Goal: Task Accomplishment & Management: Manage account settings

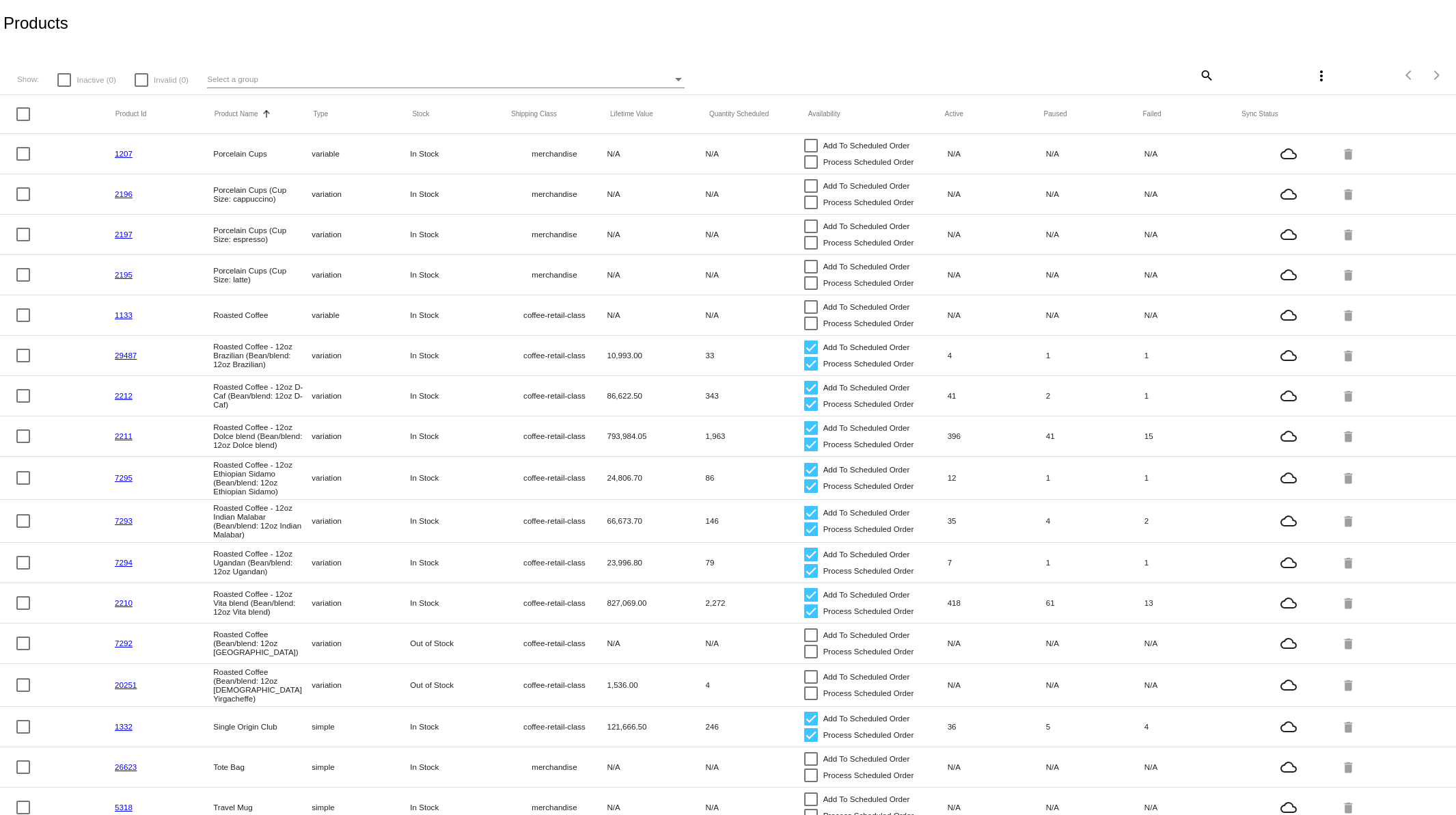
click at [121, 357] on link "29487" at bounding box center [126, 355] width 22 height 9
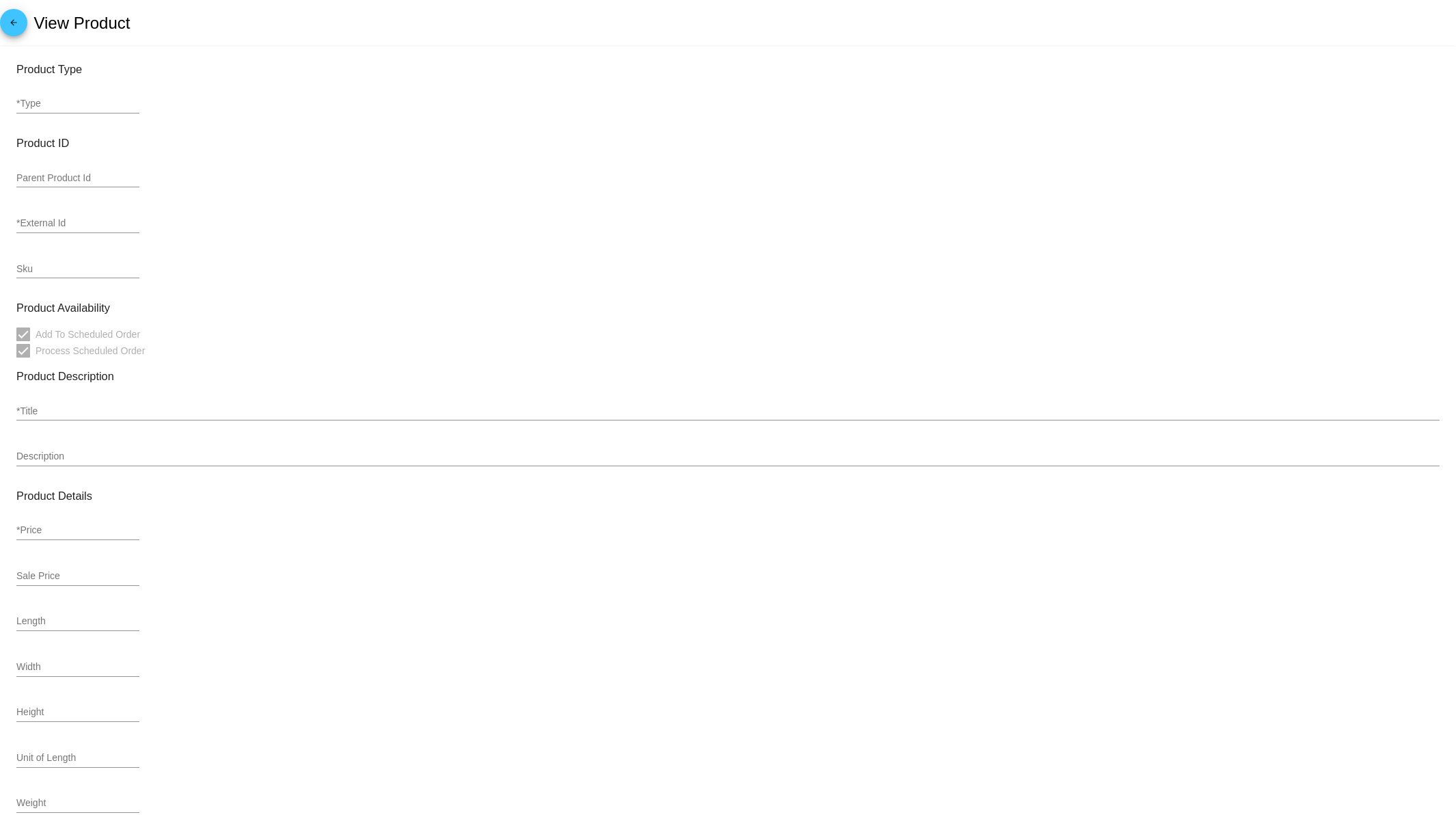
type input "variation"
type input "189014"
type input "29487"
type input "BRAZILIAN SO"
type input "Roasted Coffee - 12oz Brazilian (Bean/blend: 12oz Brazilian)"
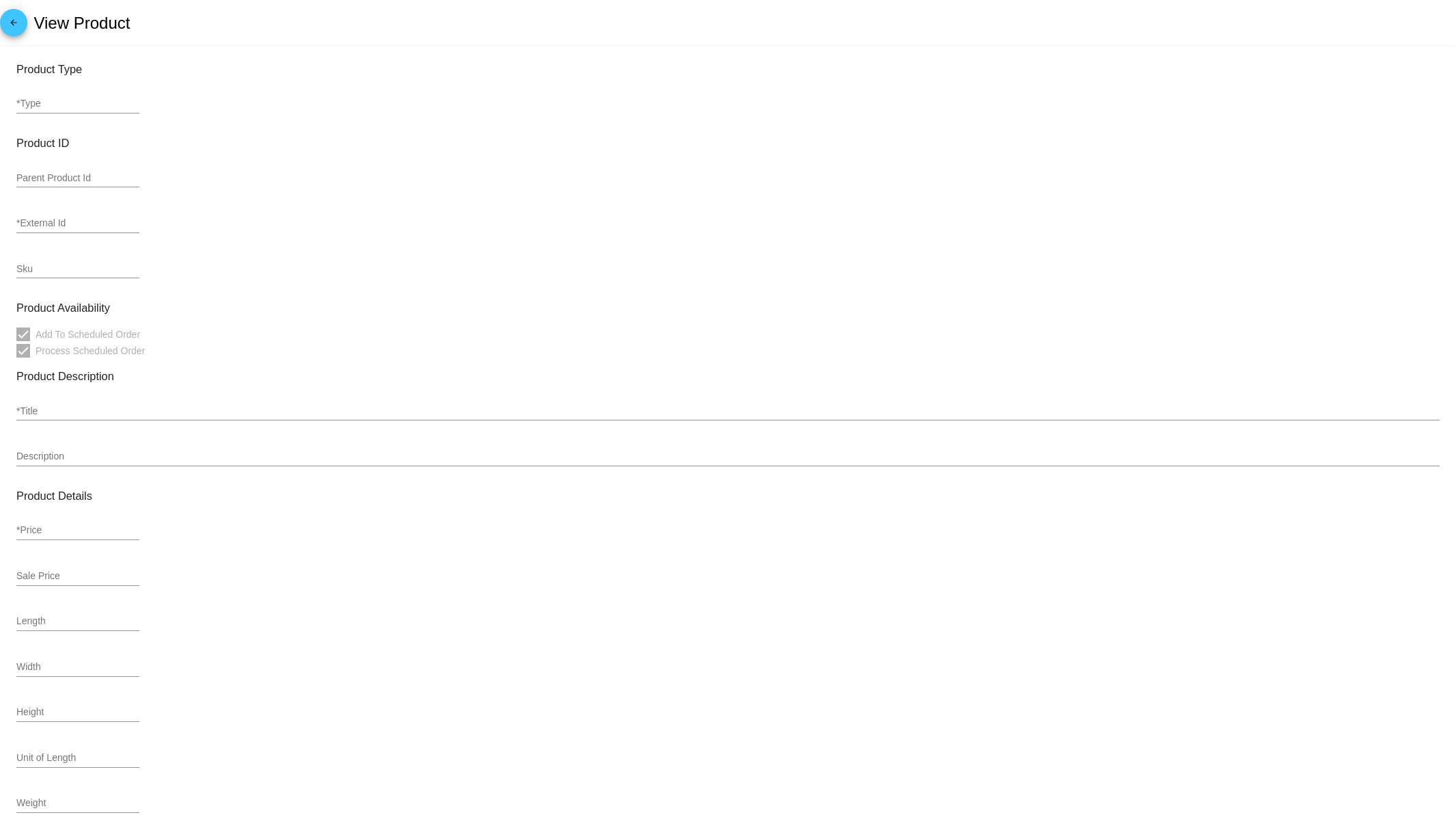
type input "25.75"
type input "23.17"
type input "7"
type input "5.8"
type input "1.5"
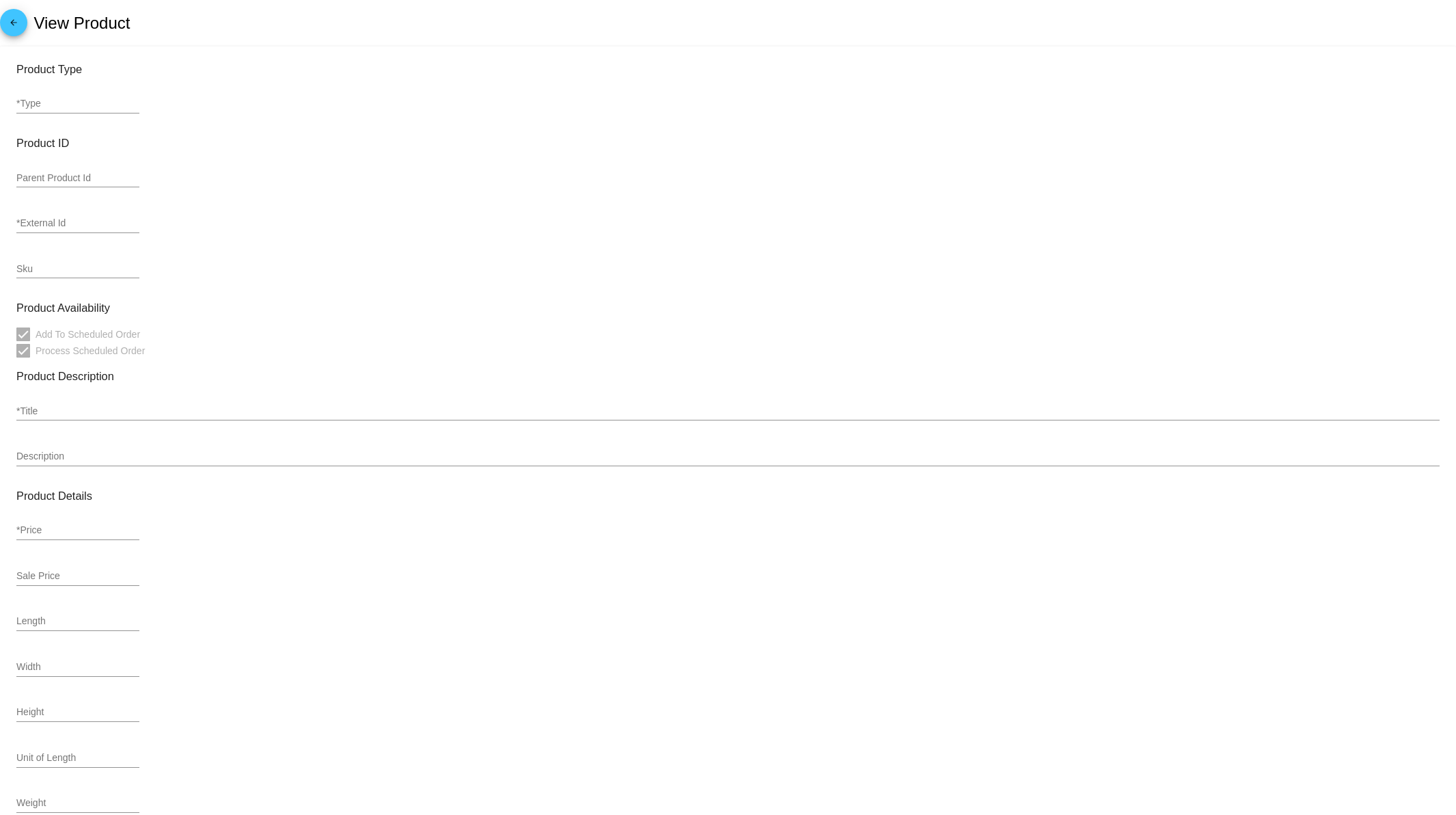
type input ".78"
type input "coffee-retail-class"
type input "zero-rate"
type input "In Stock"
click at [12, 25] on mat-icon "arrow_back" at bounding box center [13, 25] width 16 height 16
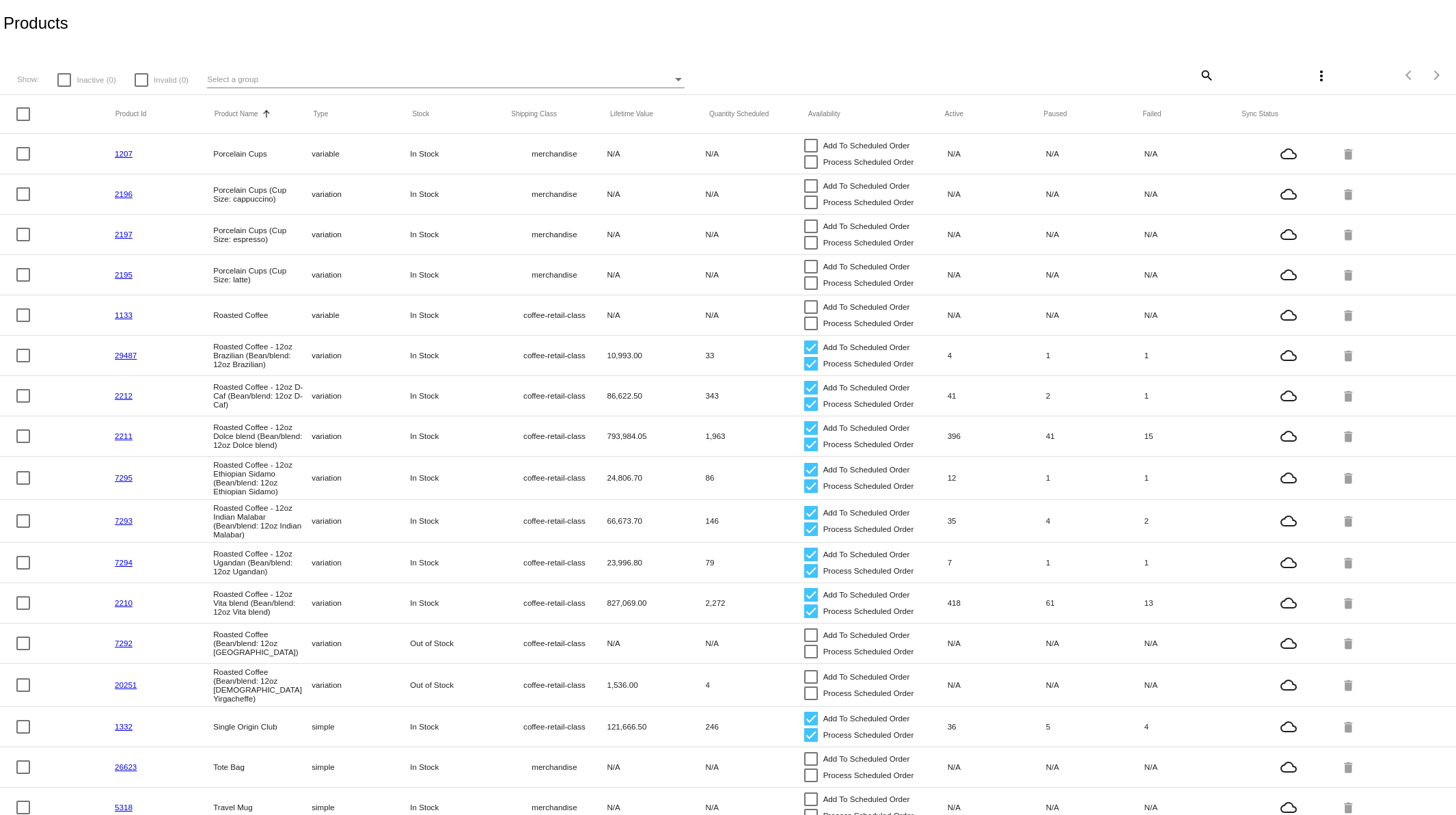
click at [124, 400] on link "2212" at bounding box center [124, 395] width 18 height 9
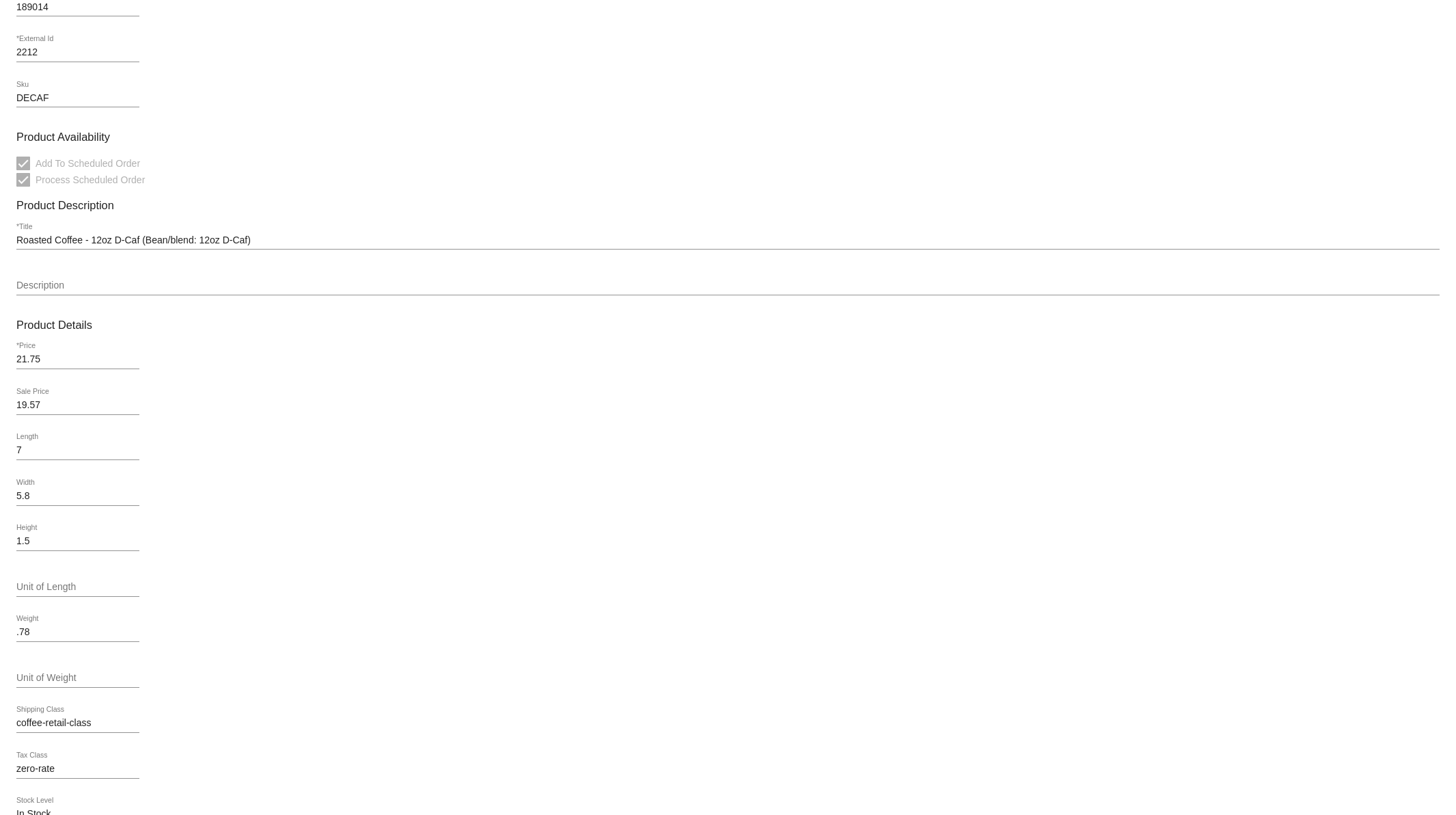
scroll to position [251, 0]
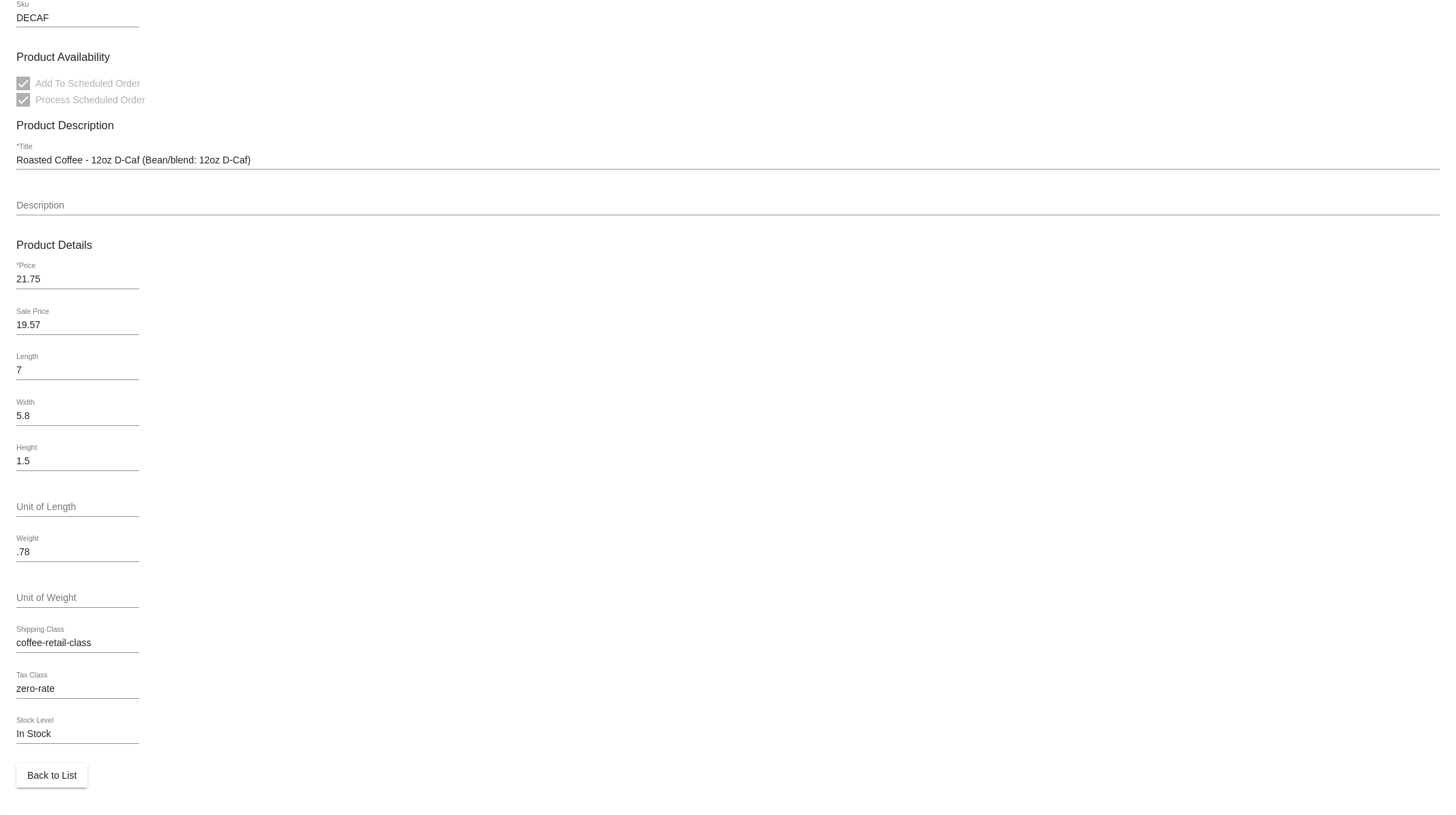
click at [54, 778] on span "Back to List" at bounding box center [52, 775] width 49 height 11
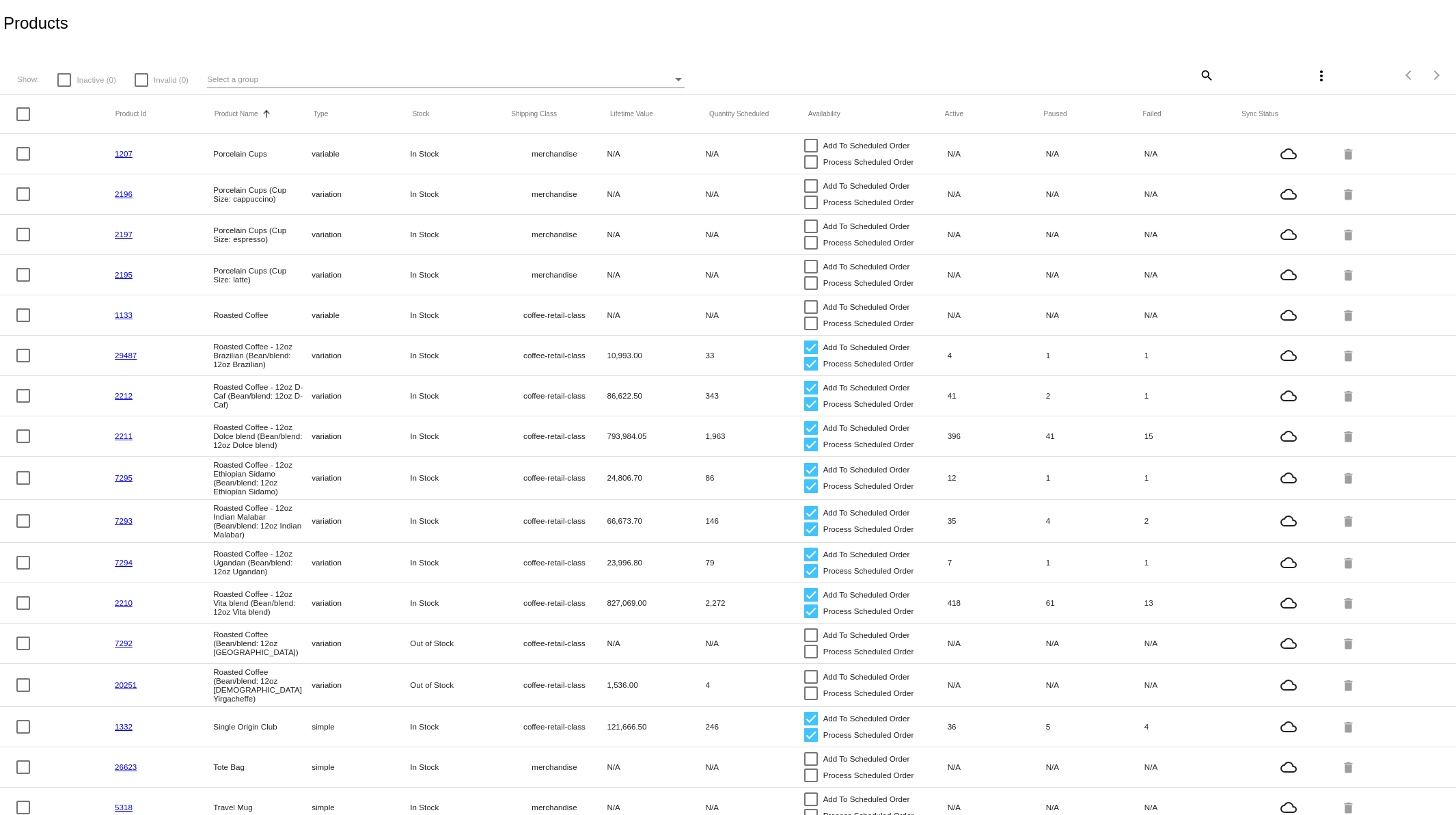
click at [123, 435] on link "2211" at bounding box center [124, 436] width 18 height 9
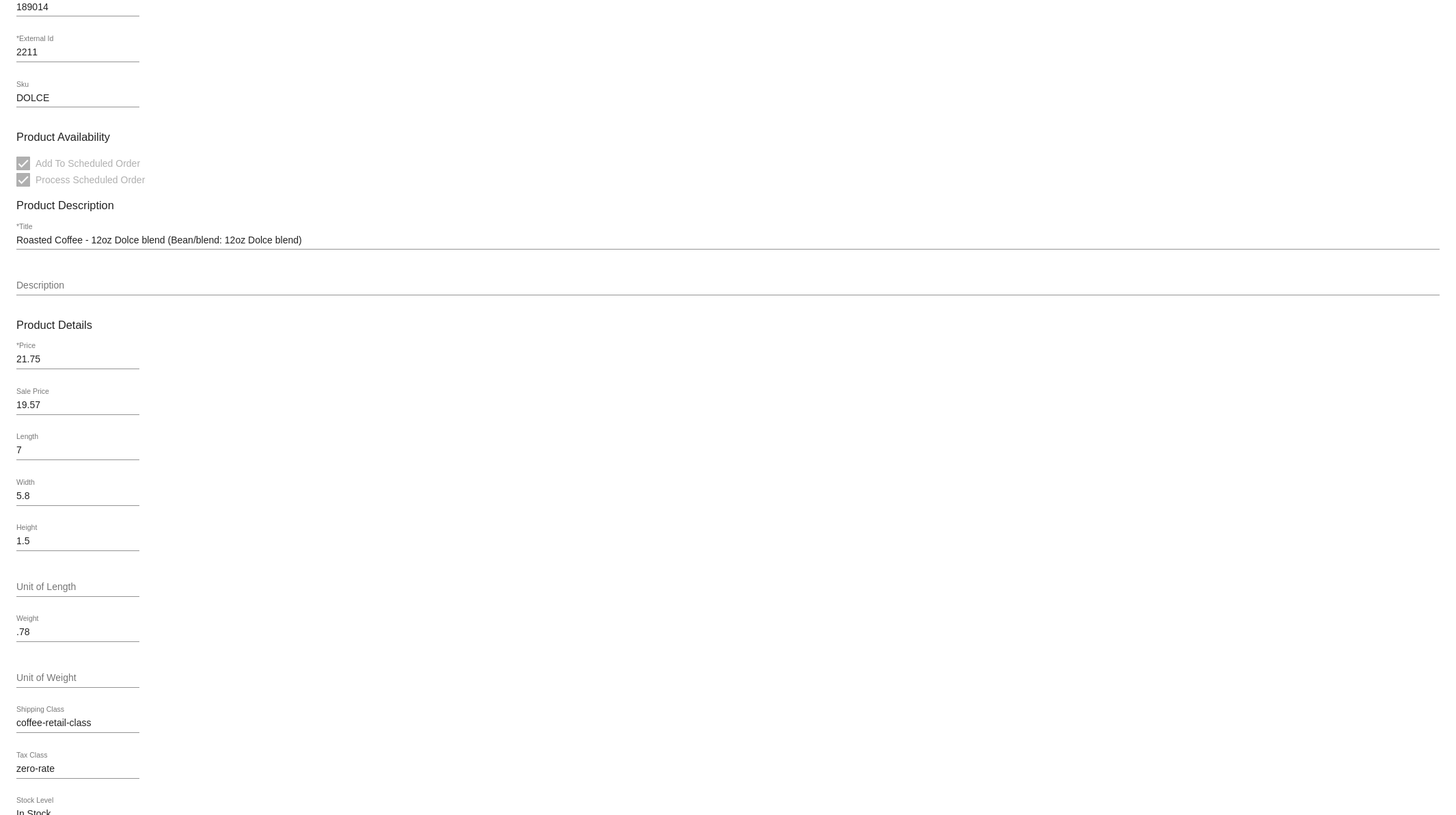
scroll to position [251, 0]
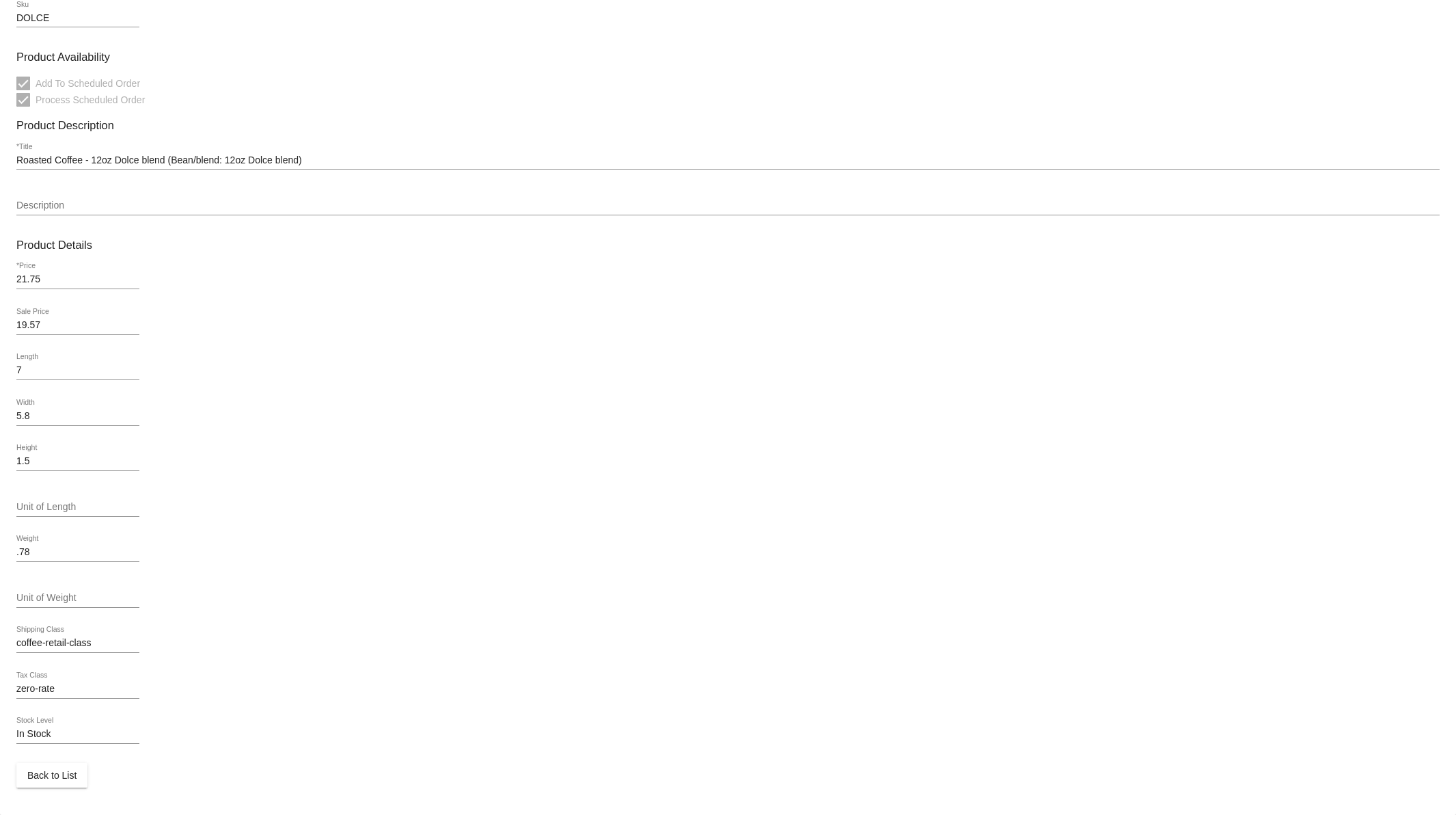
click at [39, 779] on span "Back to List" at bounding box center [52, 775] width 49 height 11
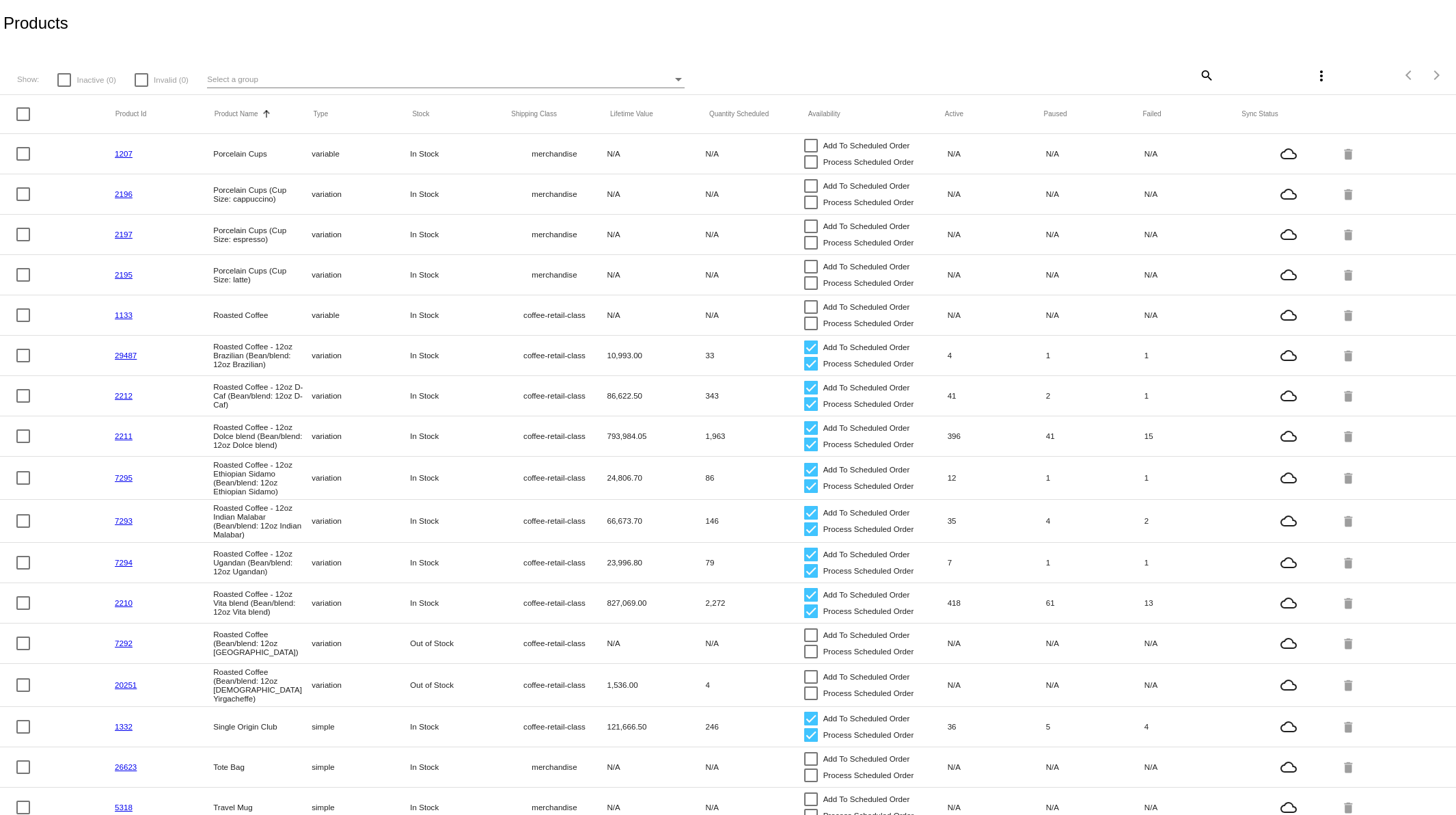
click at [124, 482] on link "7295" at bounding box center [124, 477] width 18 height 9
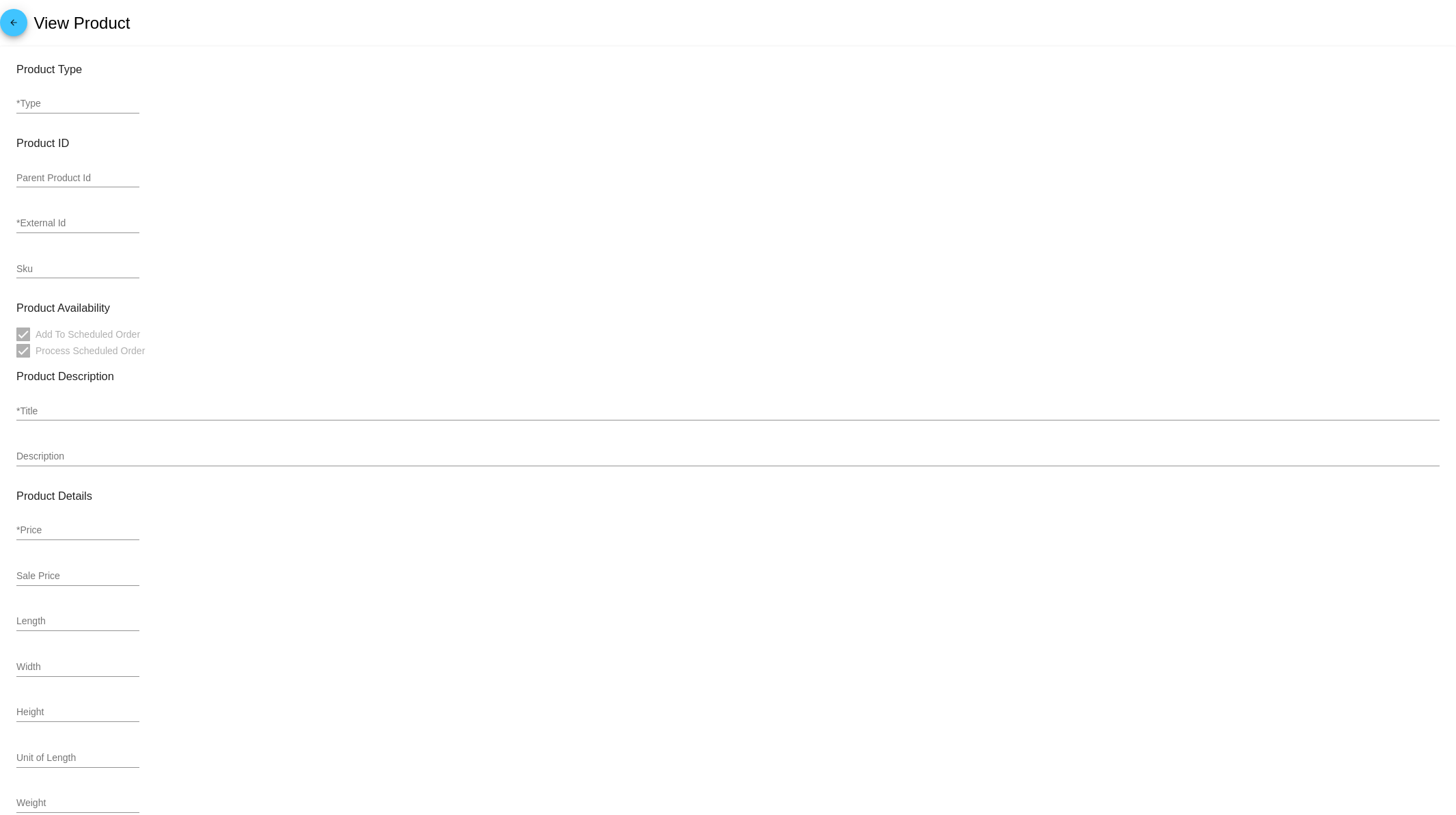
type input "variation"
type input "189014"
type input "7295"
type input "SIDAMO SO"
type input "Roasted Coffee - 12oz Ethiopian Sidamo (Bean/blend: 12oz Ethiopian Sidamo)"
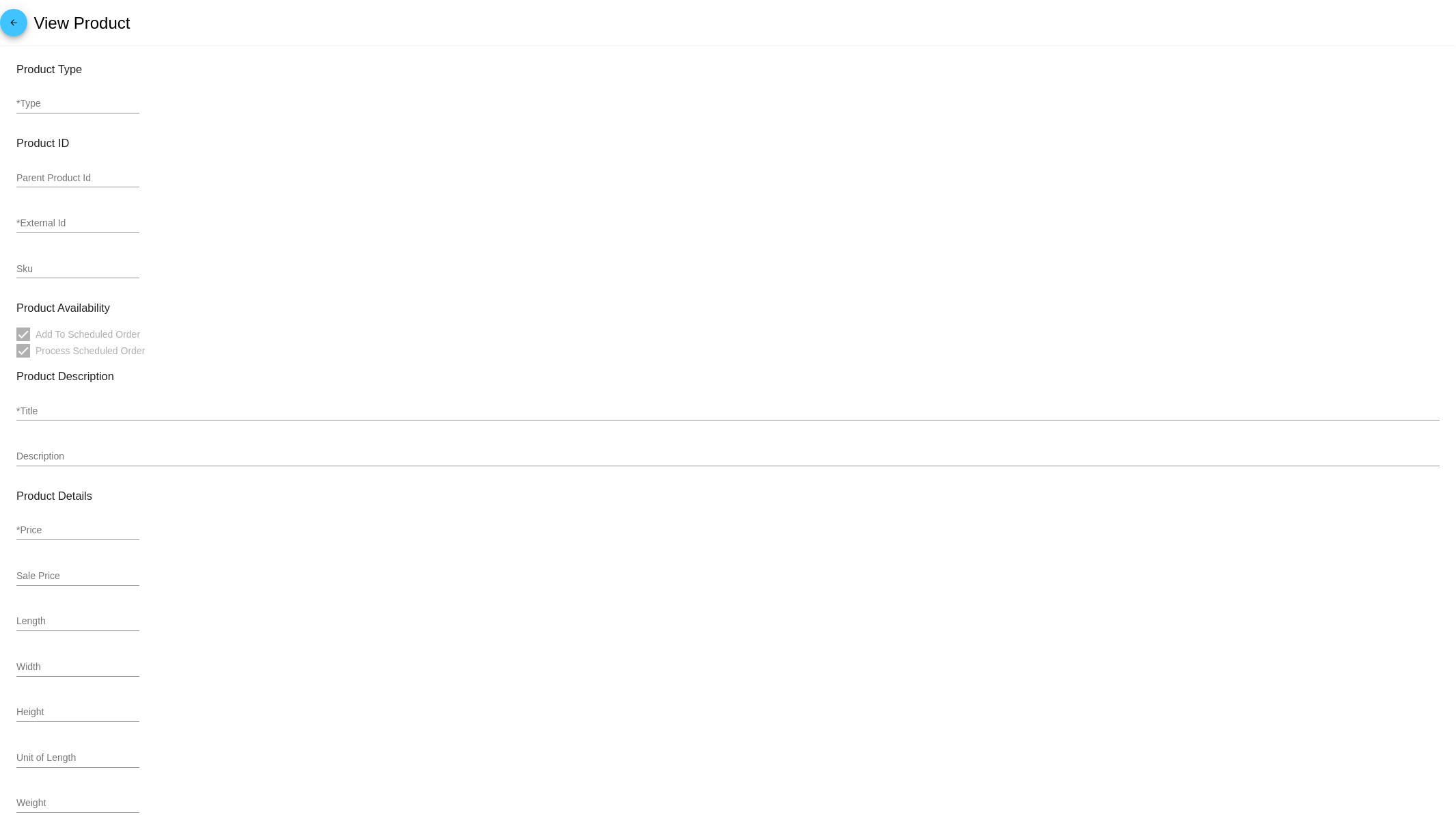
type input "25.75"
type input "23.17"
type input "7"
type input "5.8"
type input "1.5"
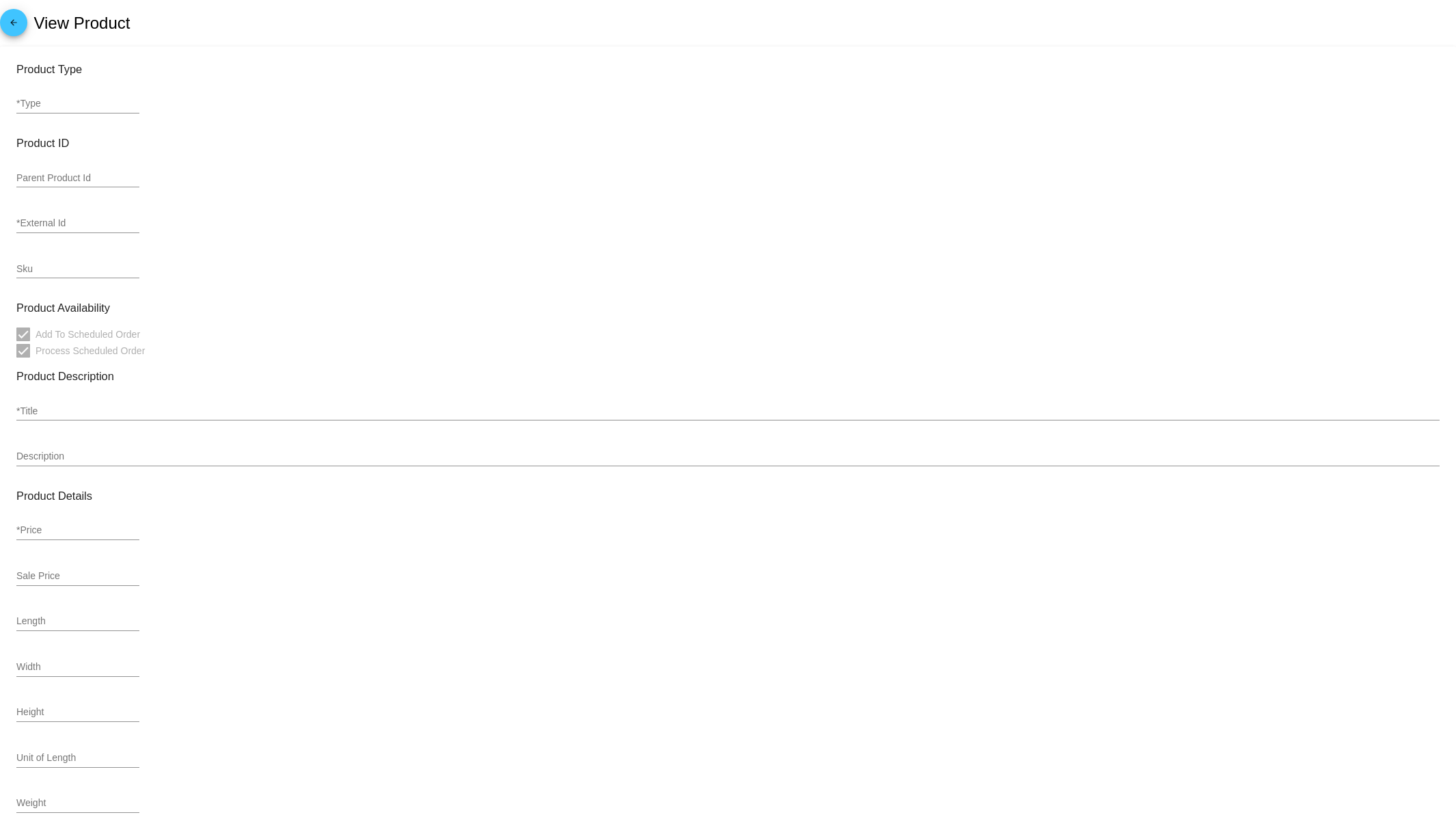
type input ".78"
type input "coffee-retail-class"
type input "In Stock"
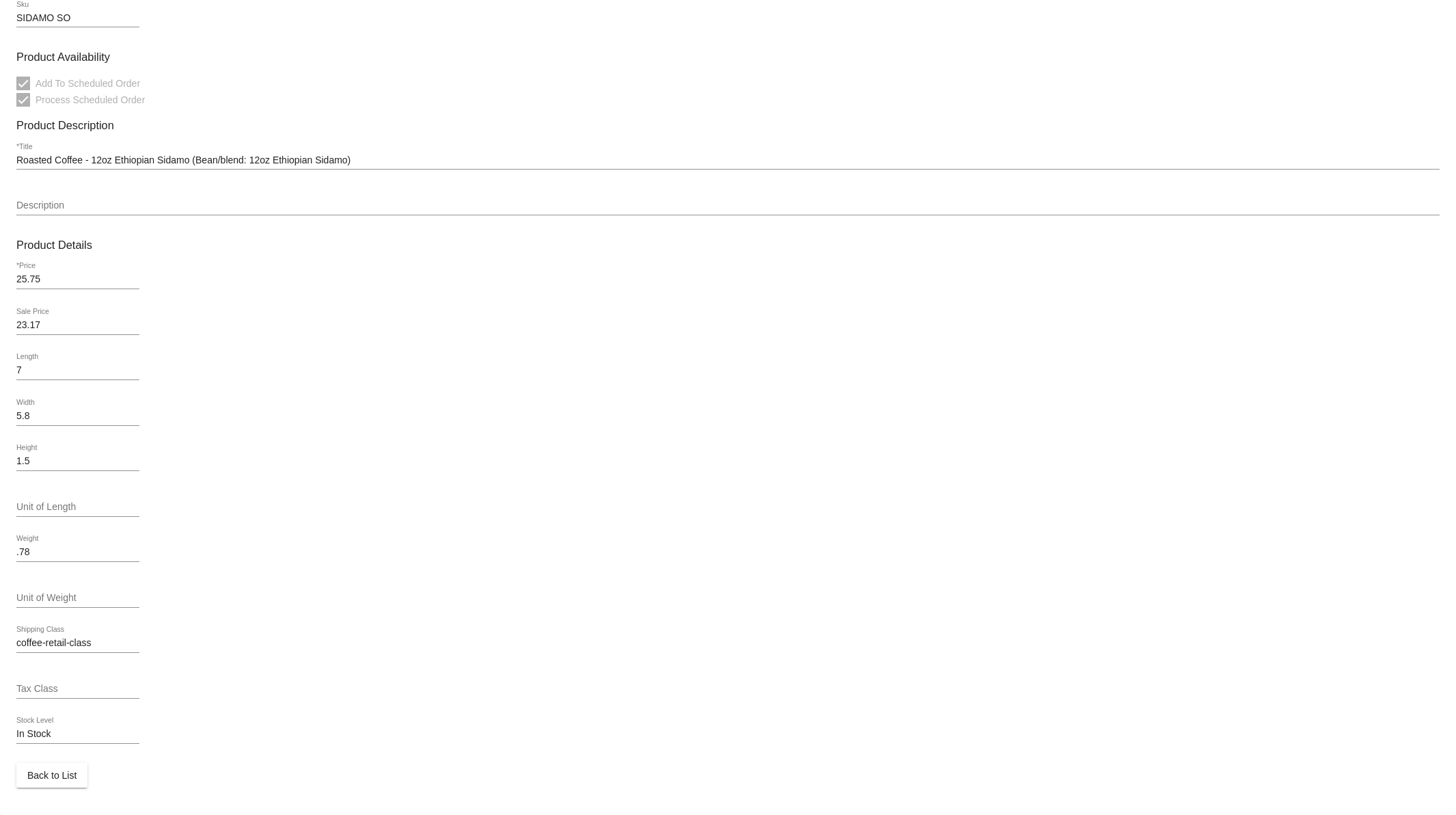
click at [65, 771] on span "Back to List" at bounding box center [52, 775] width 49 height 11
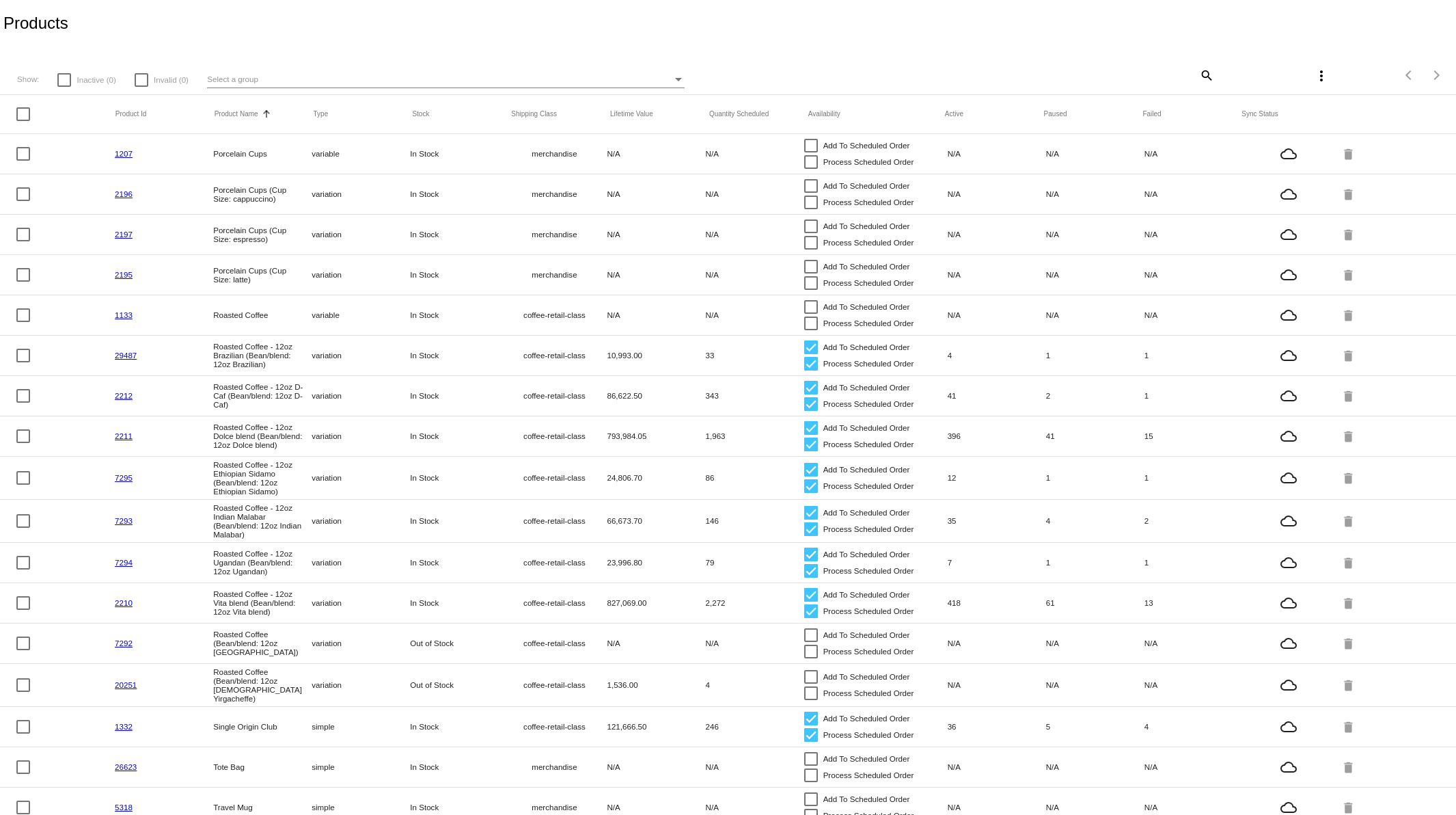
click at [123, 523] on link "7293" at bounding box center [124, 520] width 18 height 9
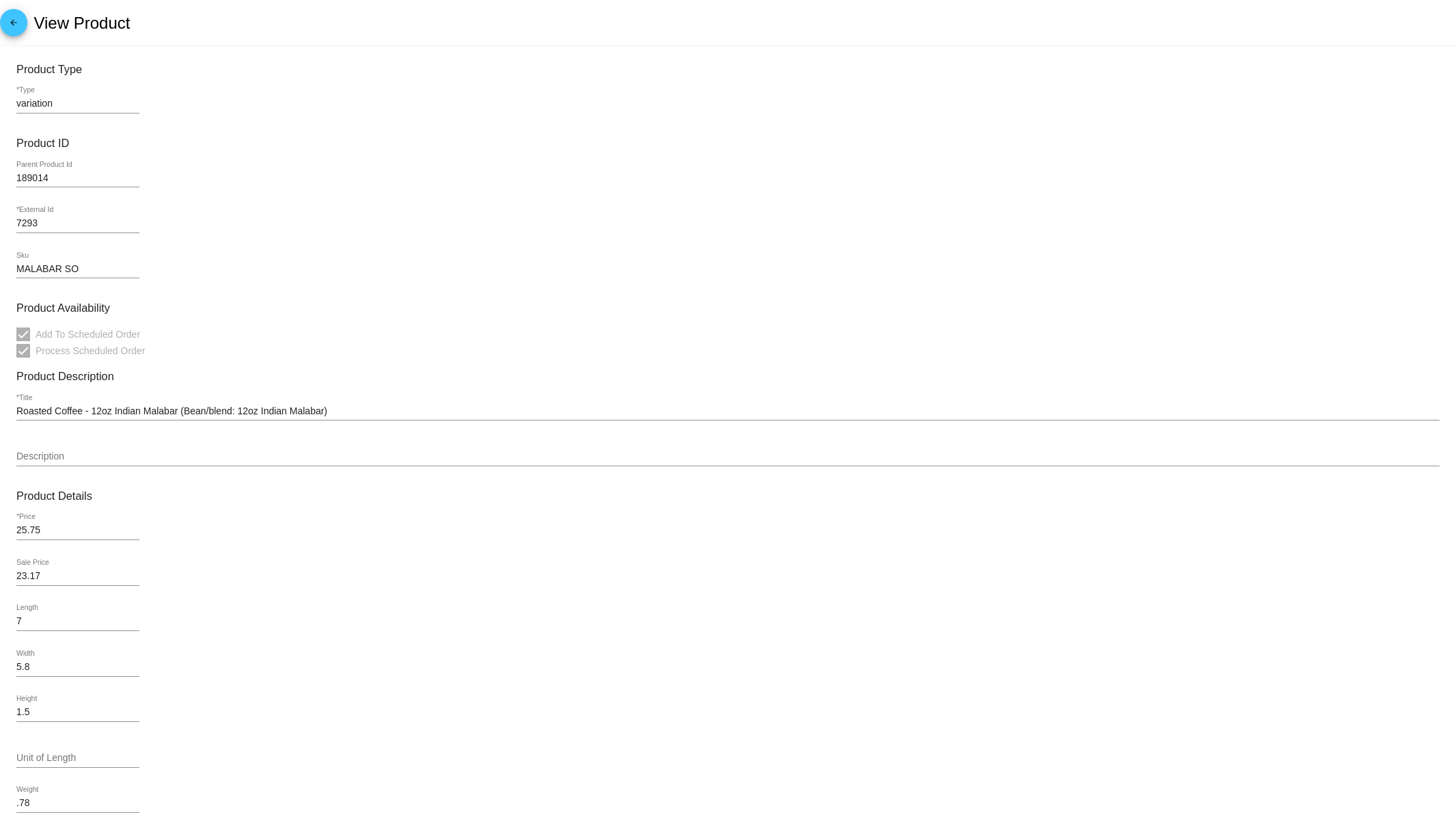
scroll to position [251, 0]
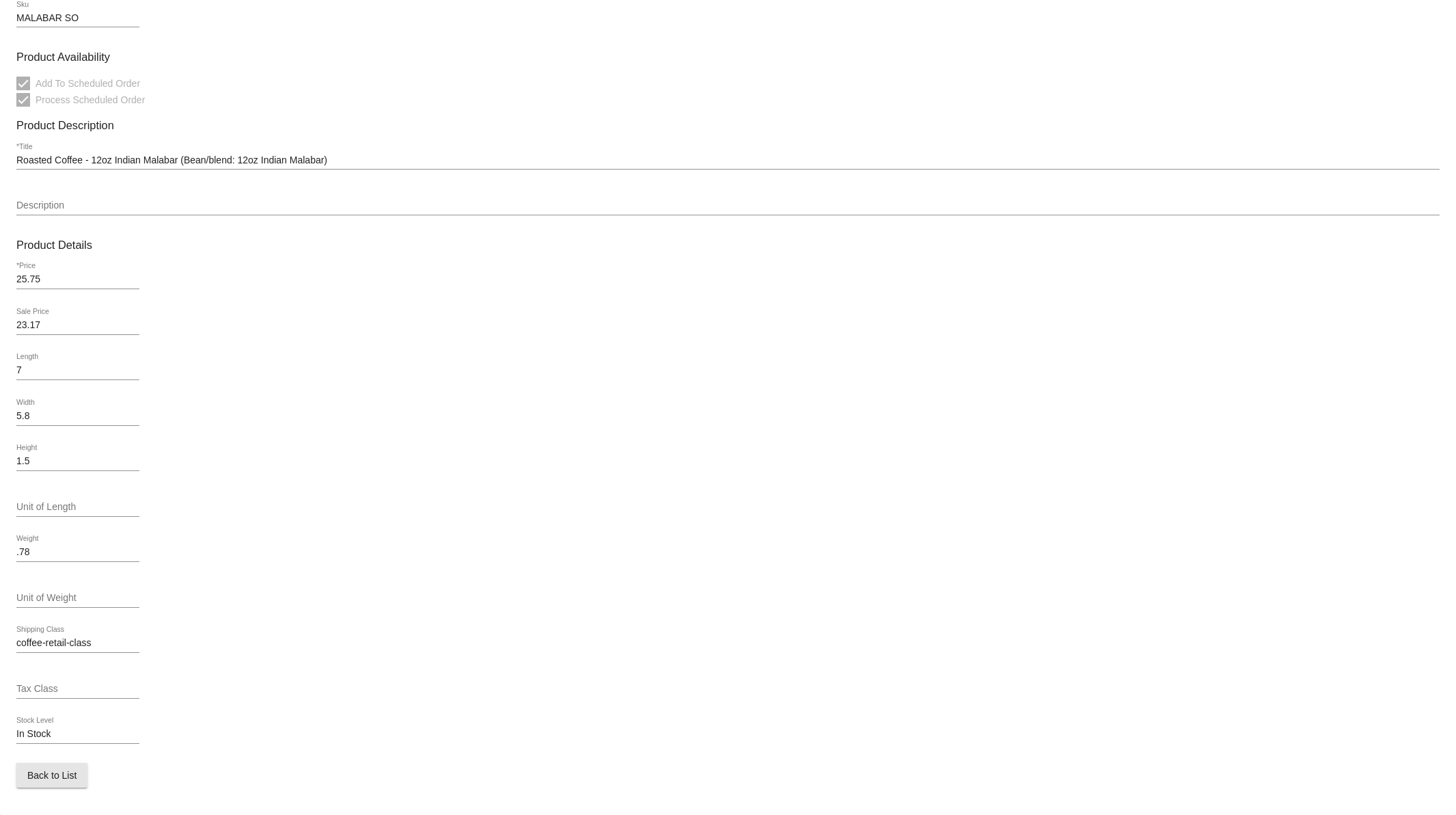
click at [28, 779] on span "Back to List" at bounding box center [52, 775] width 49 height 11
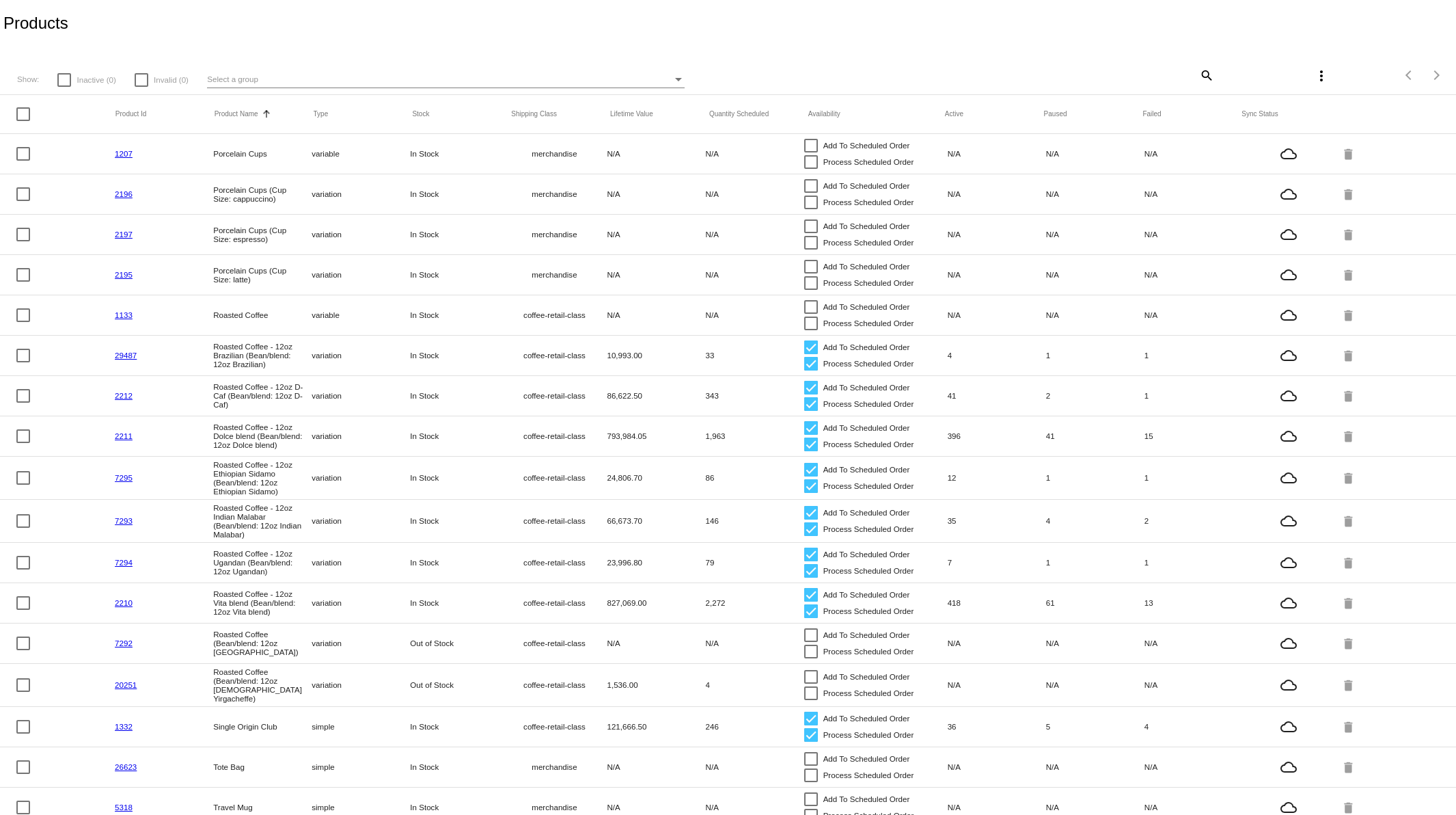
click at [117, 566] on link "7294" at bounding box center [124, 562] width 18 height 9
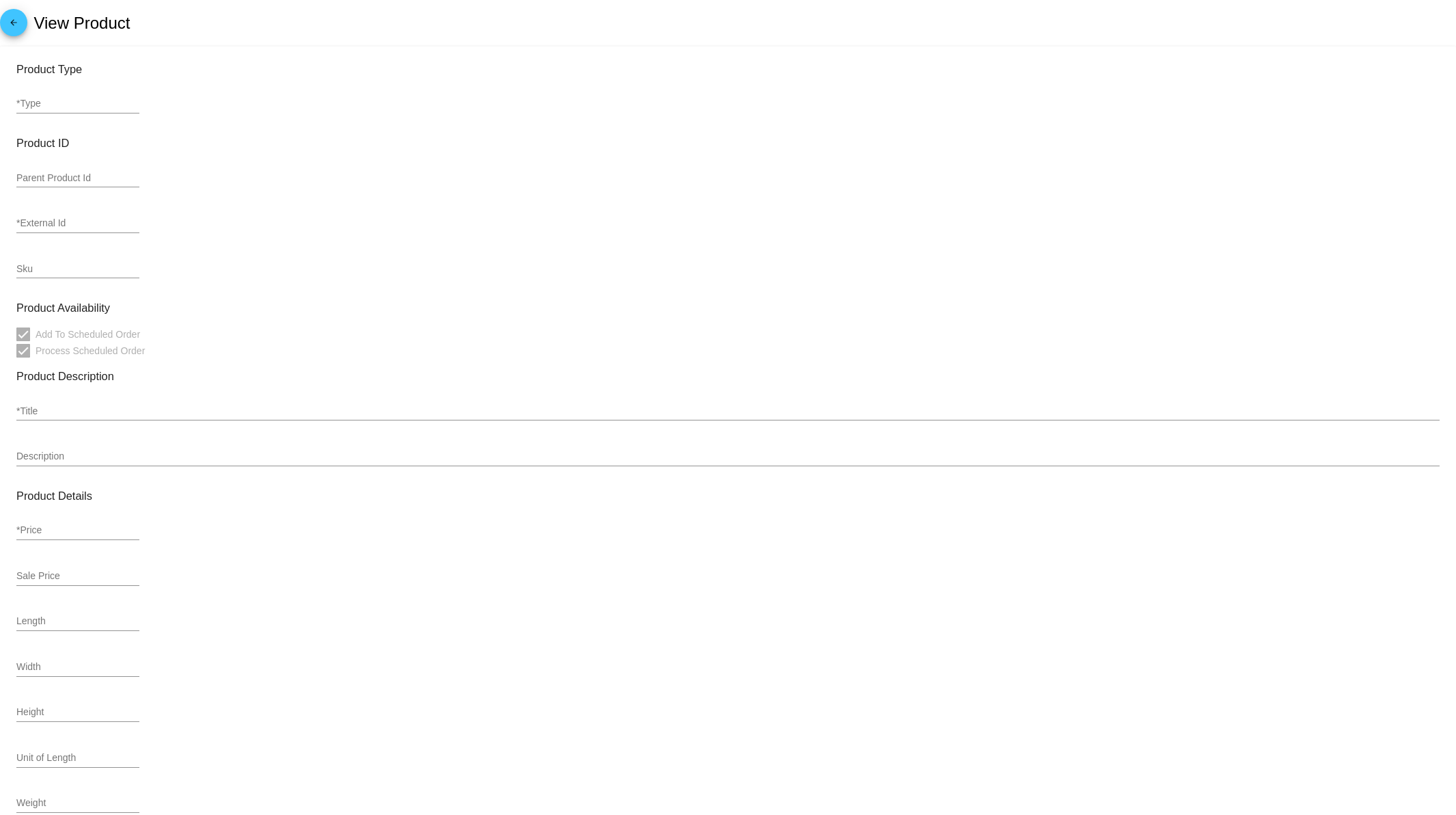
type input "variation"
type input "189014"
type input "7294"
type input "UGANDAN SO"
type input "Roasted Coffee - 12oz Ugandan (Bean/blend: 12oz Ugandan)"
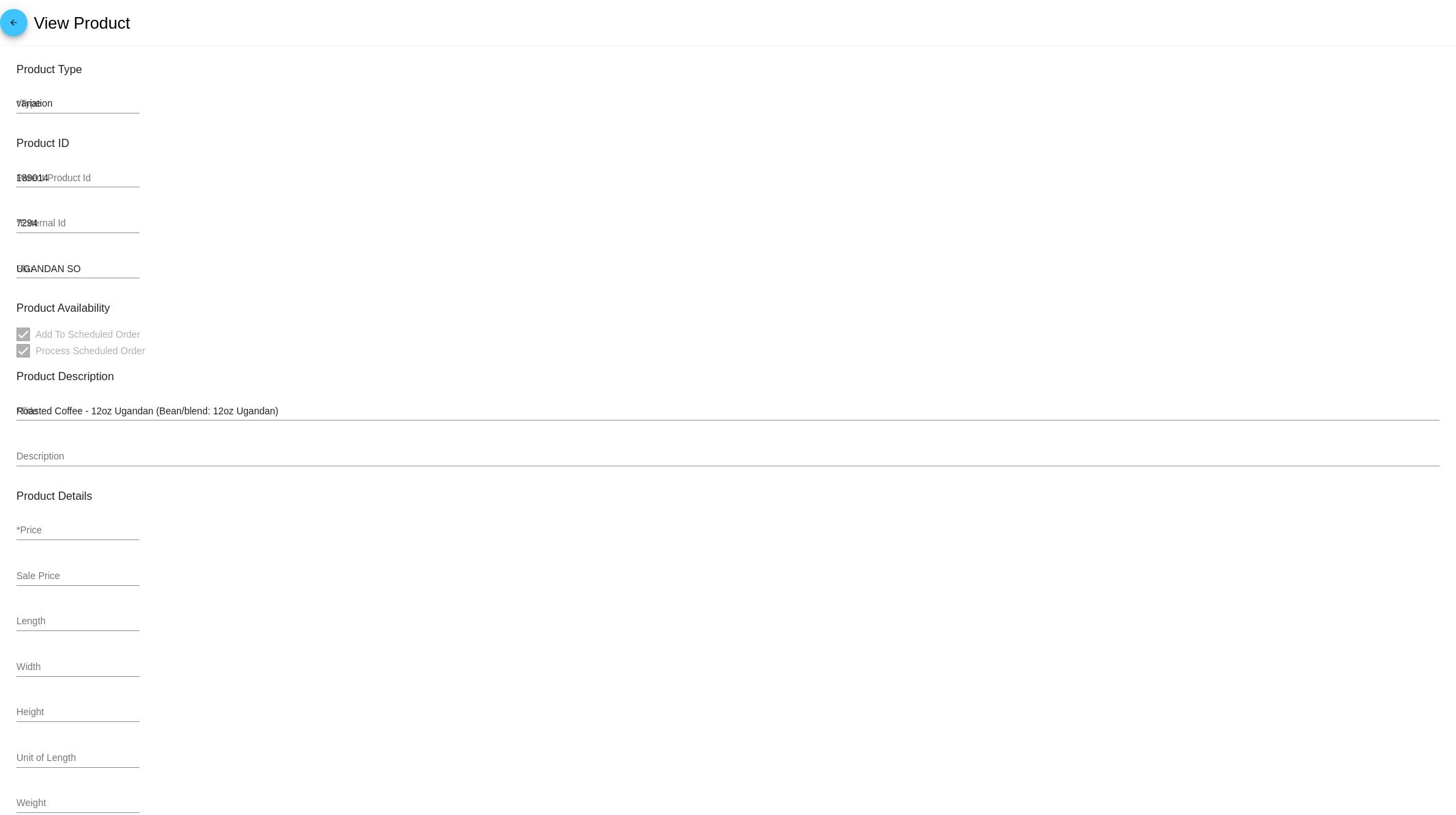
type input "25.75"
type input "23.17"
type input "7"
type input "5.8"
type input "1.5"
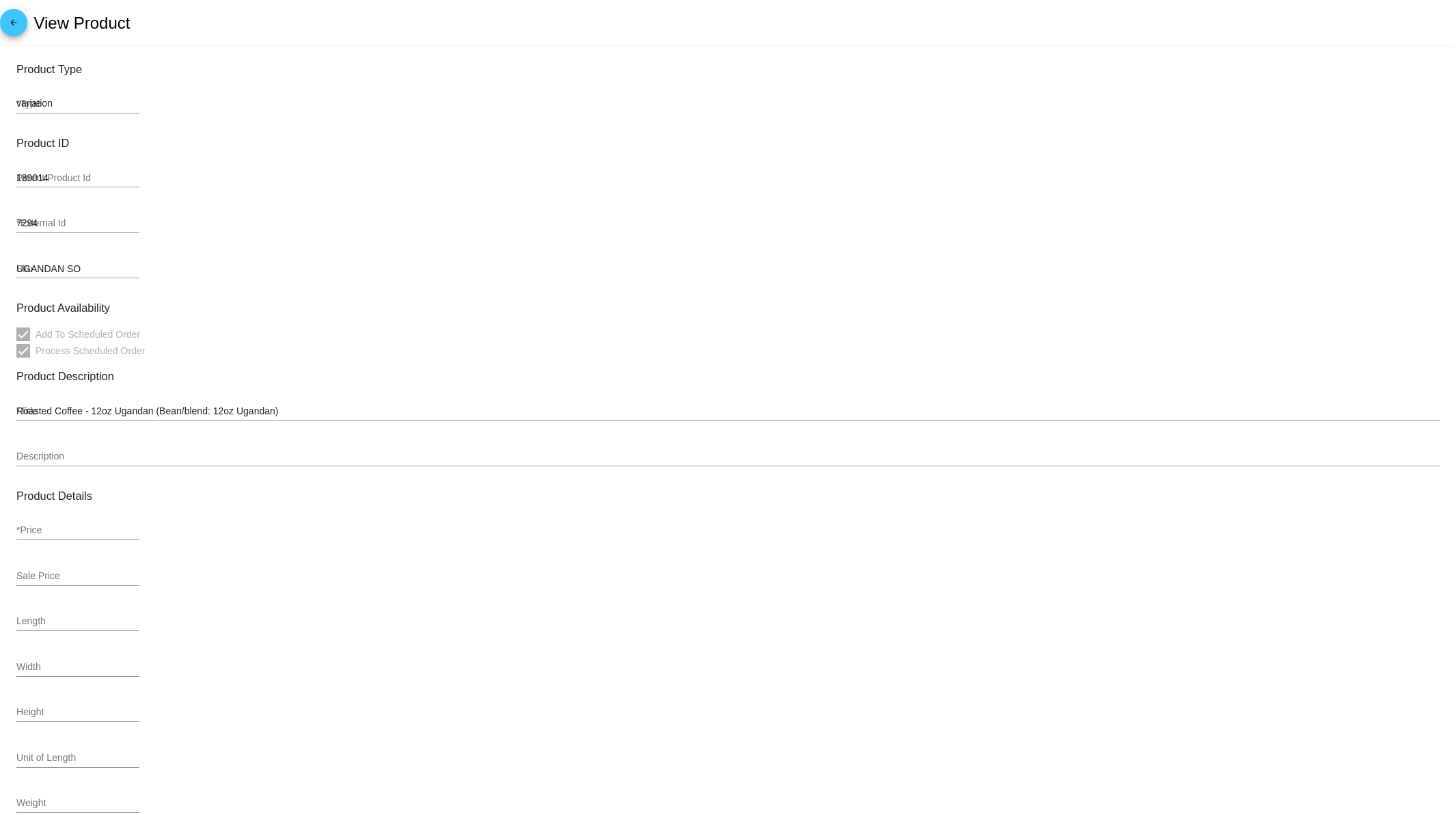
type input ".78"
type input "coffee-retail-class"
type input "In Stock"
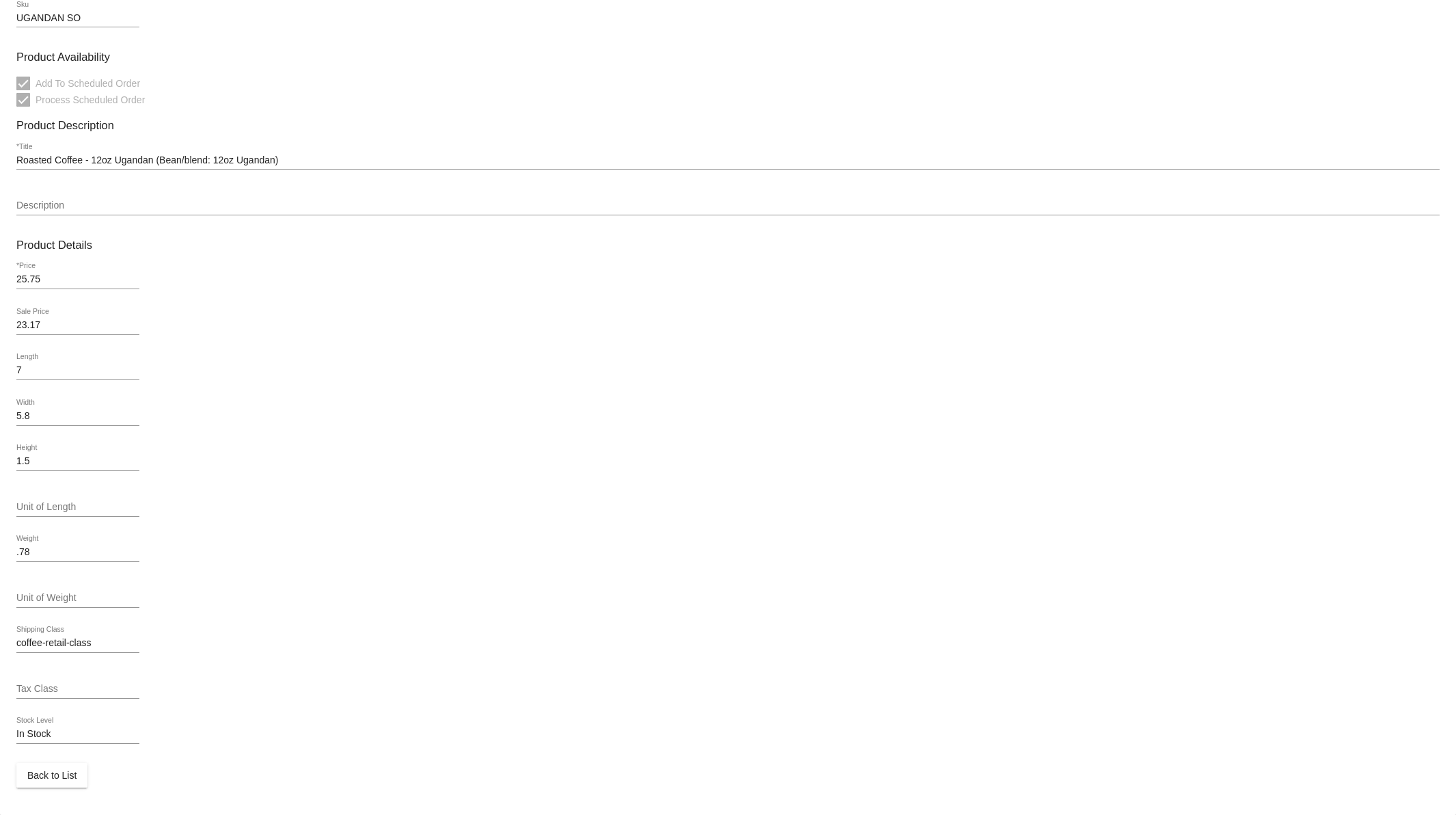
click at [49, 768] on button "Back to List" at bounding box center [52, 775] width 71 height 25
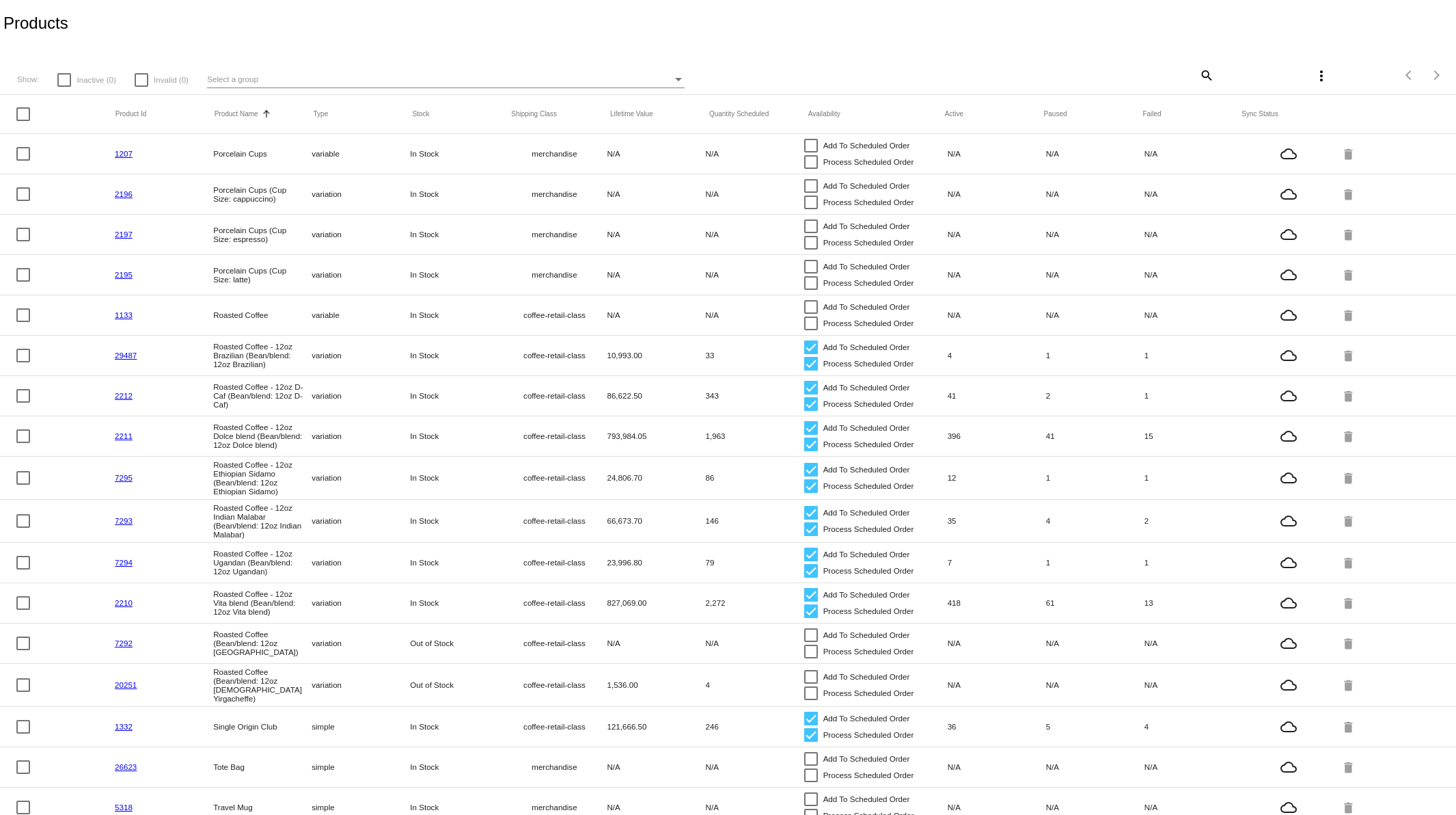
click at [124, 607] on link "2210" at bounding box center [124, 602] width 18 height 9
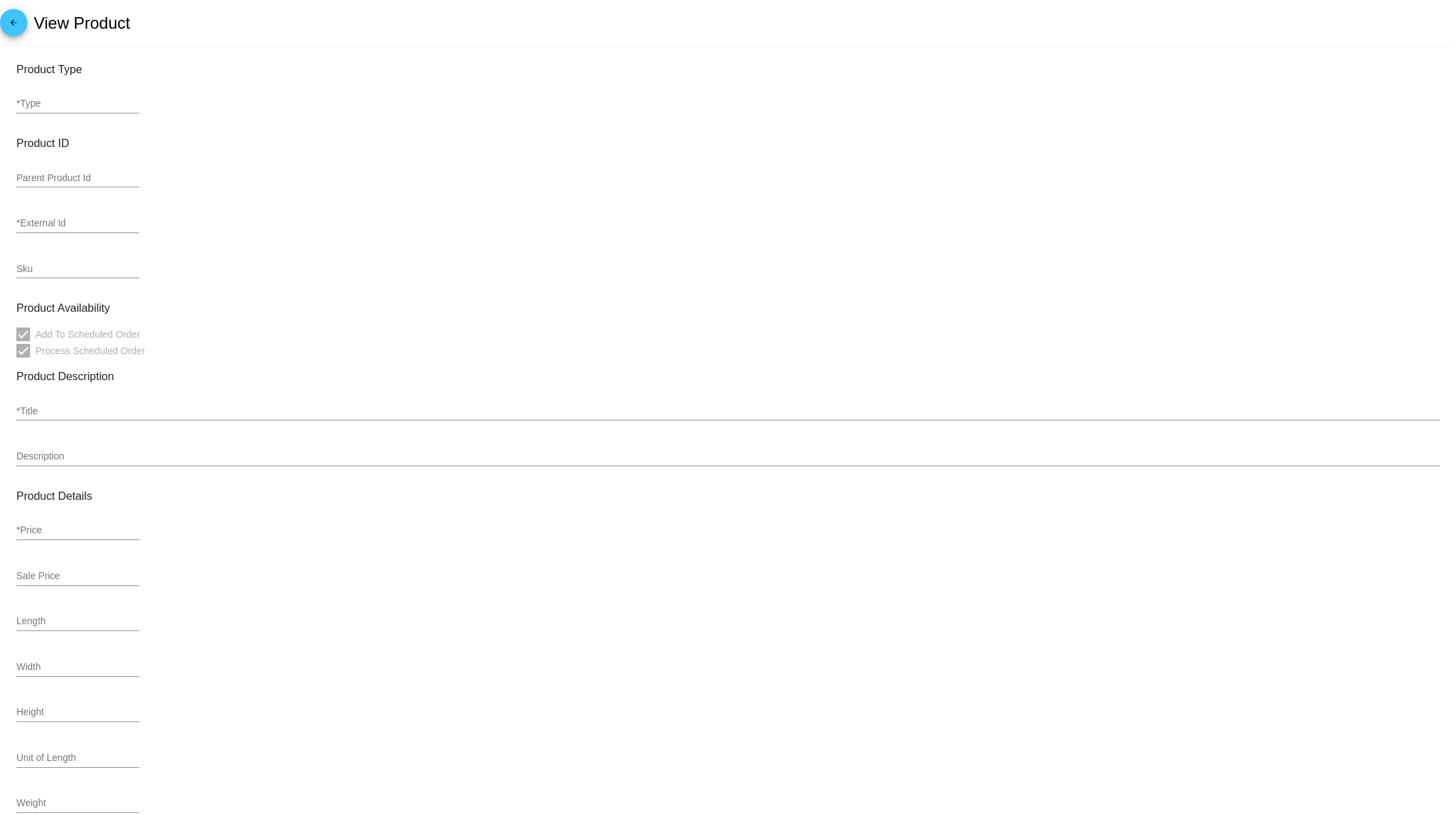
type input "variation"
type input "189014"
type input "2210"
type input "VITA"
type input "Roasted Coffee - 12oz Vita blend (Bean/blend: 12oz Vita blend)"
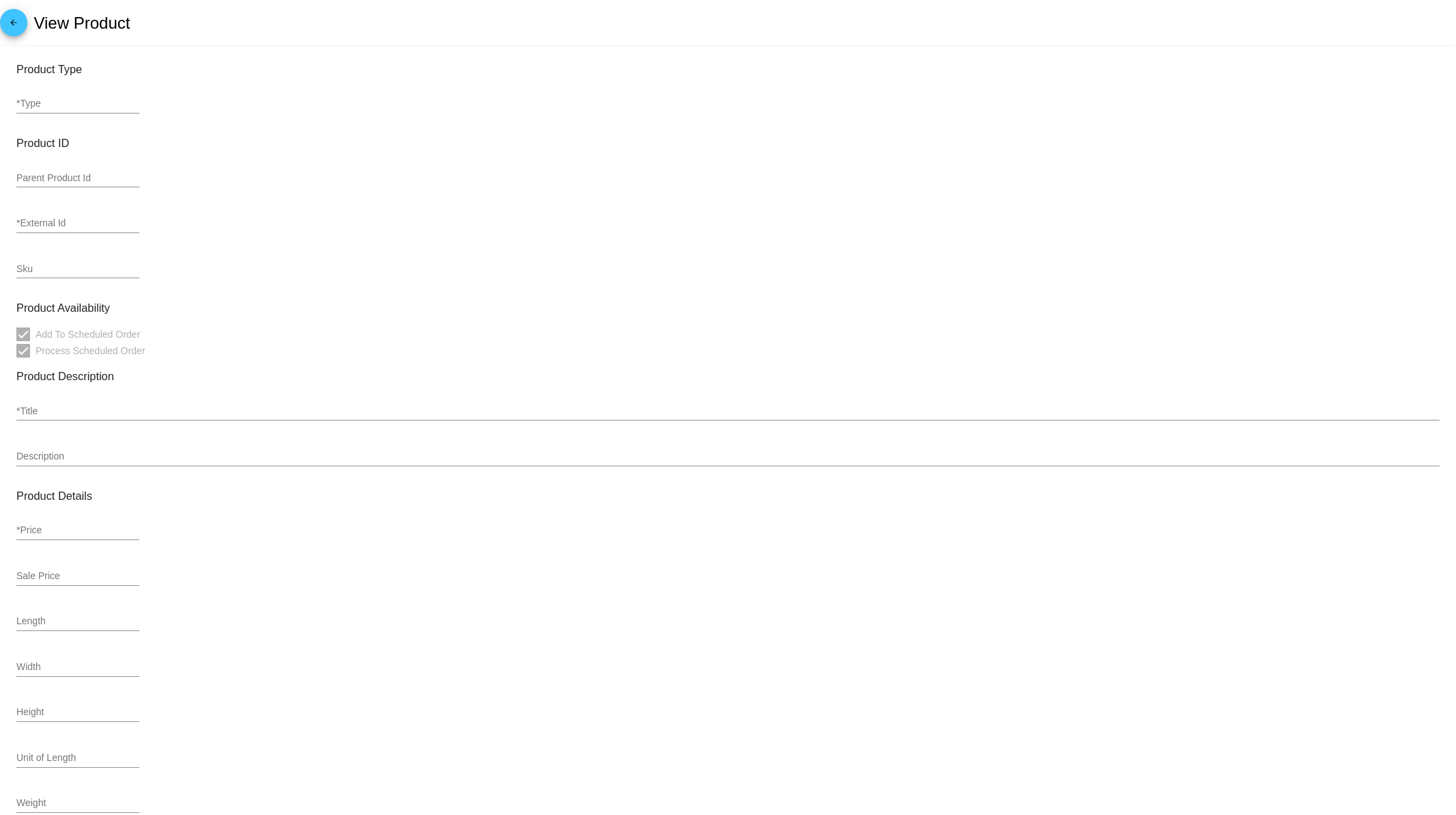
type input "20.75"
type input "18.67"
type input "7"
type input "5.8"
type input "1.5"
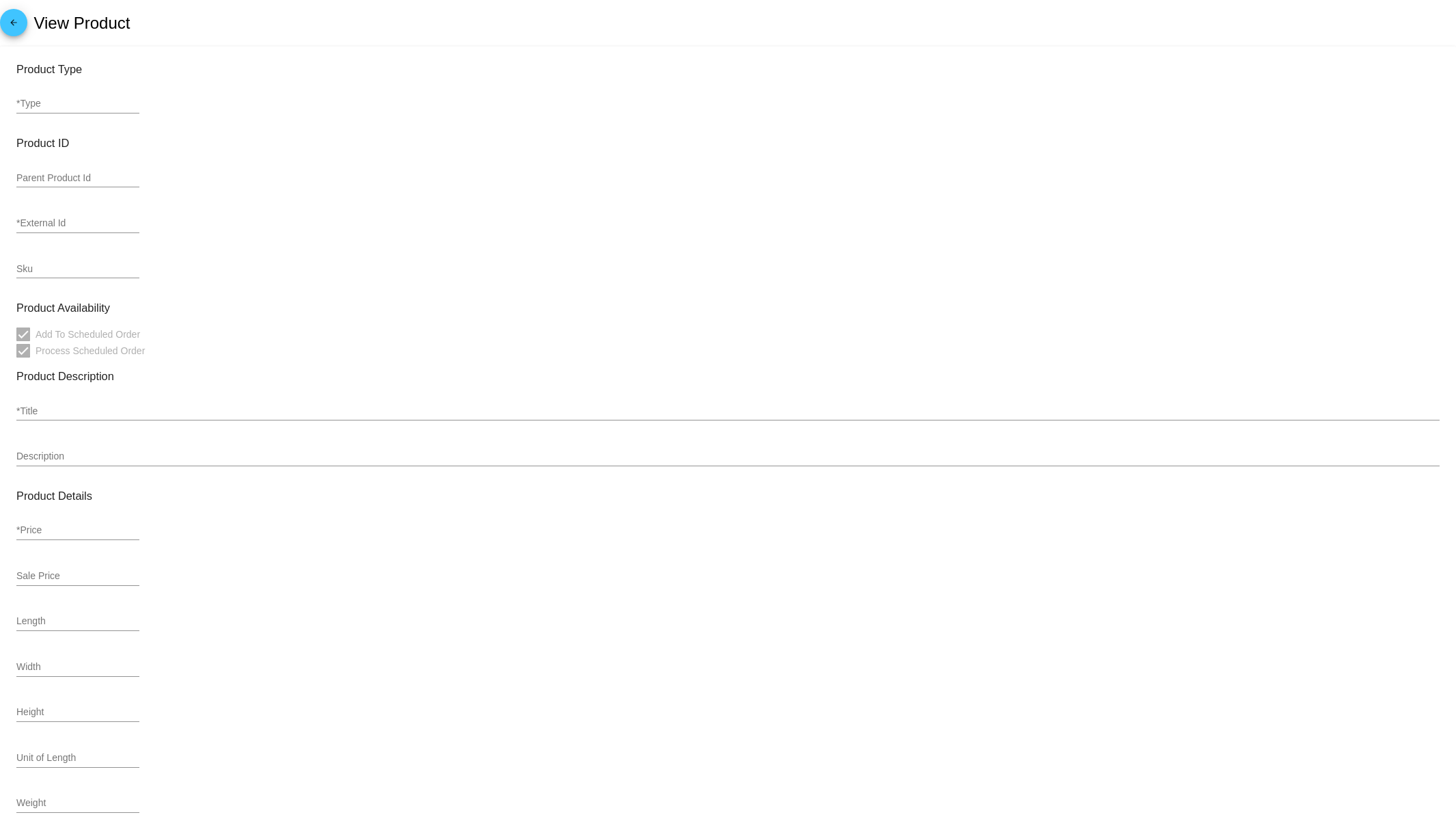
type input ".78"
type input "coffee-retail-class"
type input "zero-rate"
type input "In Stock"
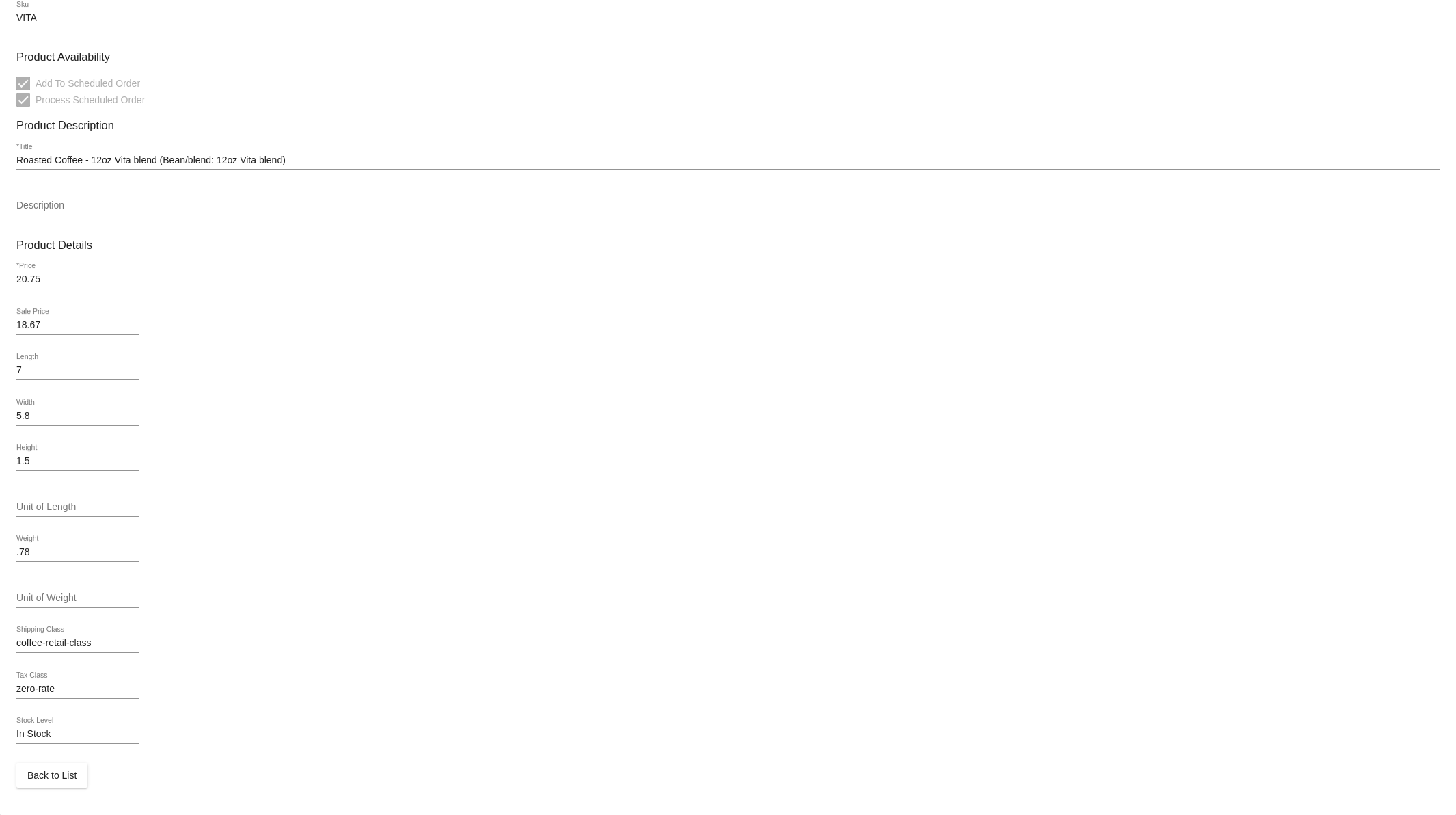
click at [63, 783] on button "Back to List" at bounding box center [52, 775] width 71 height 25
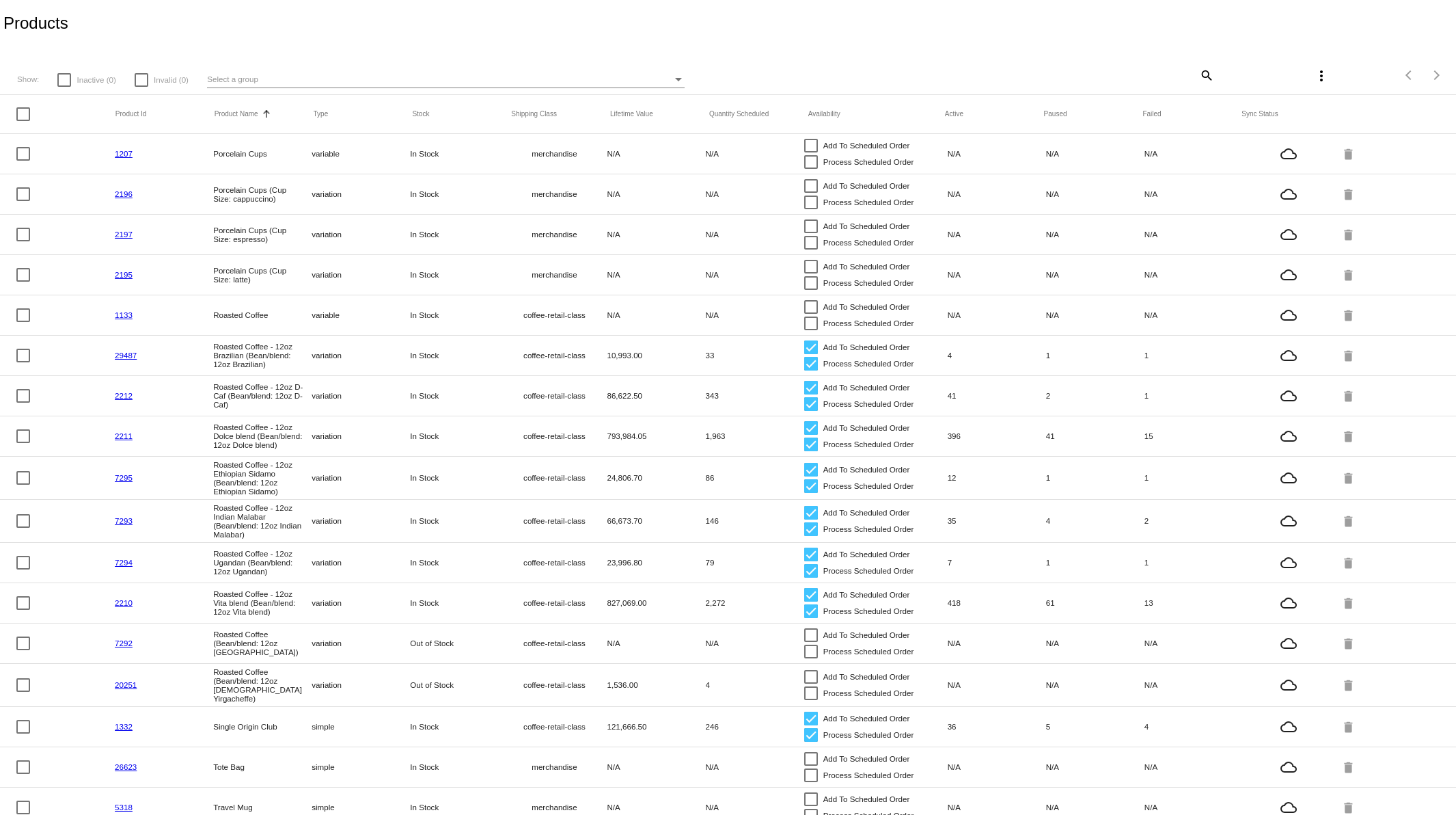
click at [131, 689] on link "20251" at bounding box center [126, 684] width 22 height 9
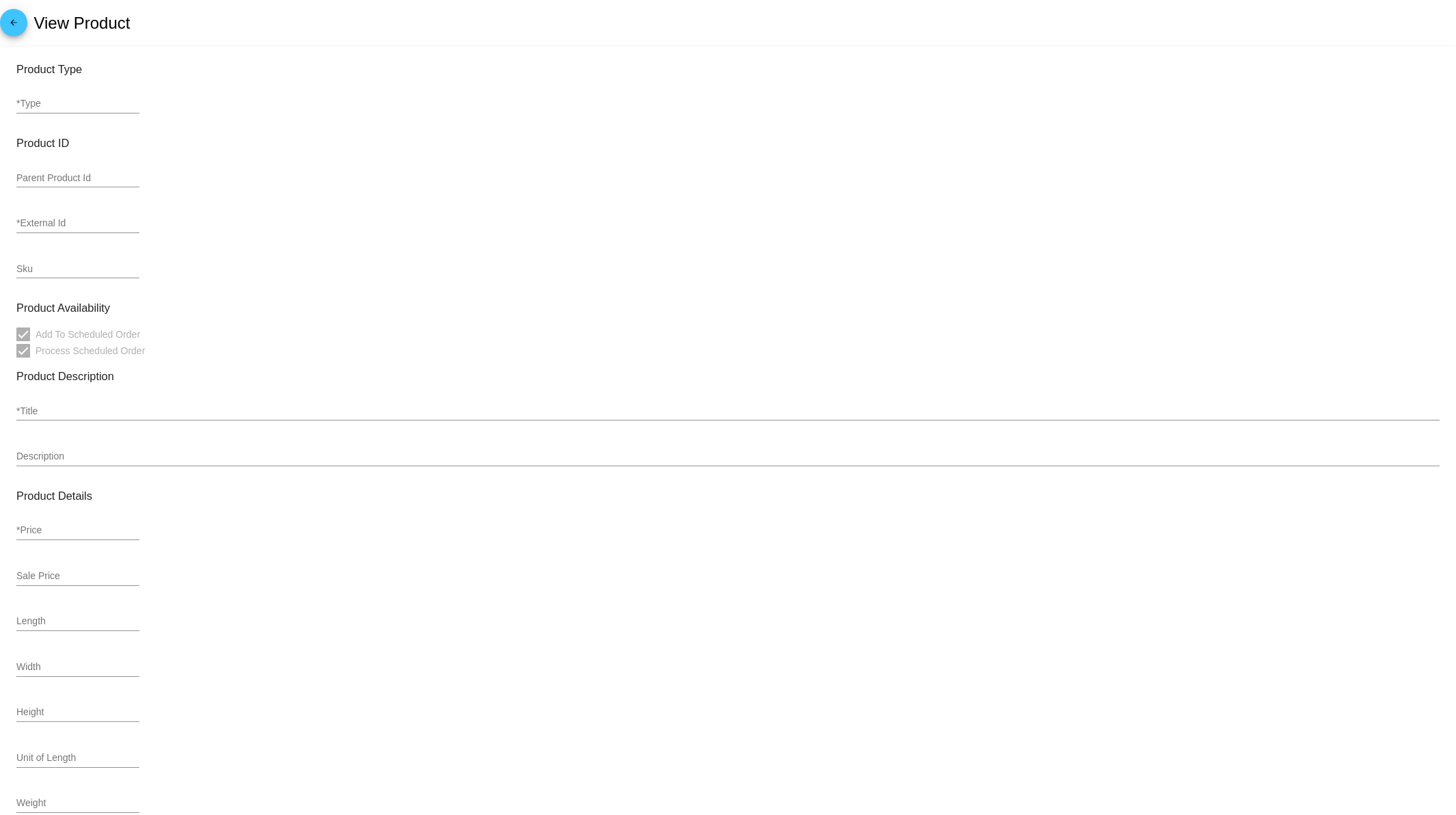
type input "variation"
type input "189014"
type input "20251"
type input "YIRGACHEFFE SO"
checkbox input "false"
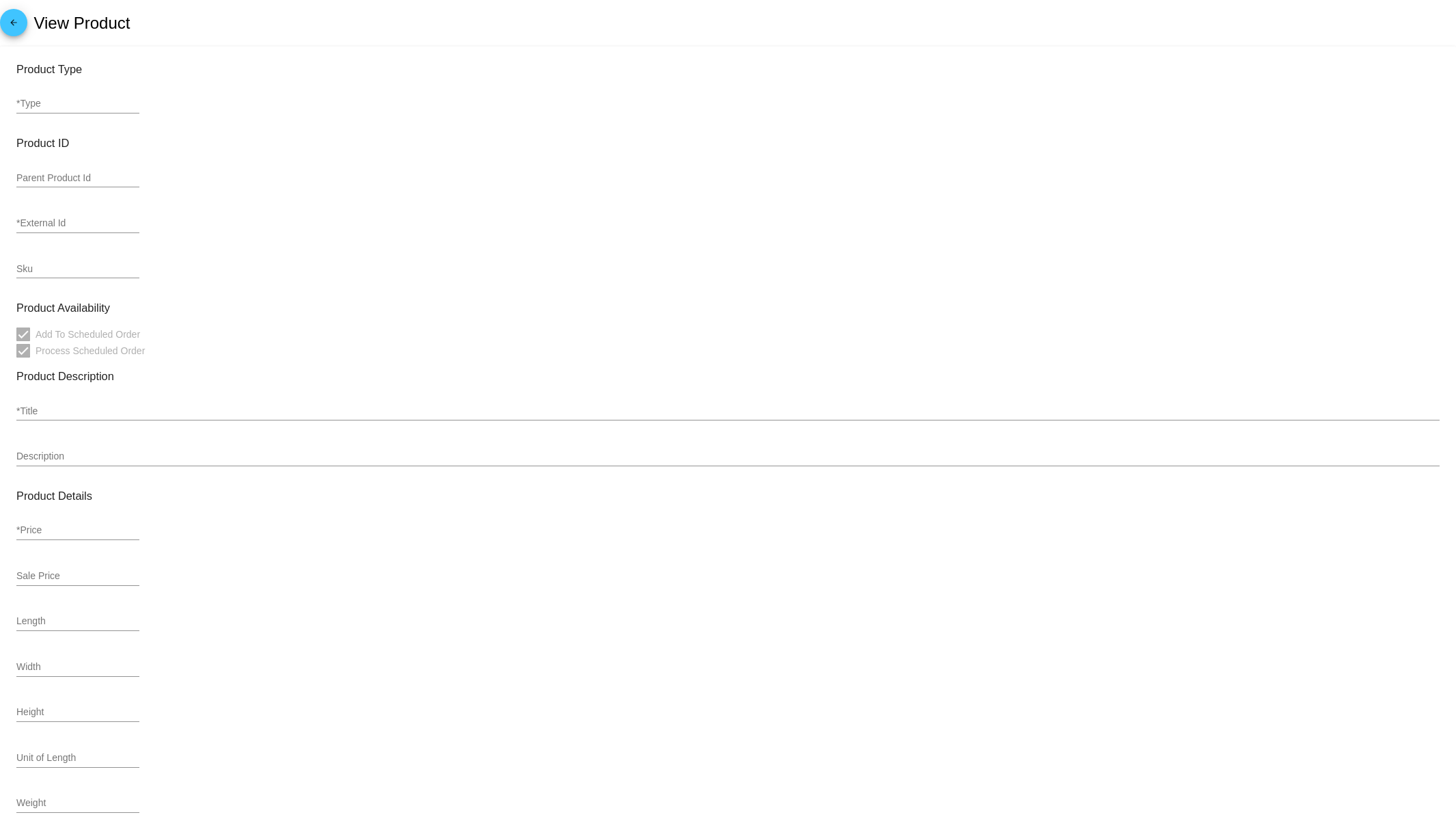
checkbox input "false"
type input "Roasted Coffee (Bean/blend: 12oz Ethiopian Yirgacheffe)"
type input "<p style="text-align: center;">Vivace roasts in the <strong>northern Italian tr…"
type input "23"
type input "20.7"
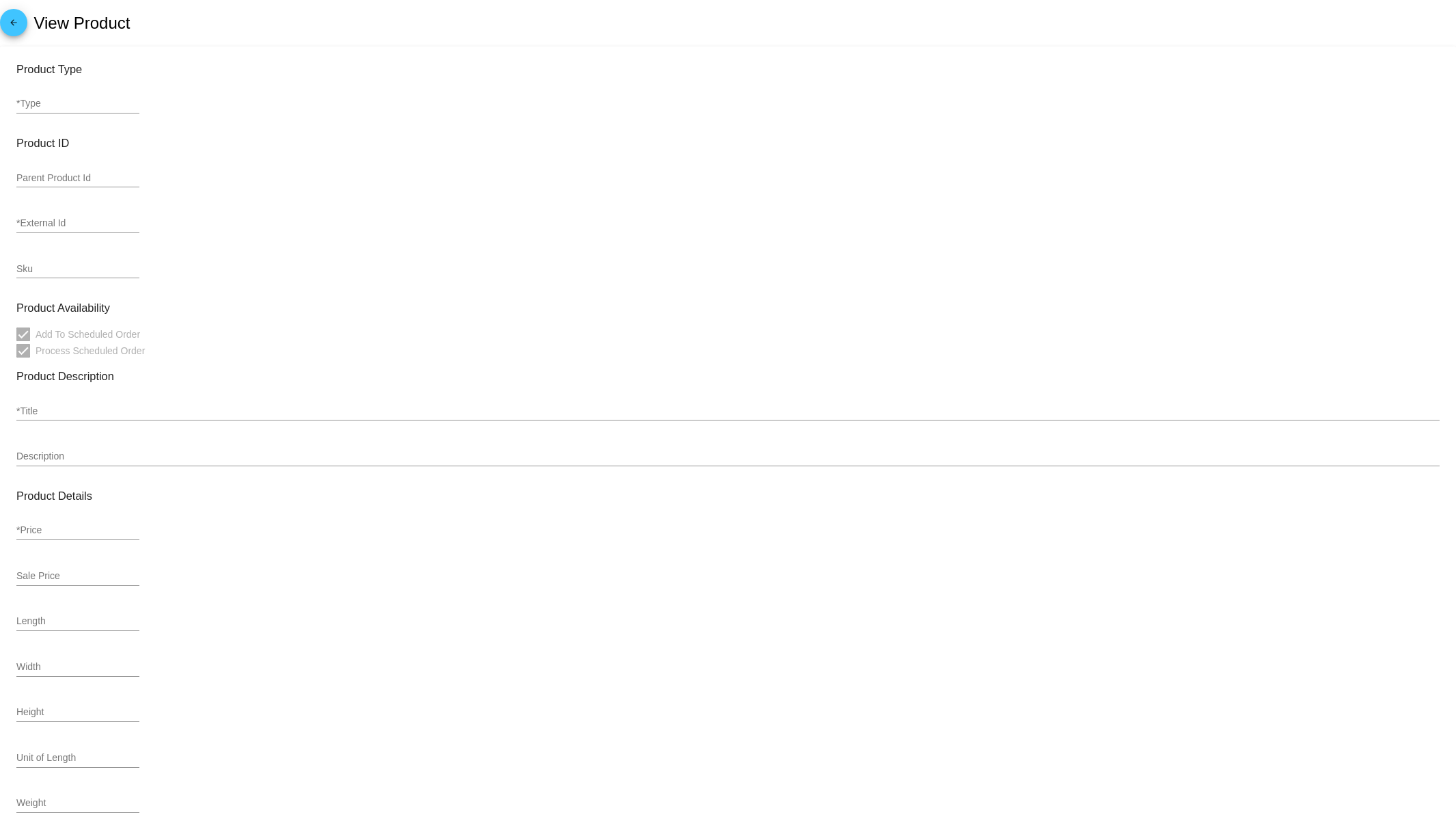
type input "7"
type input "5.8"
type input "1.5"
type input ".78"
type input "coffee-retail-class"
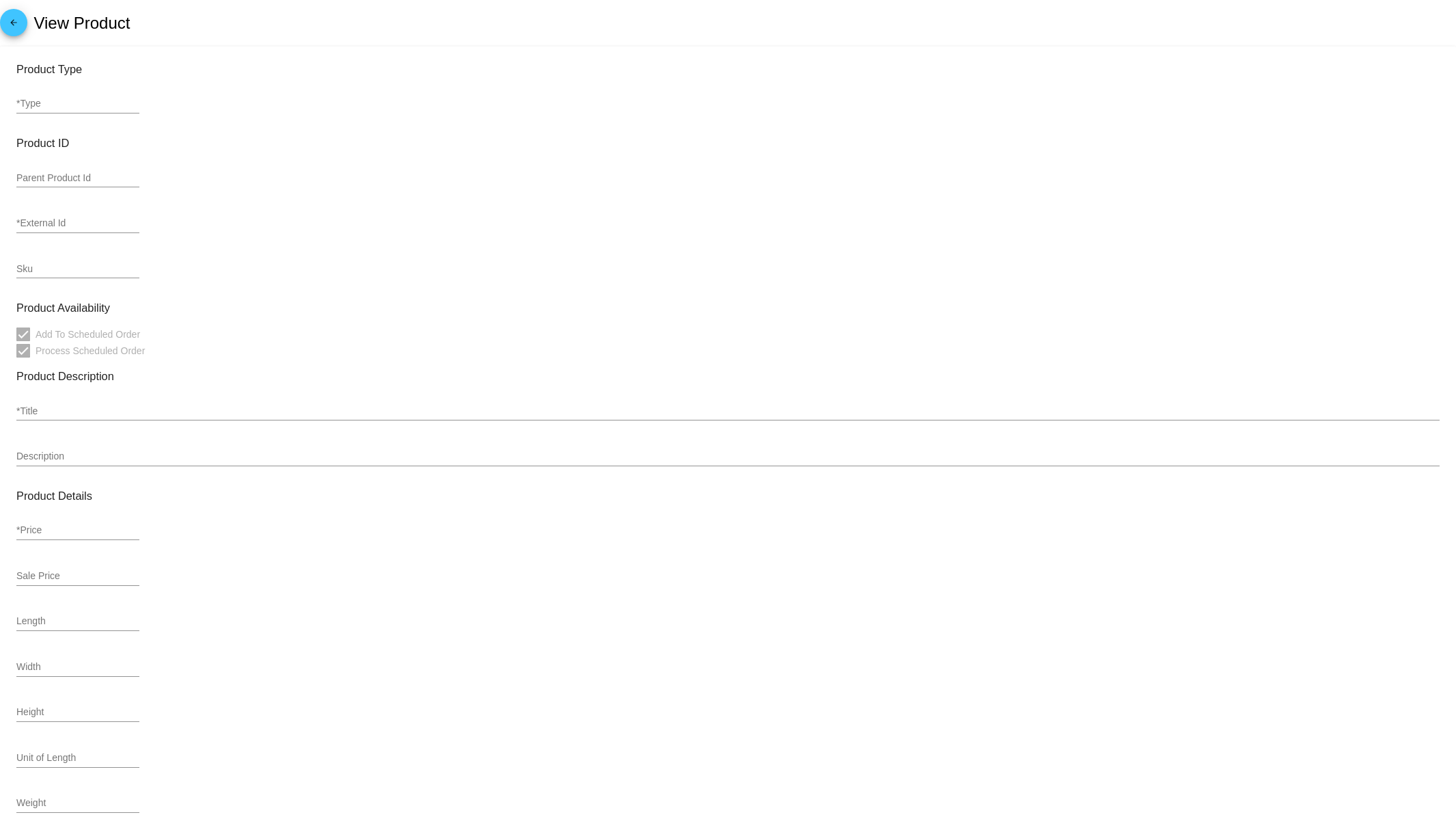
type input "zero-rate"
type input "Out of Stock"
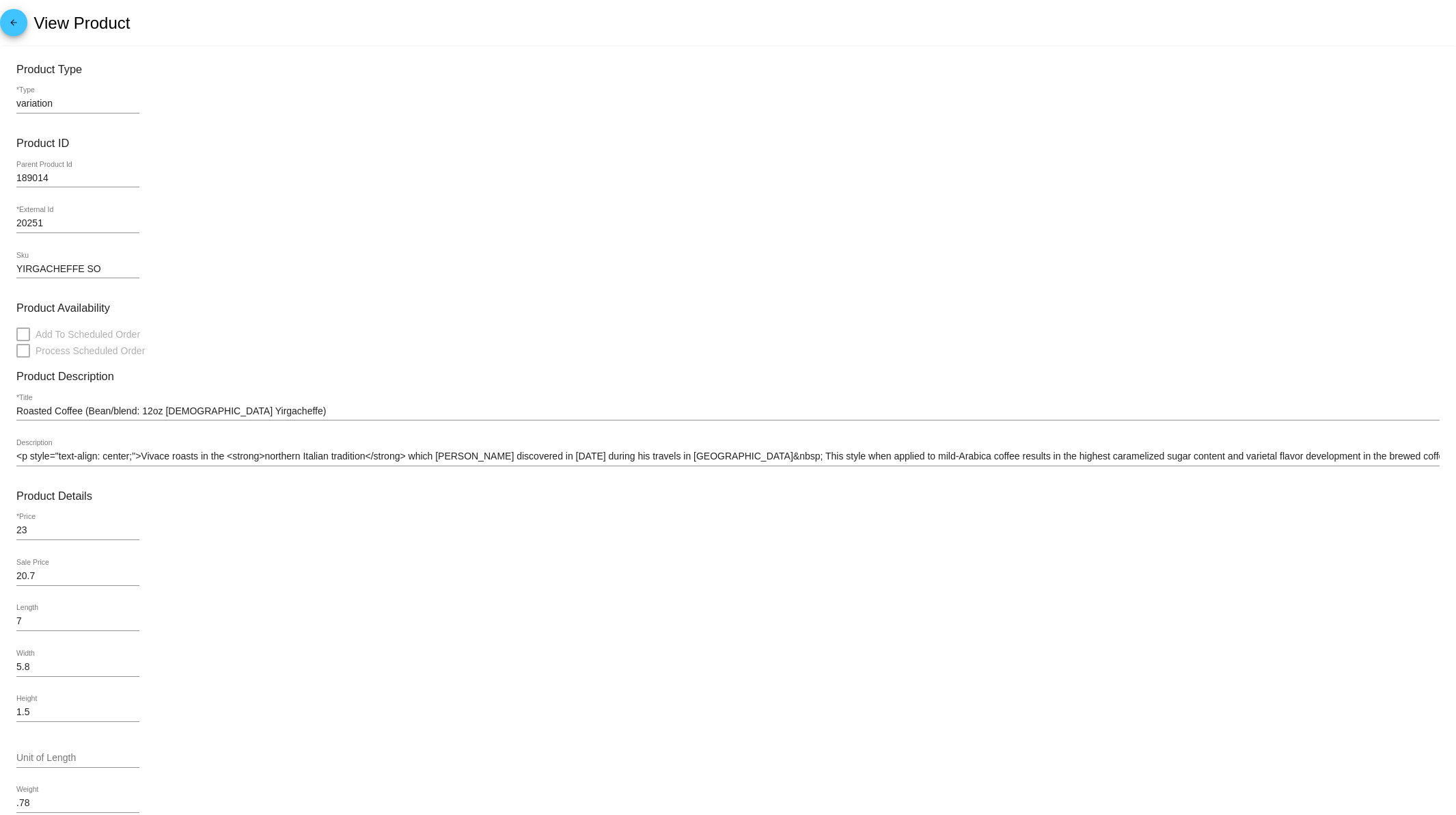
scroll to position [251, 0]
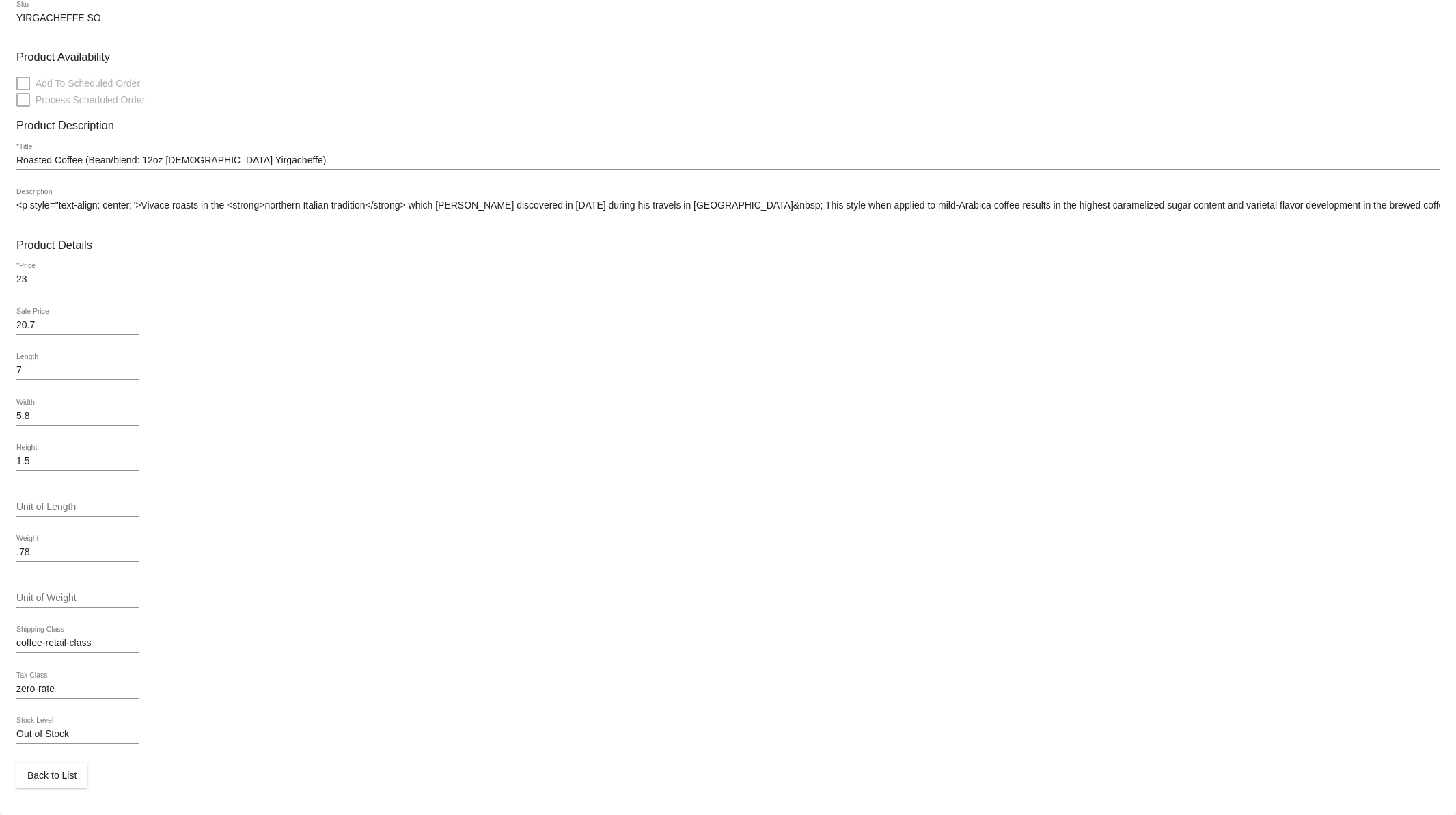
click at [49, 775] on span "Back to List" at bounding box center [52, 775] width 49 height 11
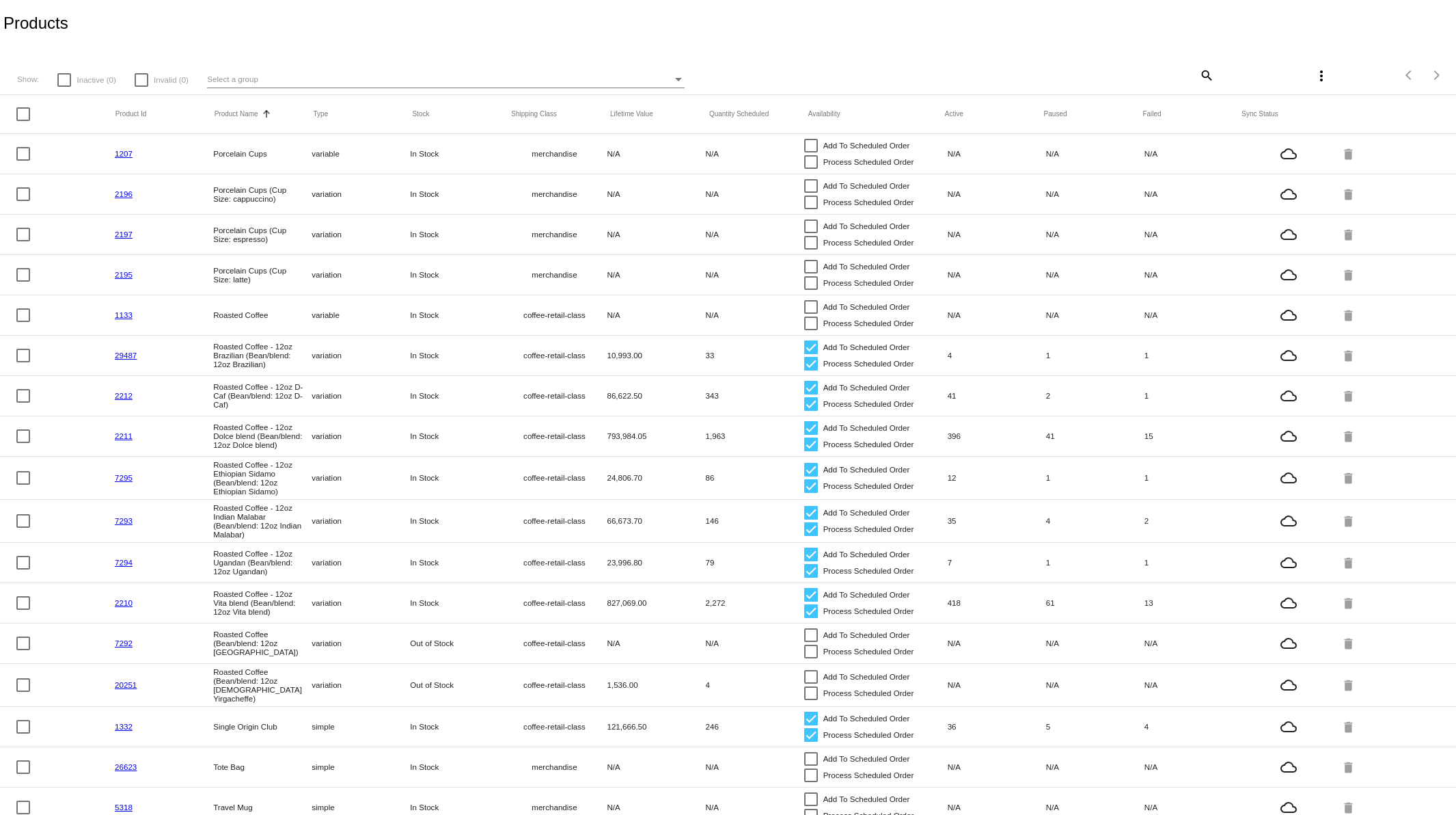
scroll to position [69, 0]
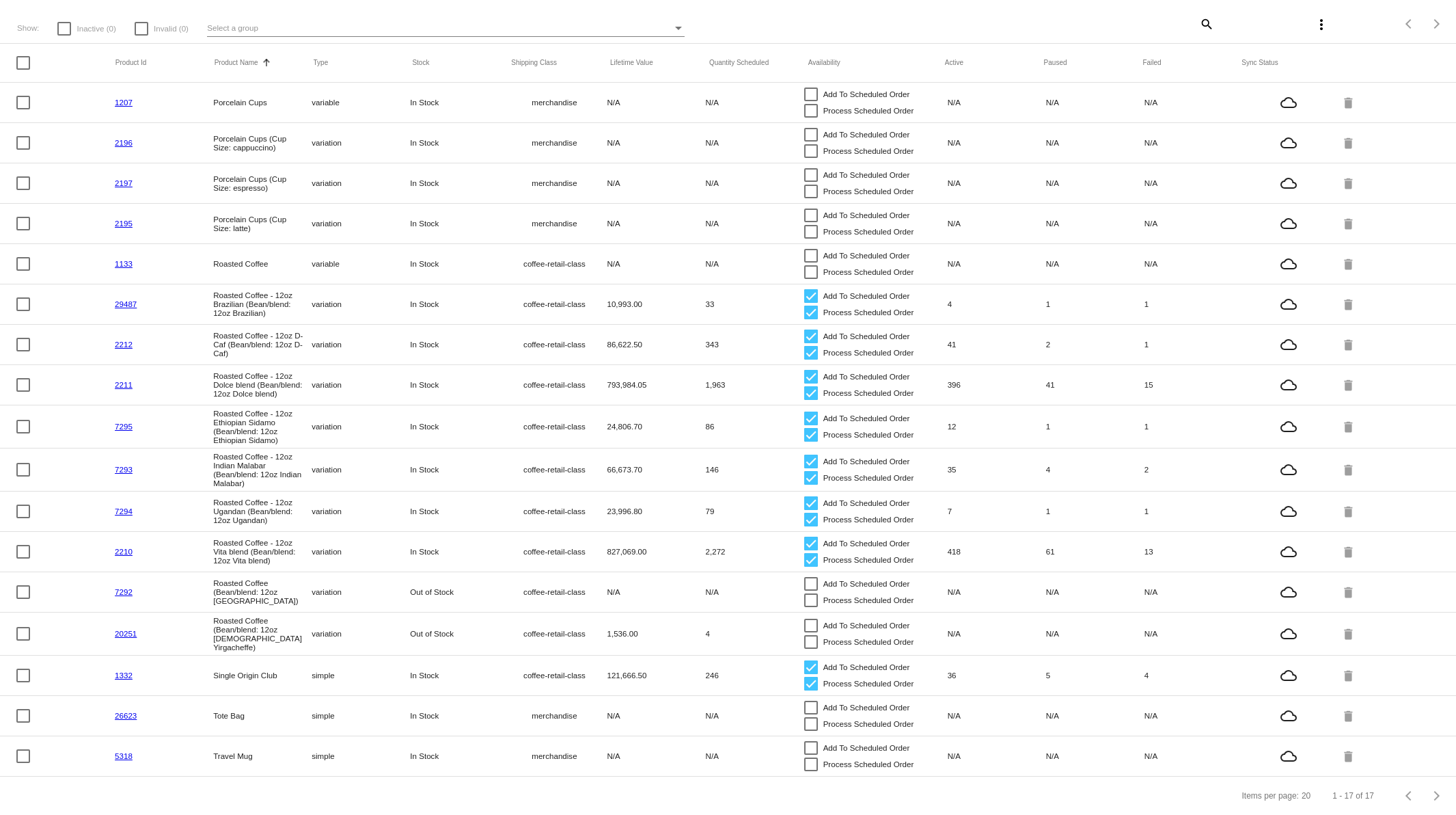
click at [119, 670] on link "1332" at bounding box center [124, 674] width 18 height 9
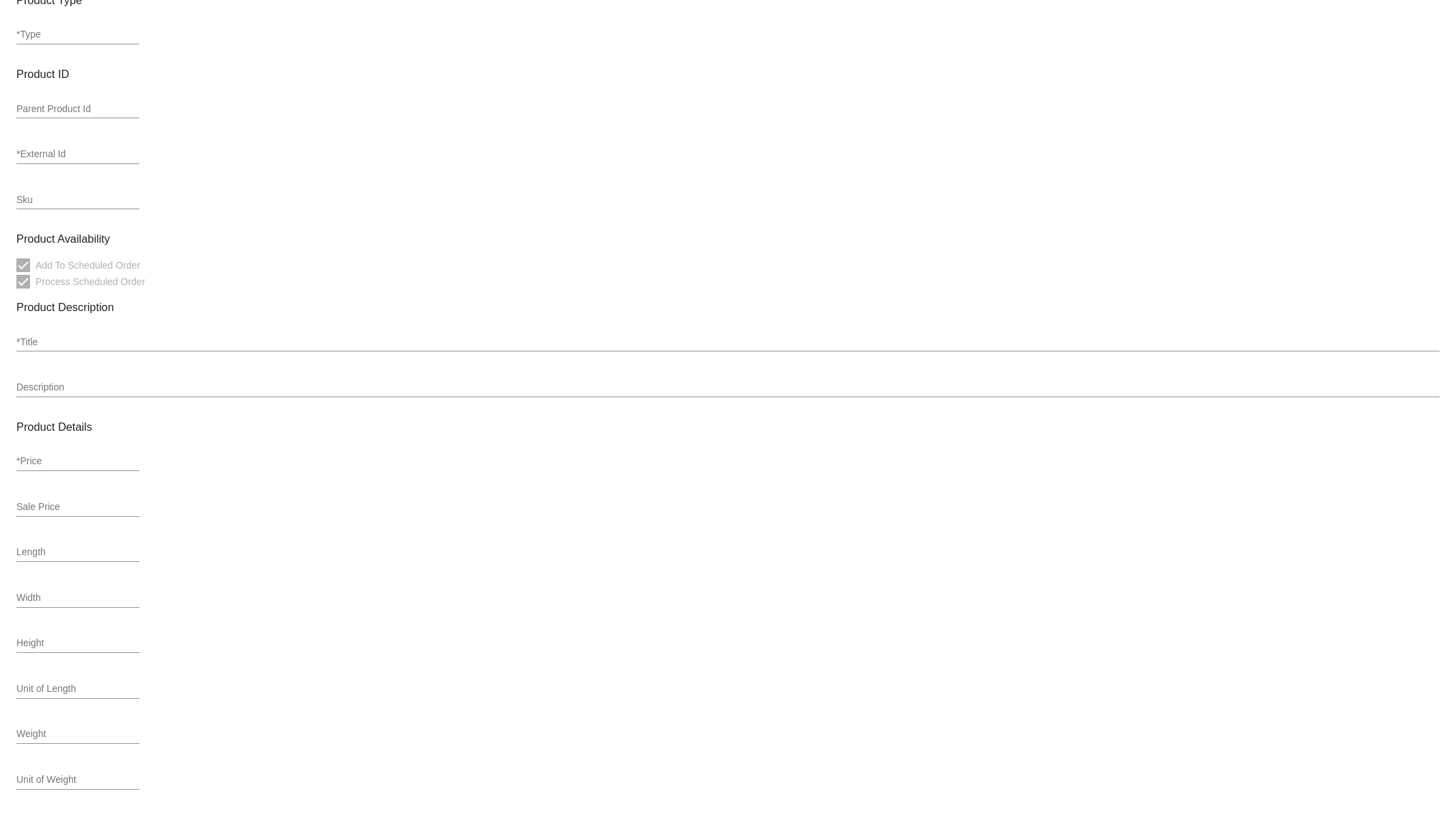
type input "simple"
type input "1332"
type input "CLUB SINGLE ORIGIN"
type input "Single Origin Club"
type input "25.75"
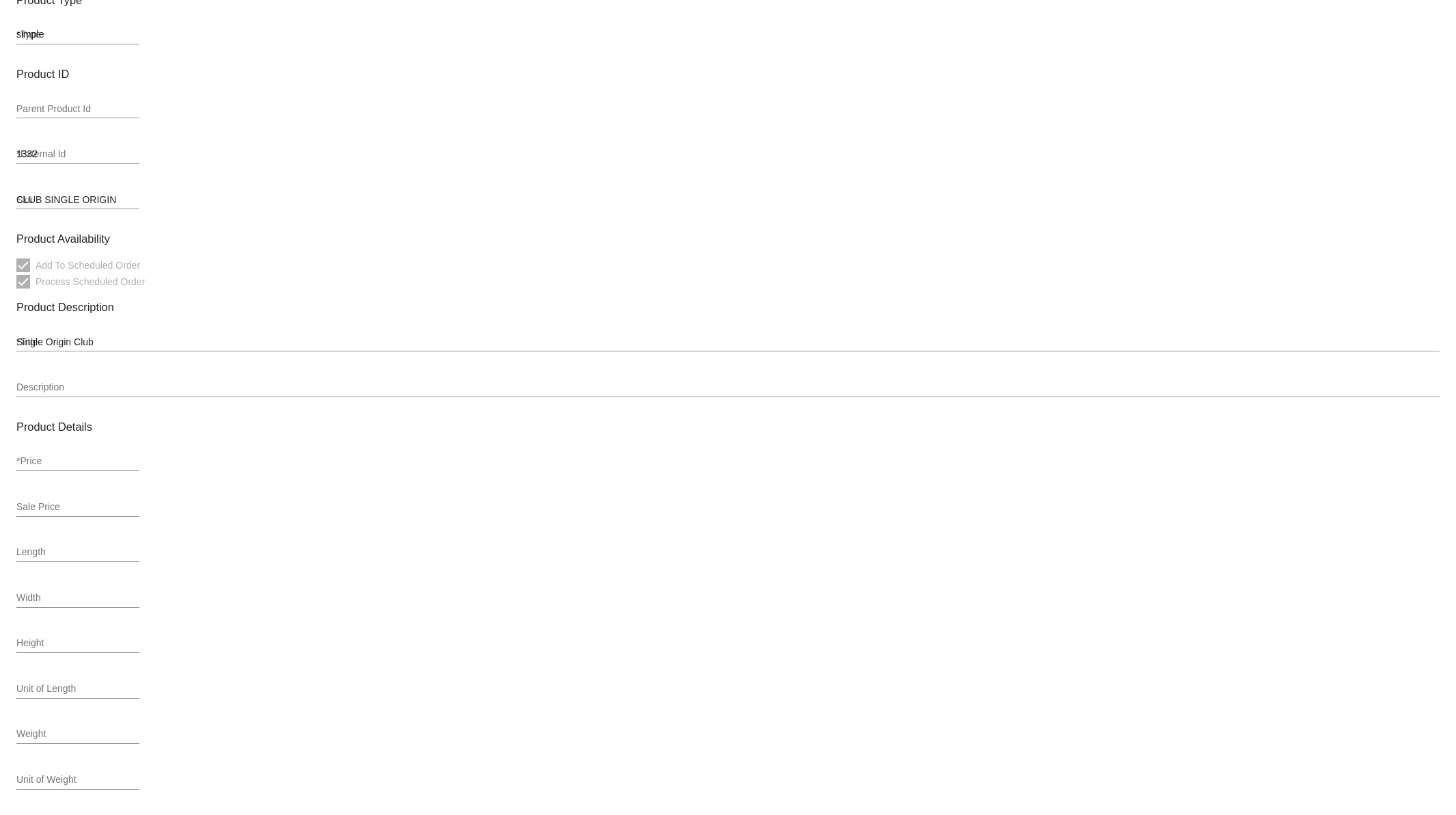
type input "20.7"
type input "7"
type input "5.8"
type input "1.5"
type input ".78"
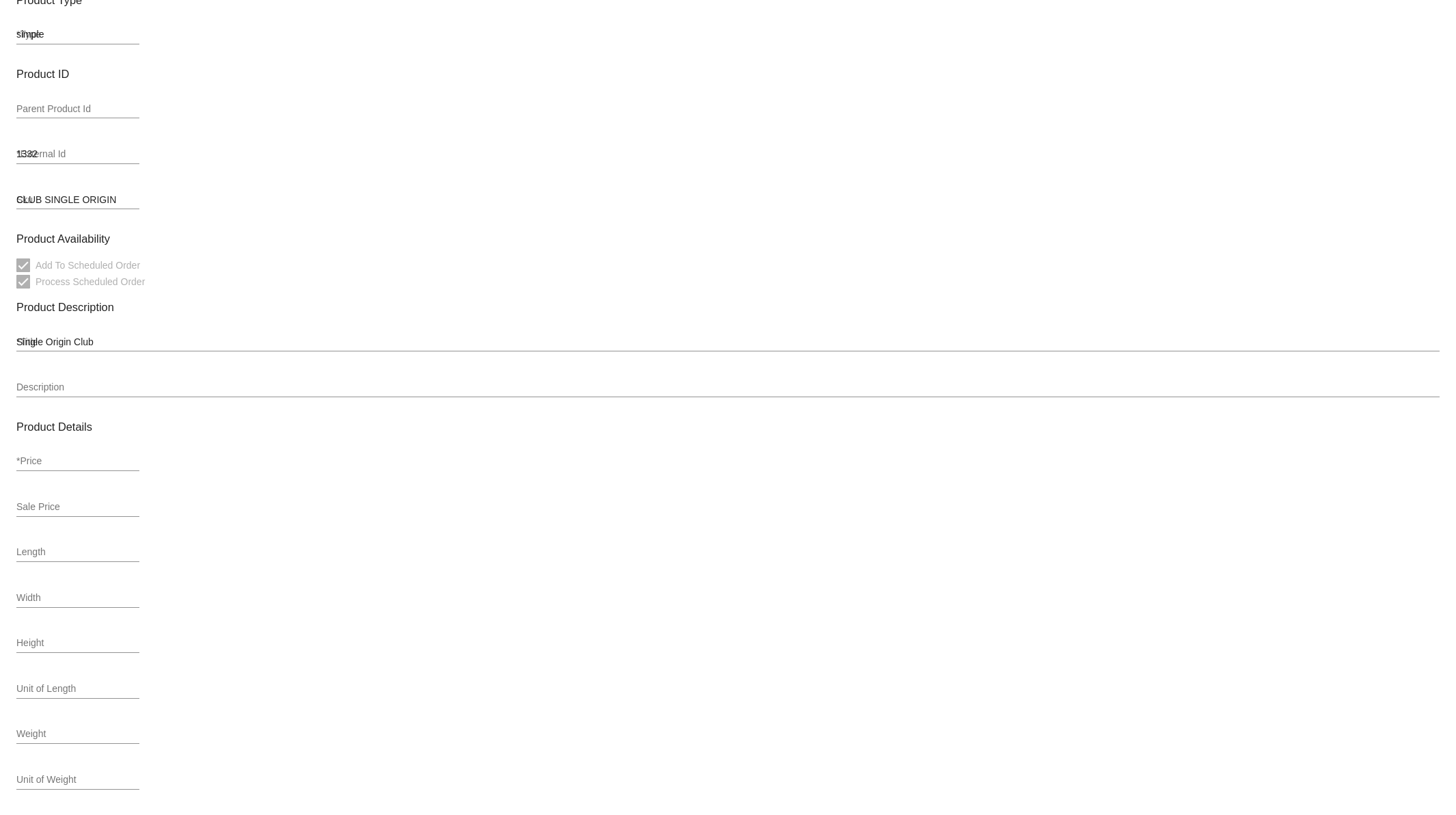
type input "coffee-retail-class"
type input "zero-rate"
type input "In Stock"
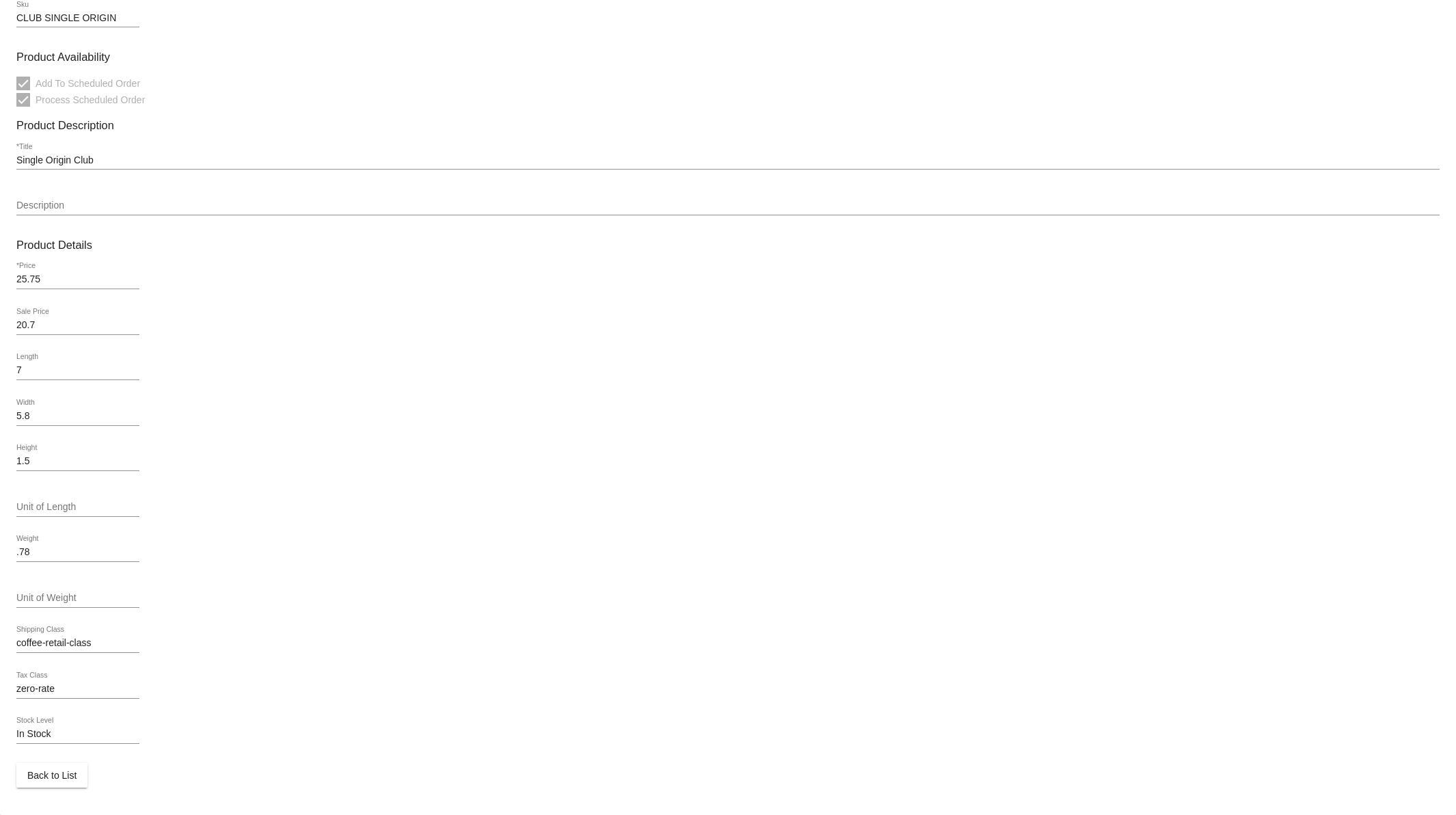
click at [58, 780] on span "Back to List" at bounding box center [52, 775] width 49 height 11
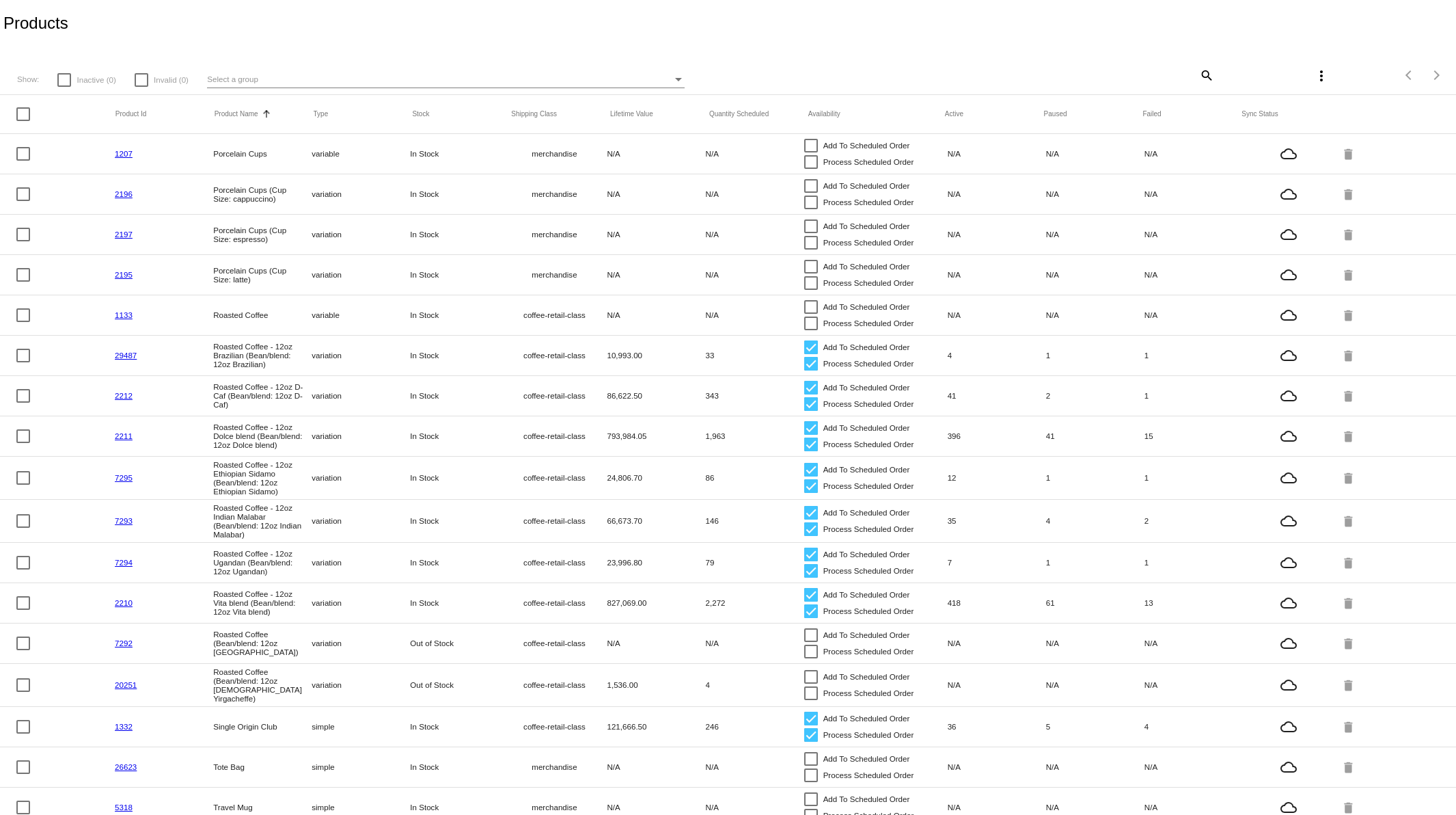
click at [1313, 74] on mat-icon "more_vert" at bounding box center [1321, 76] width 16 height 16
click at [1262, 84] on span "Sync prices for (all) items" at bounding box center [1239, 83] width 107 height 11
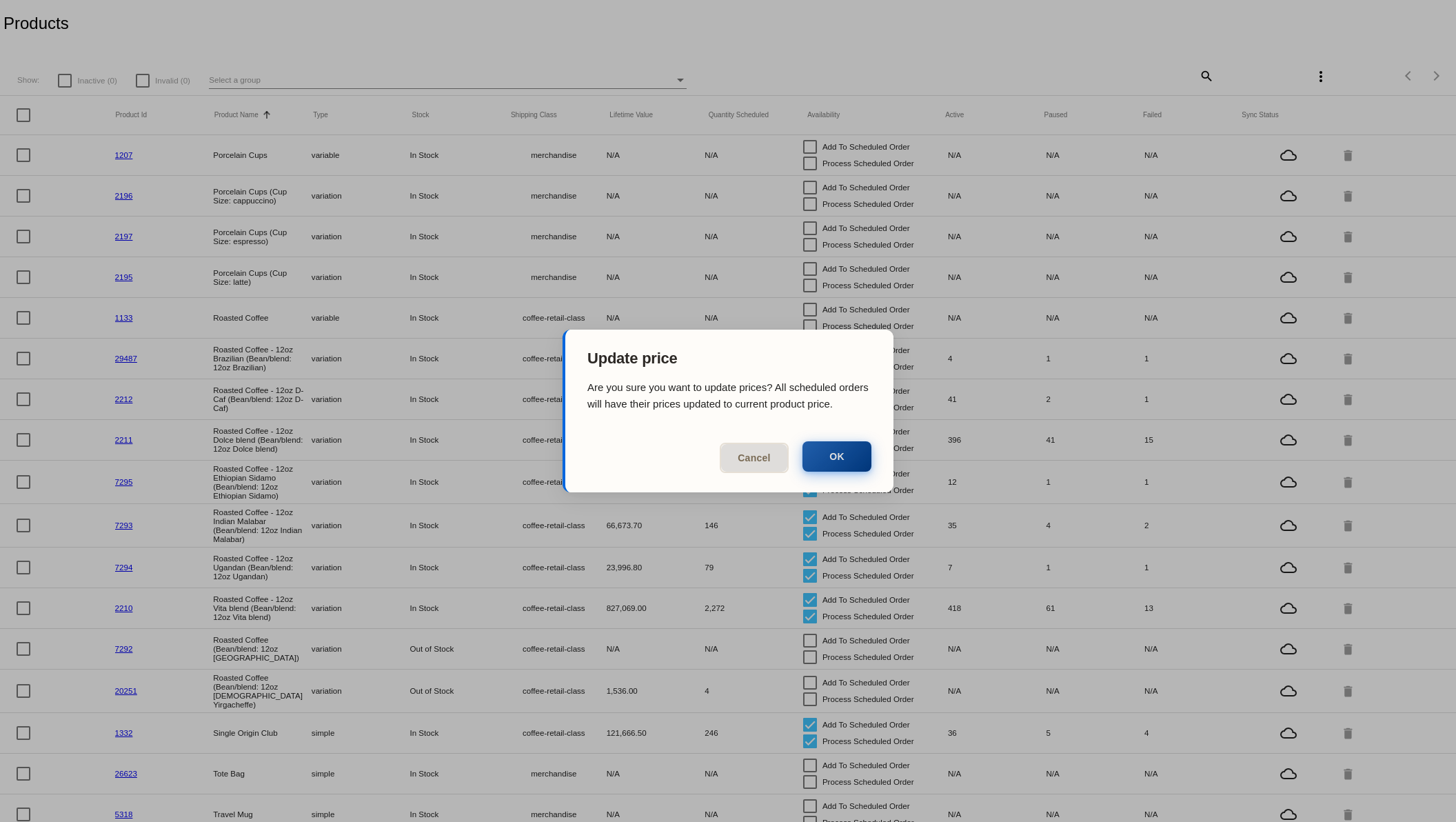
click at [838, 454] on button "OK" at bounding box center [836, 456] width 69 height 31
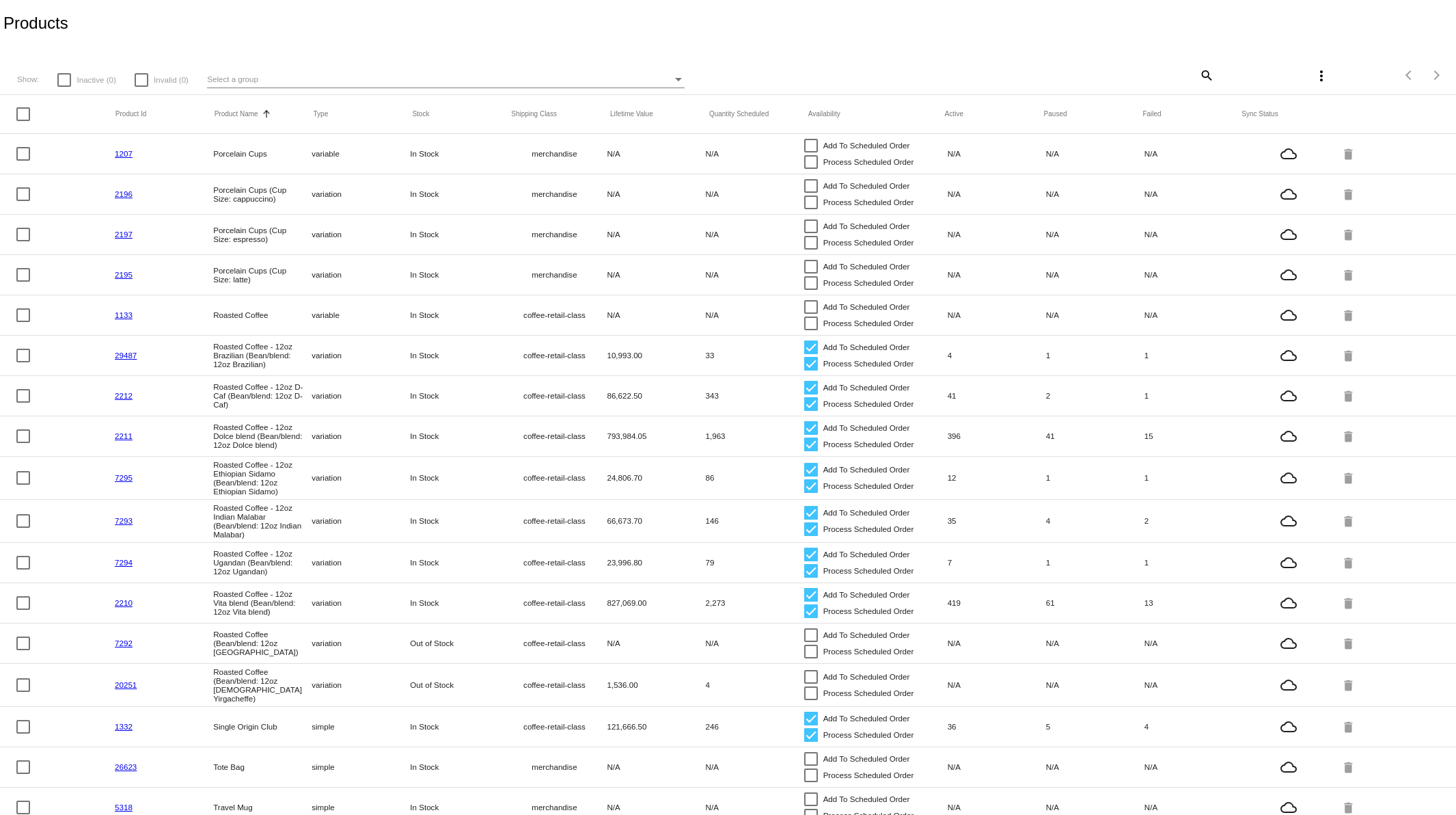
click at [1313, 69] on mat-icon "more_vert" at bounding box center [1321, 76] width 16 height 16
click at [1277, 117] on span "Sync sale prices for (all) items" at bounding box center [1248, 117] width 128 height 11
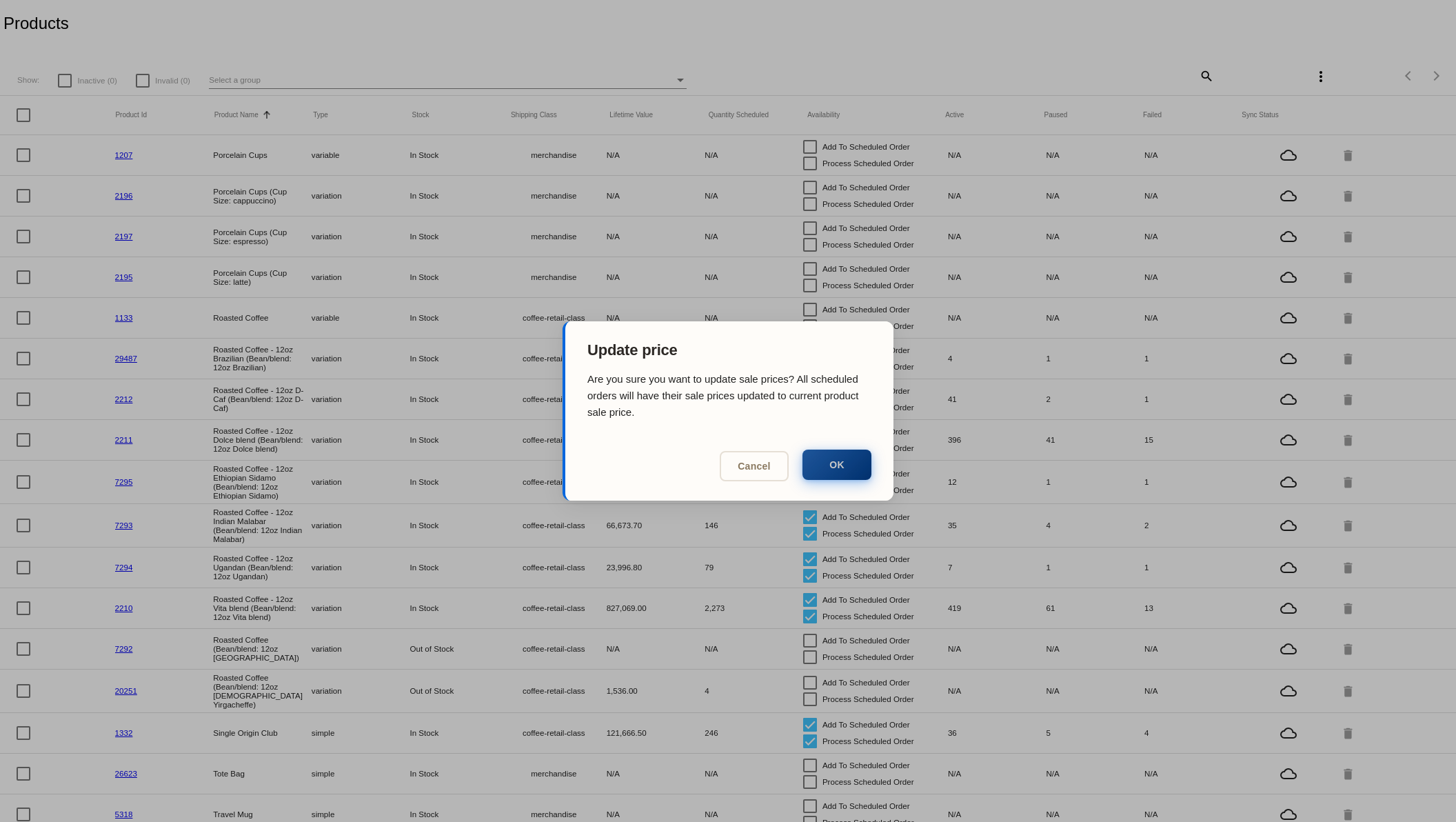
click at [841, 467] on button "OK" at bounding box center [836, 464] width 69 height 31
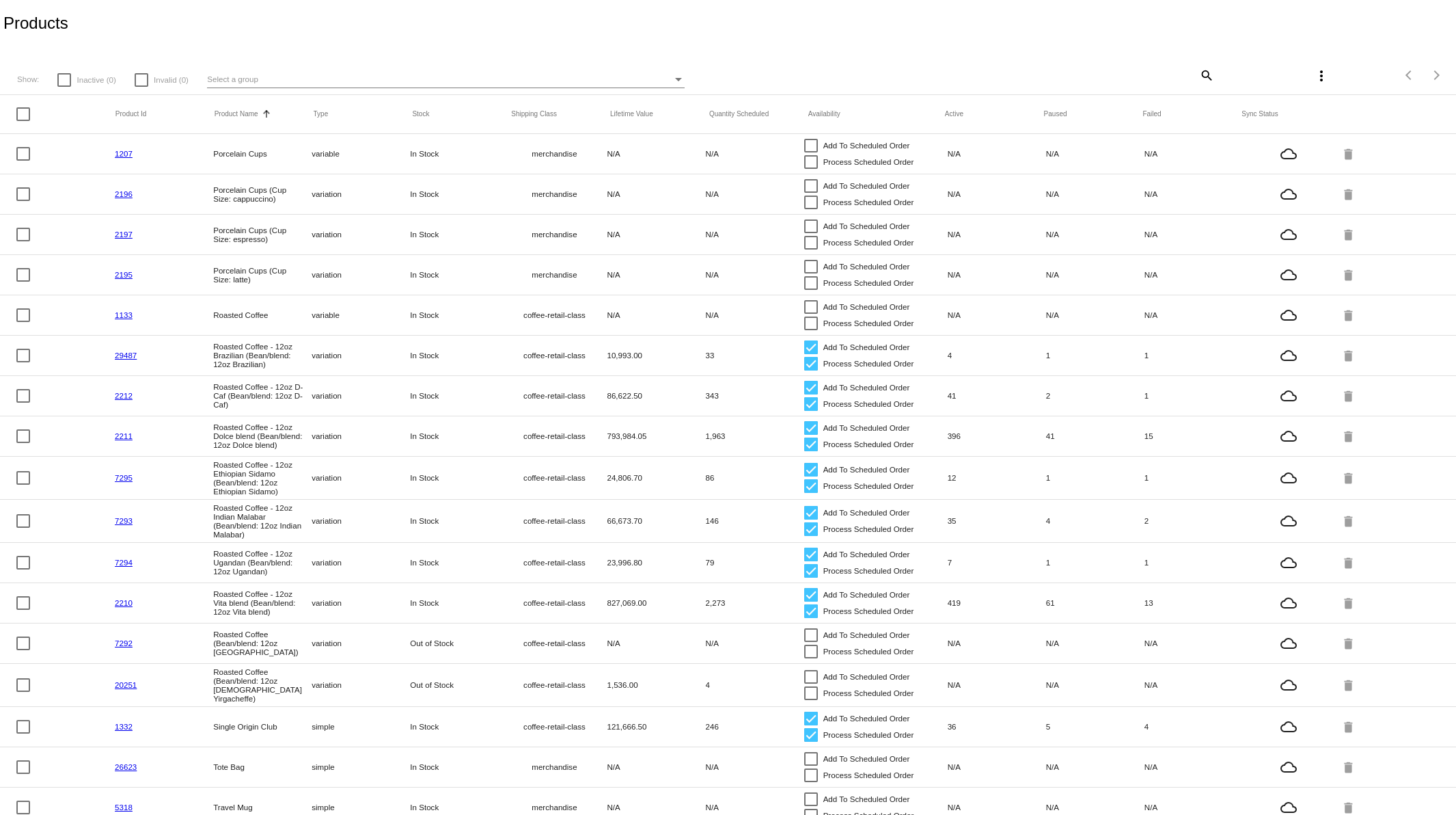
scroll to position [69, 0]
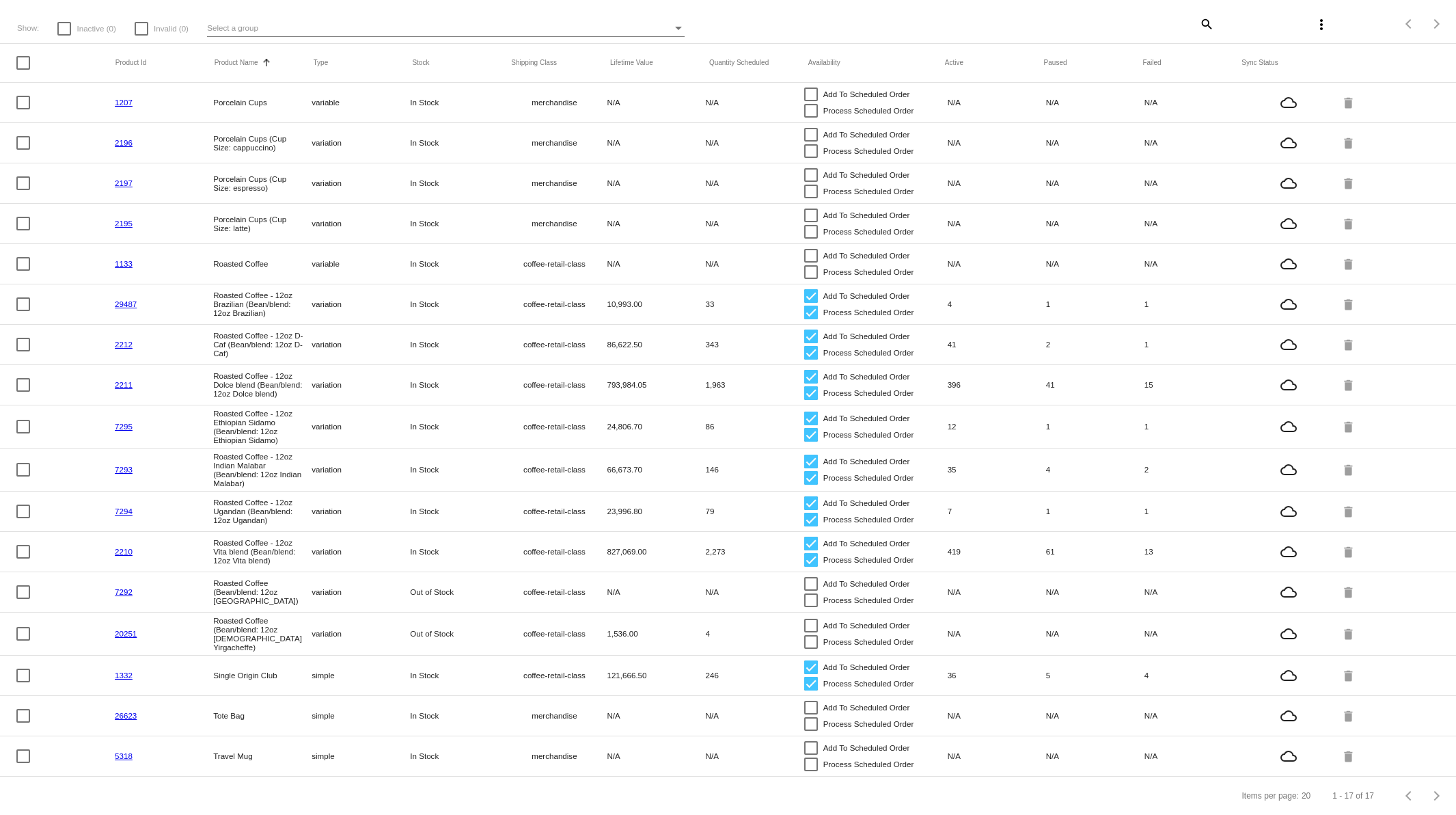
click at [124, 547] on link "2210" at bounding box center [124, 551] width 18 height 9
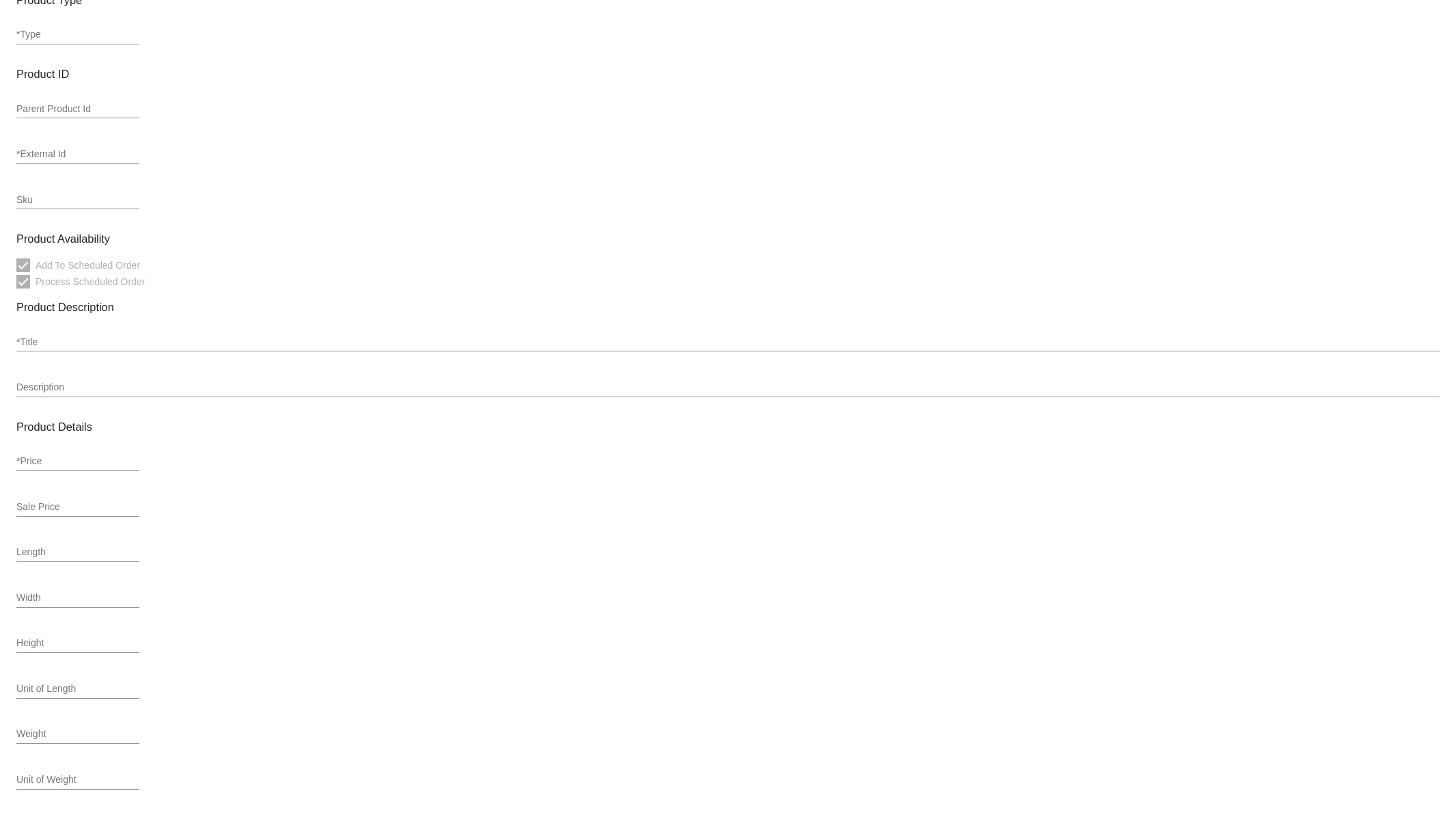
type input "variation"
type input "189014"
type input "2210"
type input "VITA"
type input "Roasted Coffee - 12oz Vita blend (Bean/blend: 12oz Vita blend)"
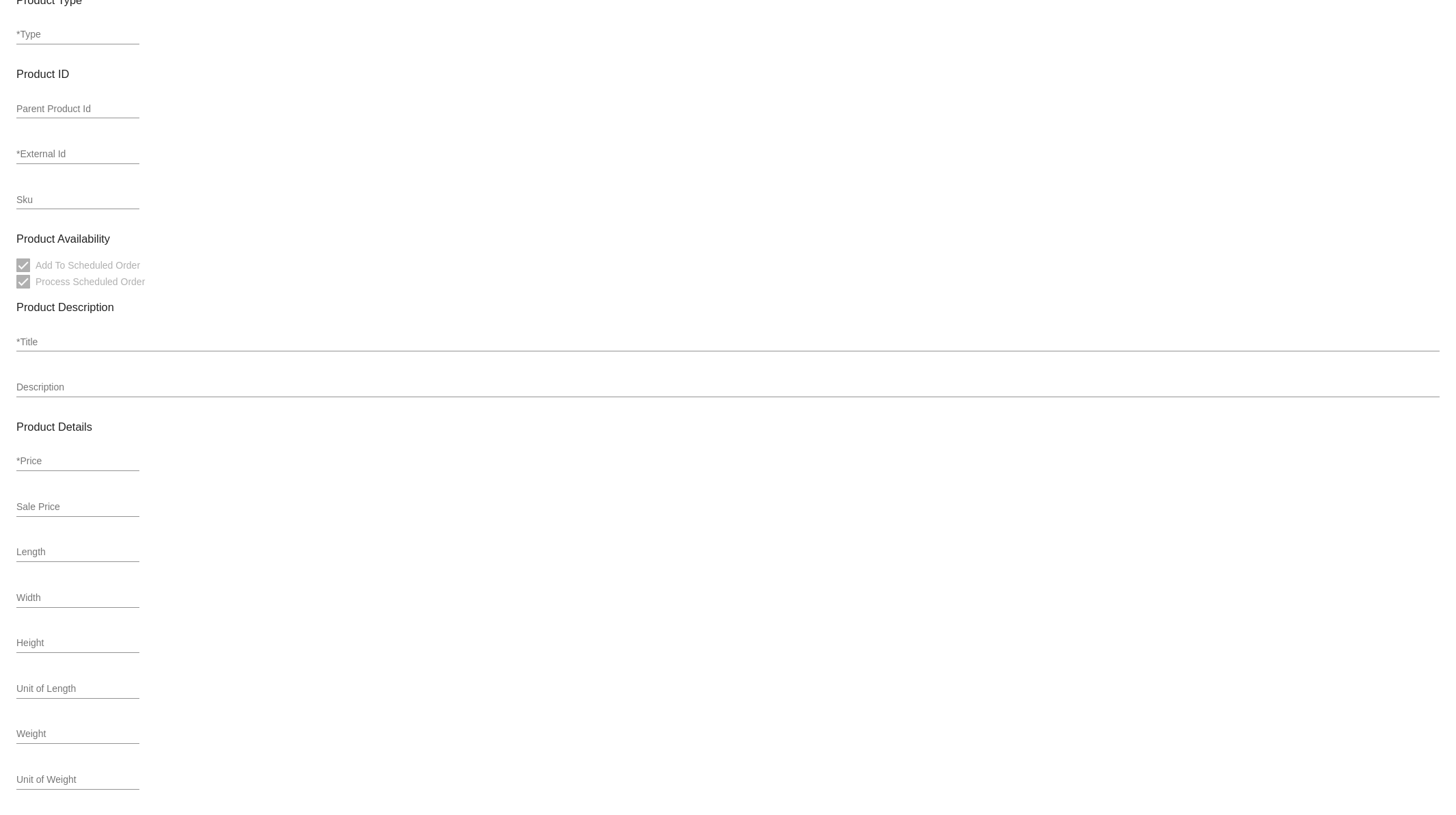
type input "20.75"
type input "18.67"
type input "7"
type input "5.8"
type input "1.5"
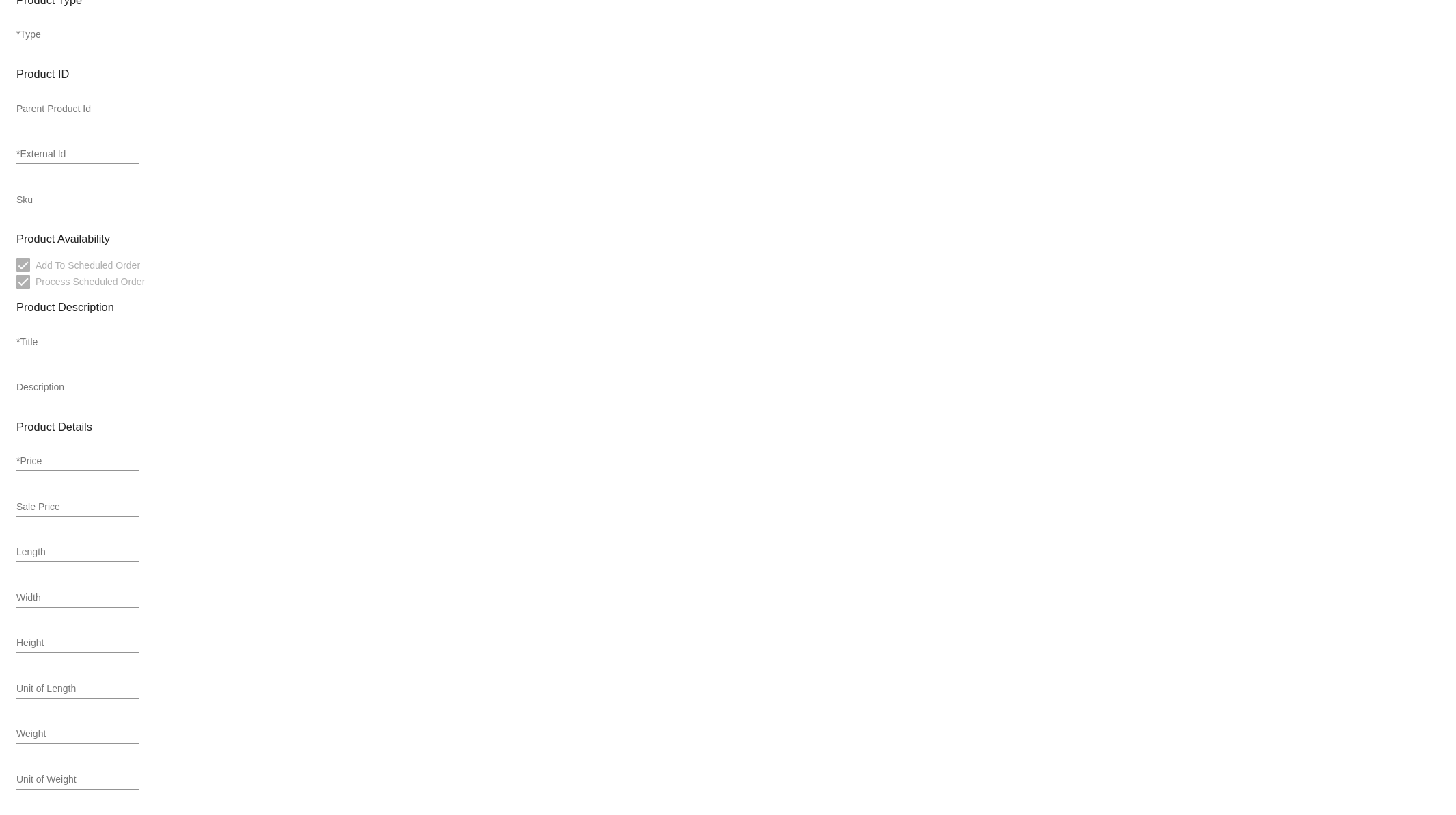
type input ".78"
type input "coffee-retail-class"
type input "zero-rate"
type input "In Stock"
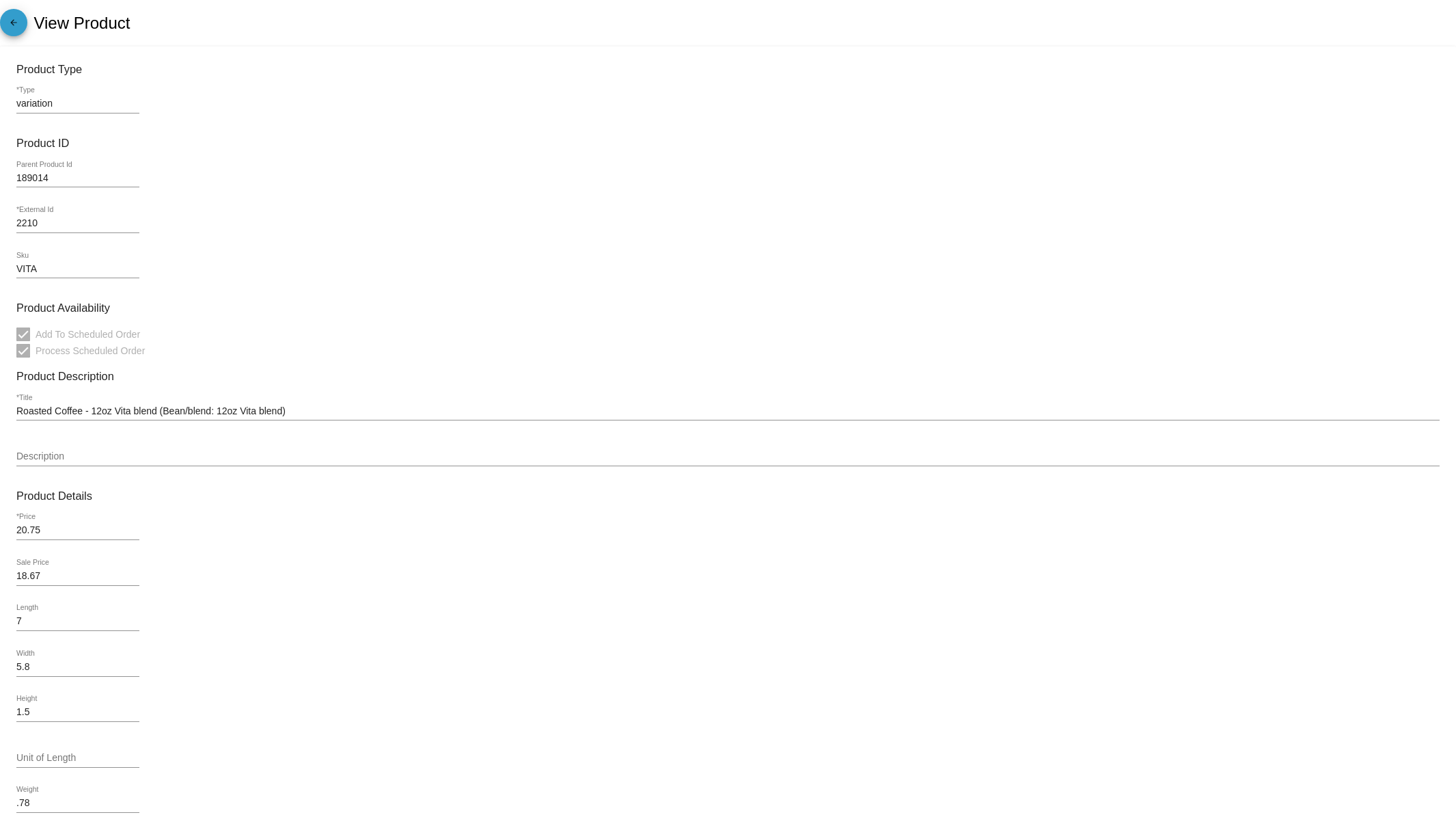
click at [15, 26] on mat-icon "arrow_back" at bounding box center [13, 25] width 16 height 16
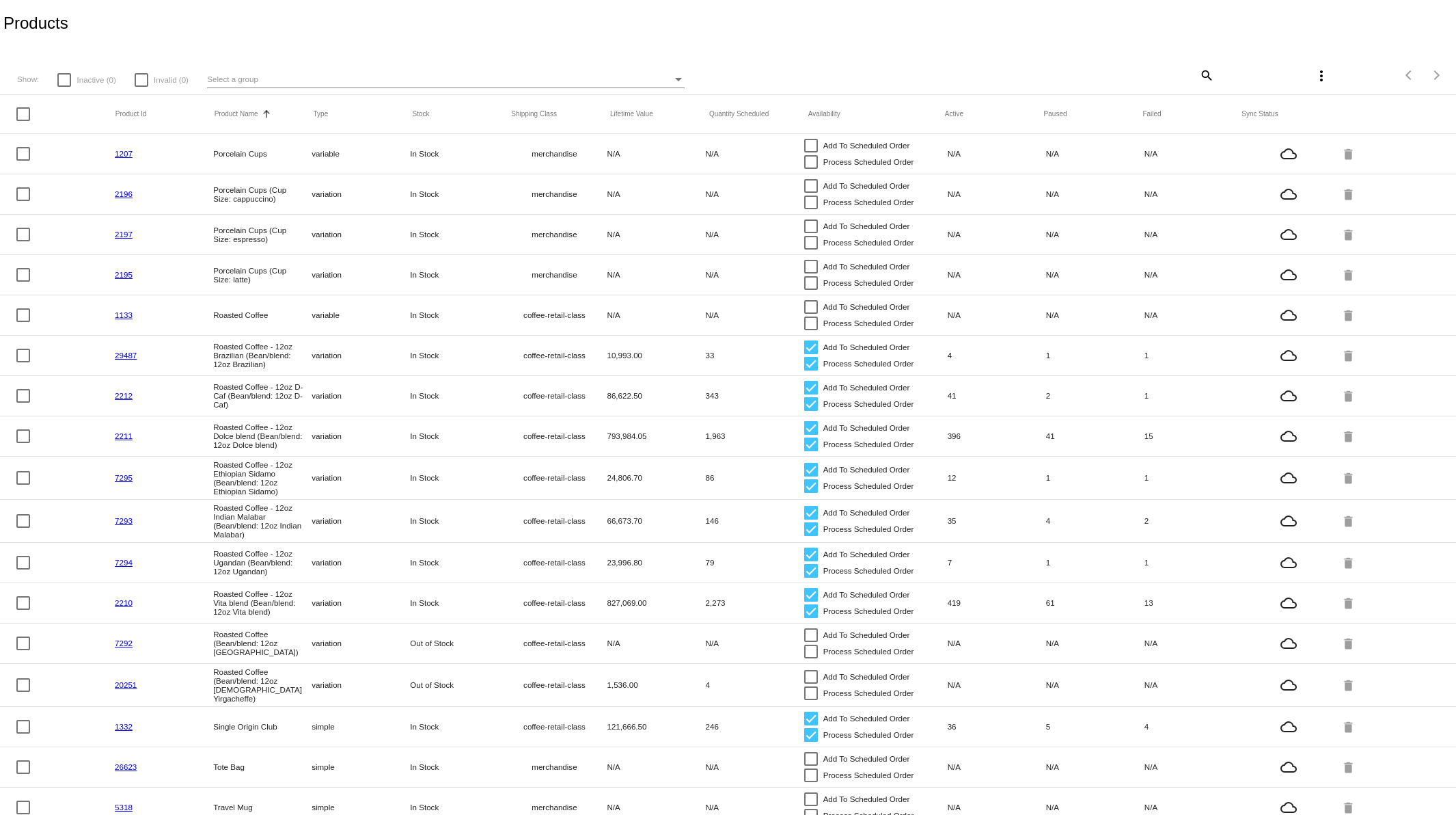
click at [1313, 73] on mat-icon "more_vert" at bounding box center [1321, 76] width 16 height 16
click at [1217, 85] on span "Sync prices for (all) items" at bounding box center [1239, 83] width 107 height 11
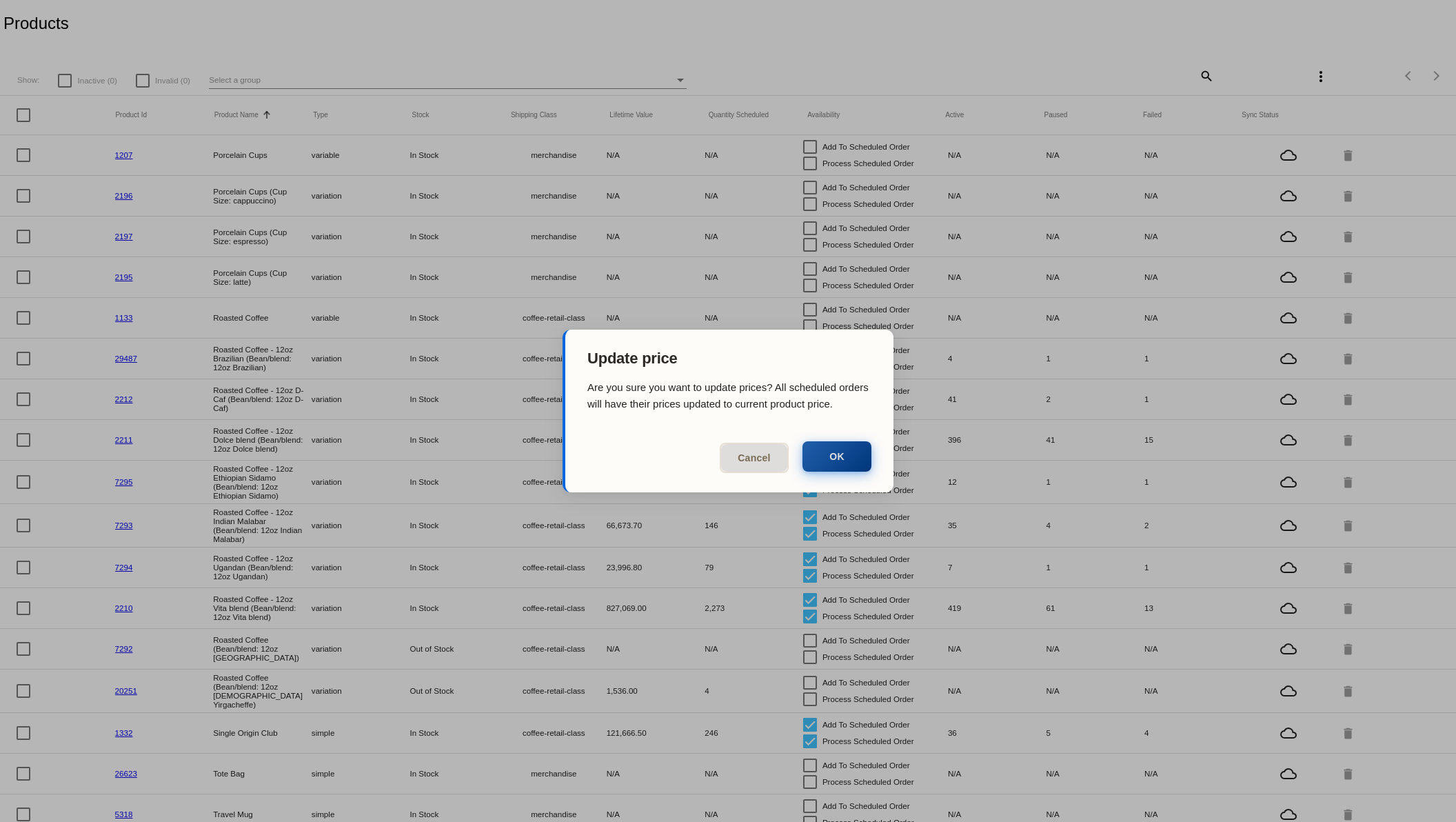
click at [843, 464] on button "OK" at bounding box center [836, 456] width 69 height 31
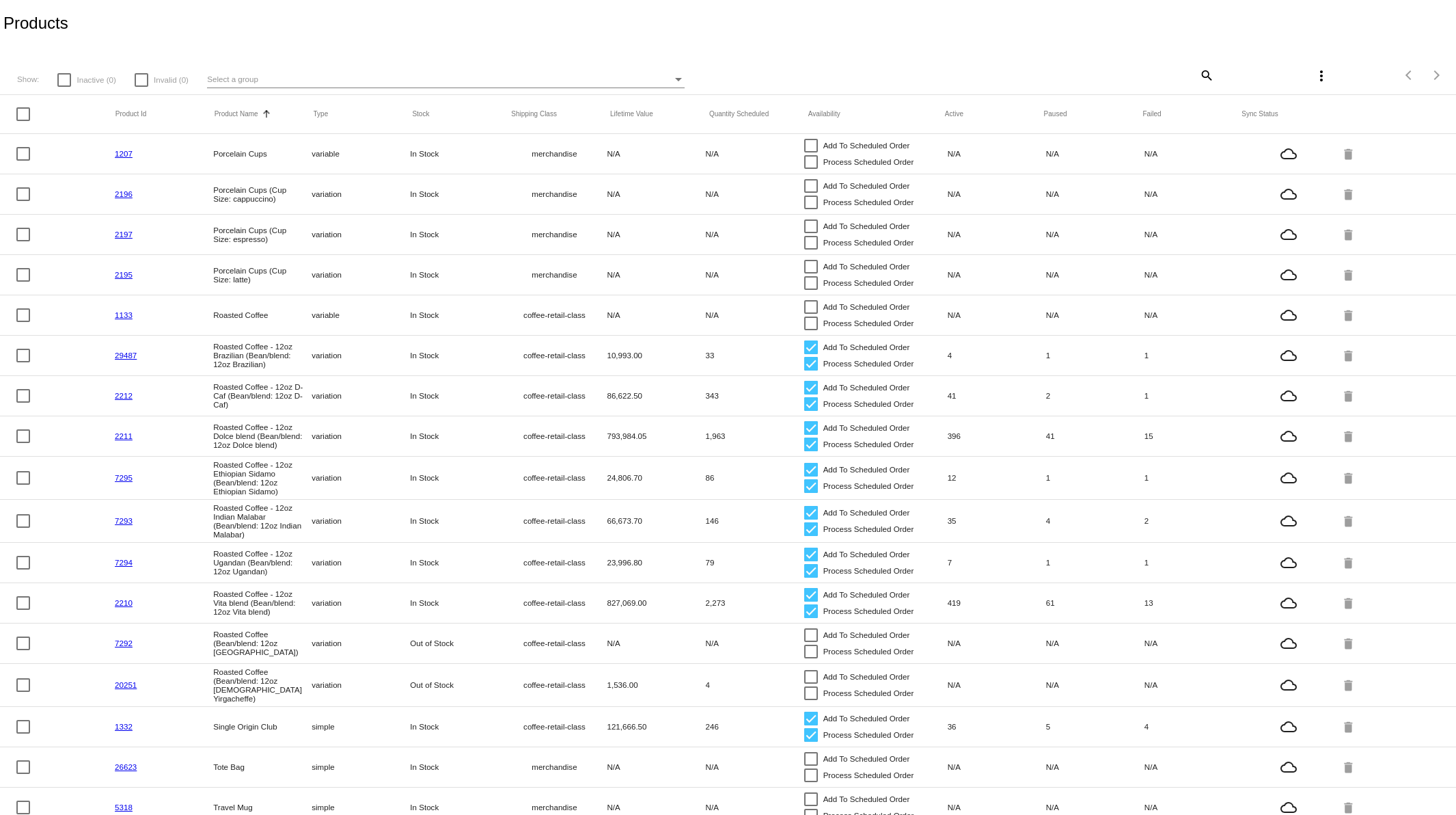
click at [1313, 75] on mat-icon "more_vert" at bounding box center [1321, 76] width 16 height 16
click at [1285, 123] on button "file_download Sync sale prices for (all) items" at bounding box center [1234, 117] width 180 height 32
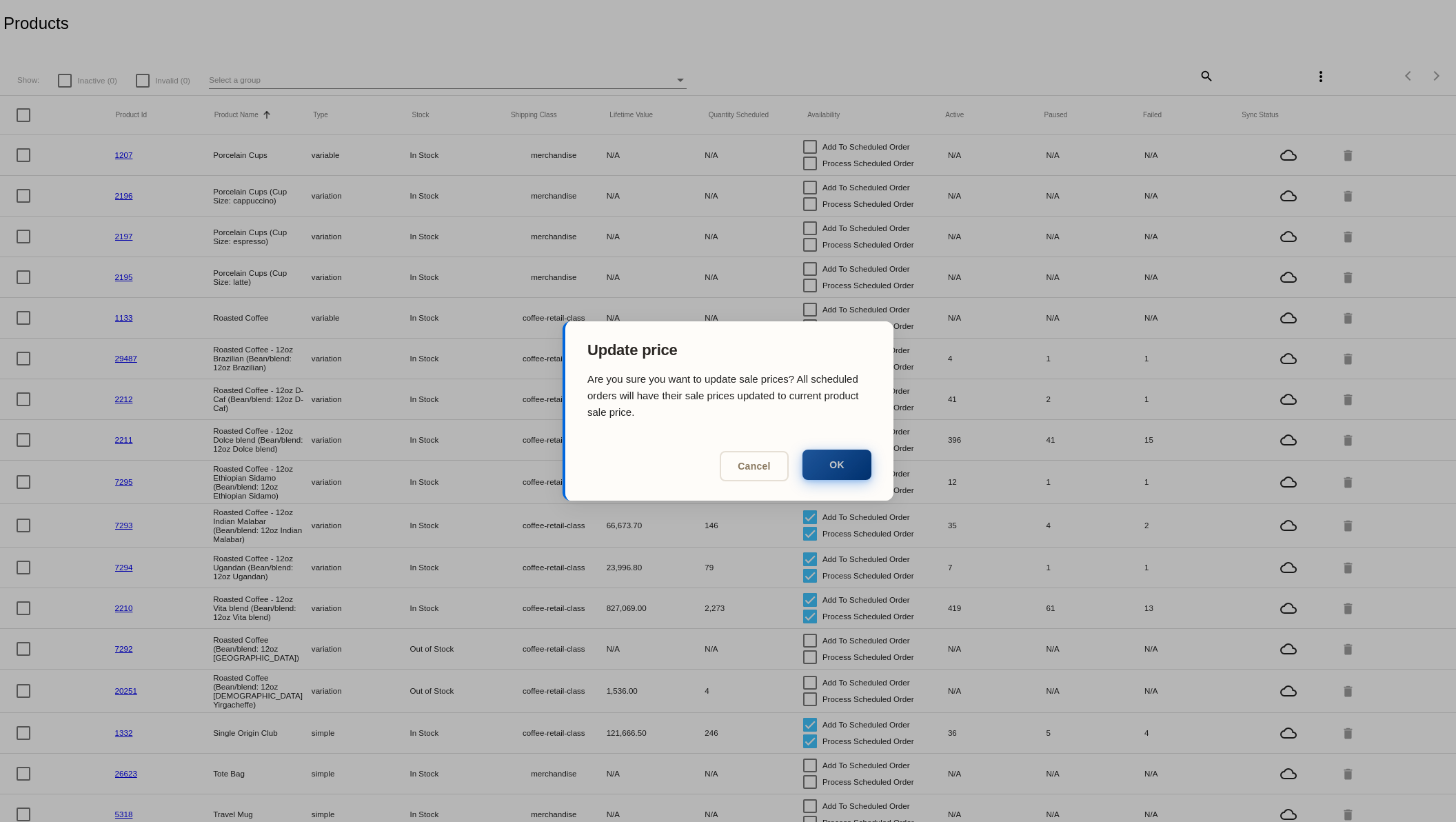
click at [839, 467] on button "OK" at bounding box center [836, 464] width 69 height 31
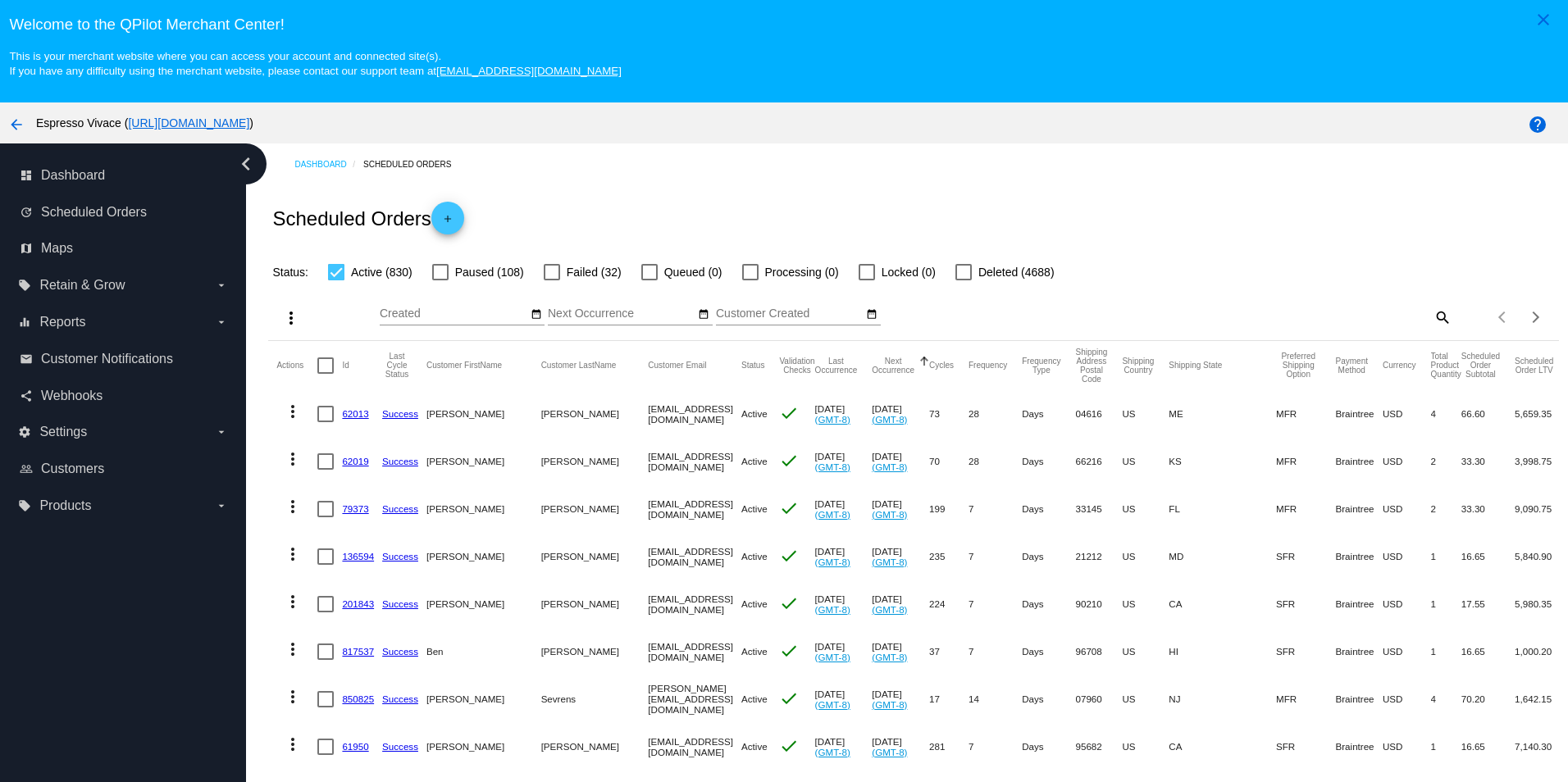
click at [353, 418] on link "62013" at bounding box center [355, 413] width 26 height 11
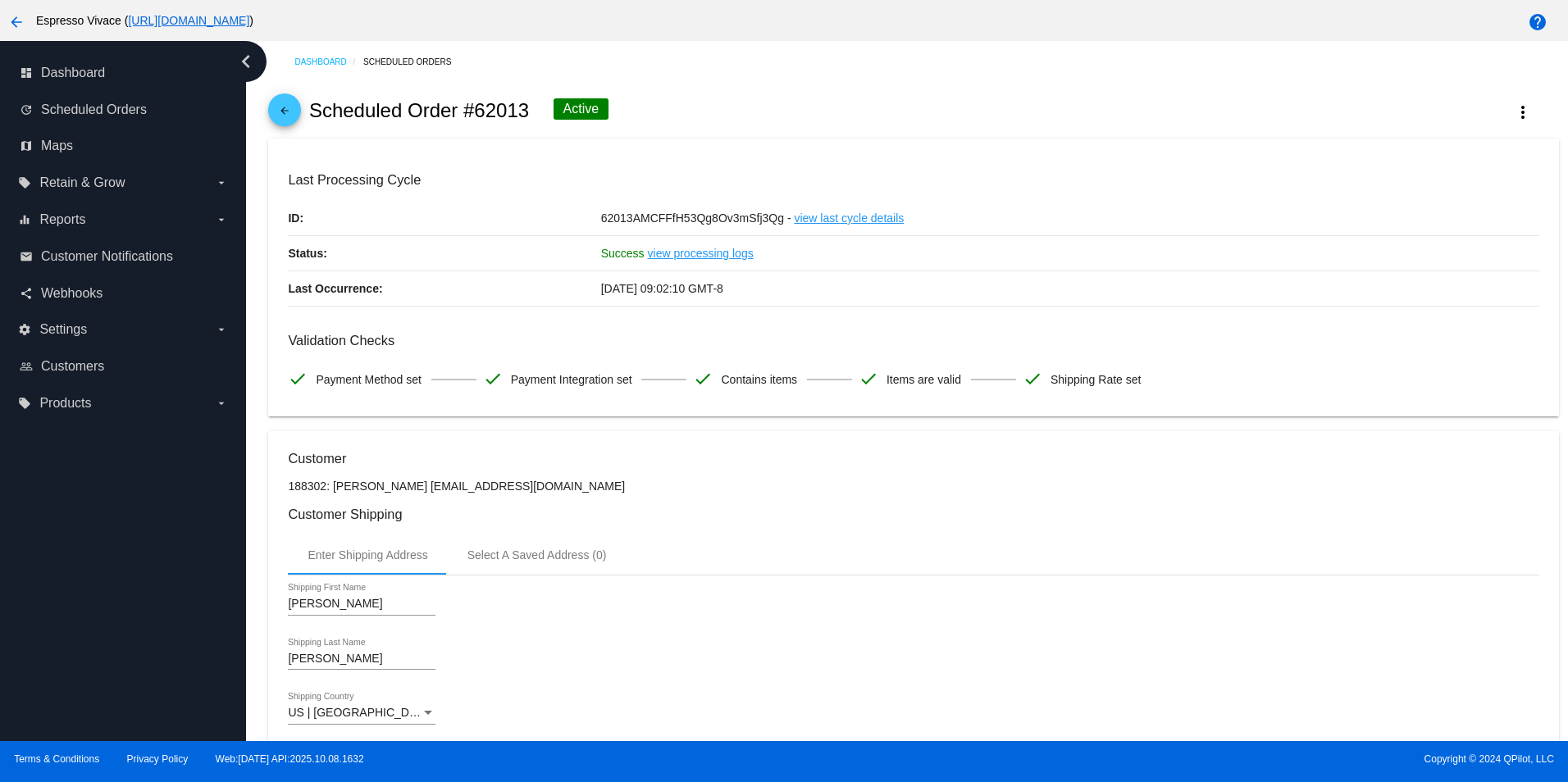
click at [287, 108] on mat-icon "arrow_back" at bounding box center [284, 114] width 19 height 19
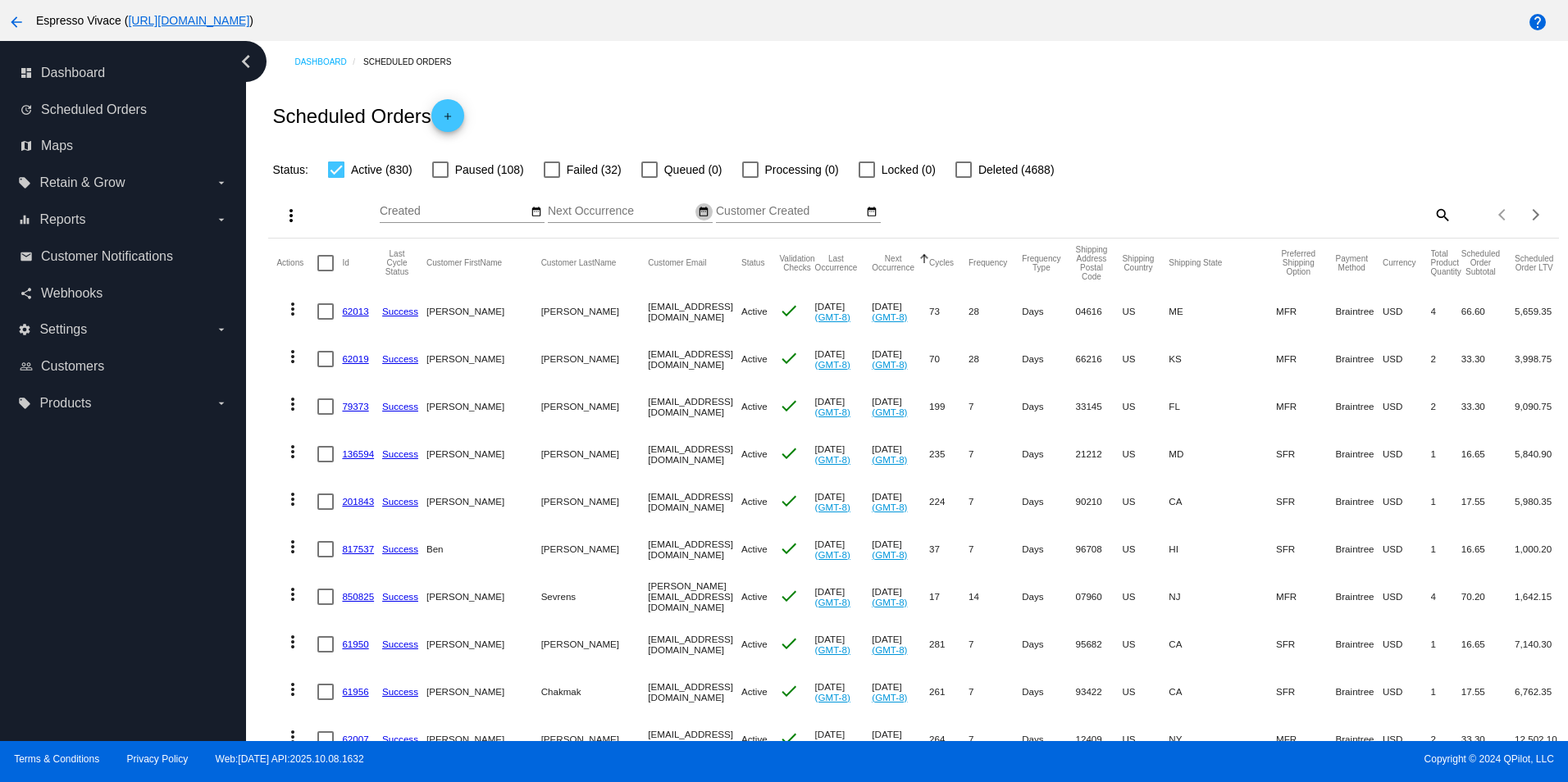
click at [698, 216] on mat-icon "date_range" at bounding box center [704, 212] width 12 height 13
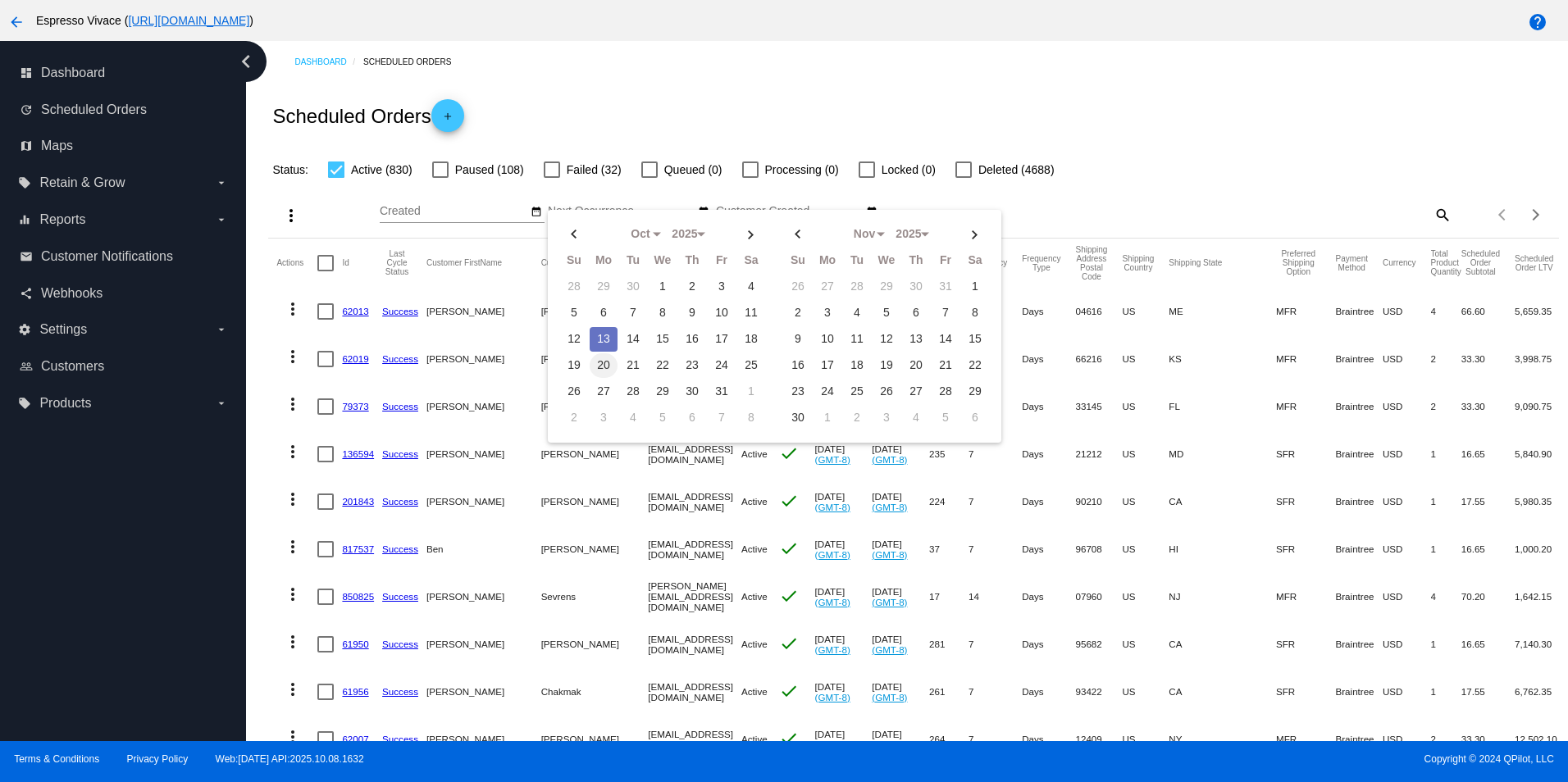
click at [604, 365] on td "20" at bounding box center [603, 365] width 28 height 25
click at [600, 367] on td "20" at bounding box center [603, 365] width 28 height 25
type input "10/20/2025 - 10/20/2025"
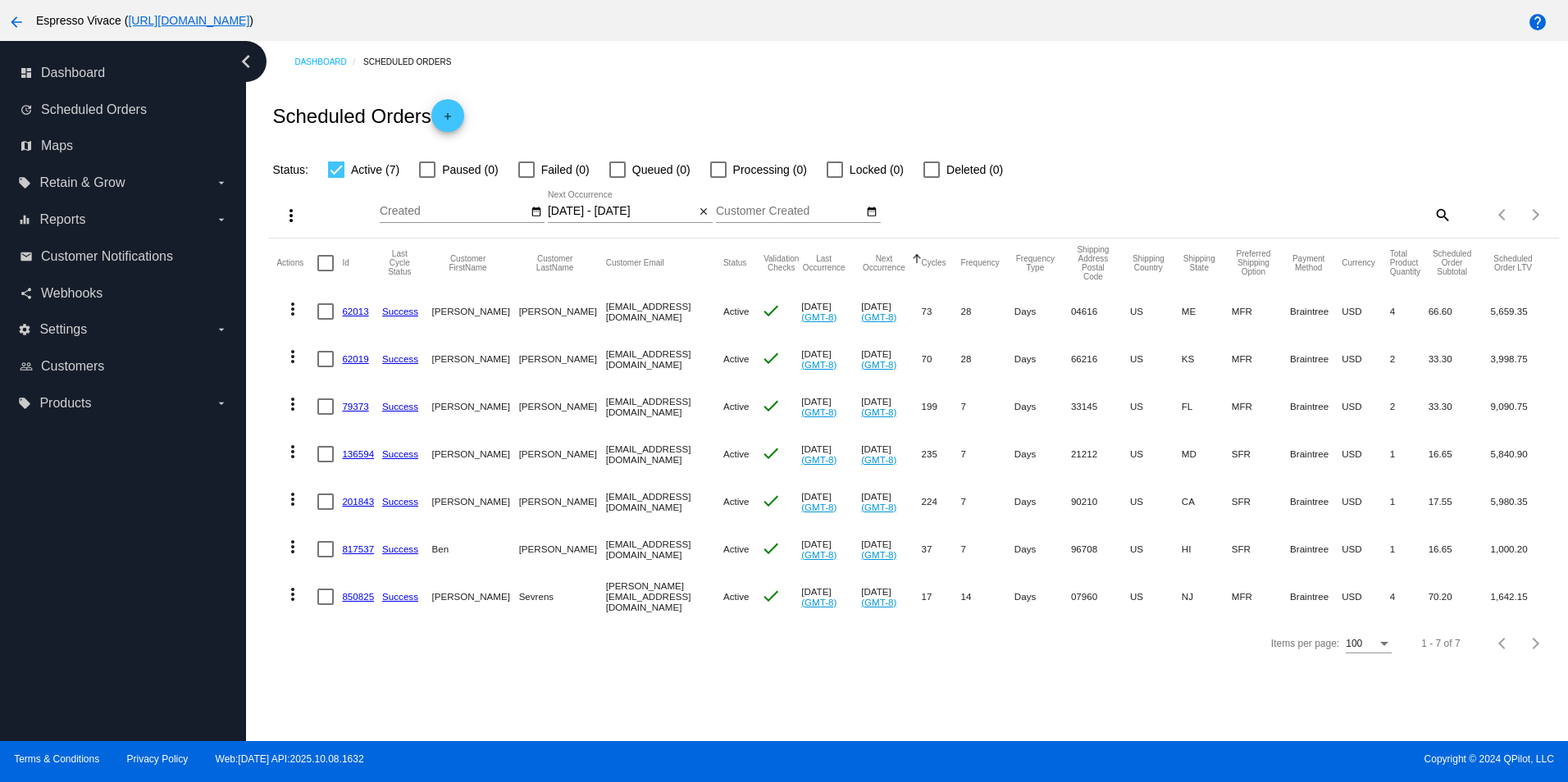
click at [360, 314] on link "62013" at bounding box center [355, 311] width 26 height 11
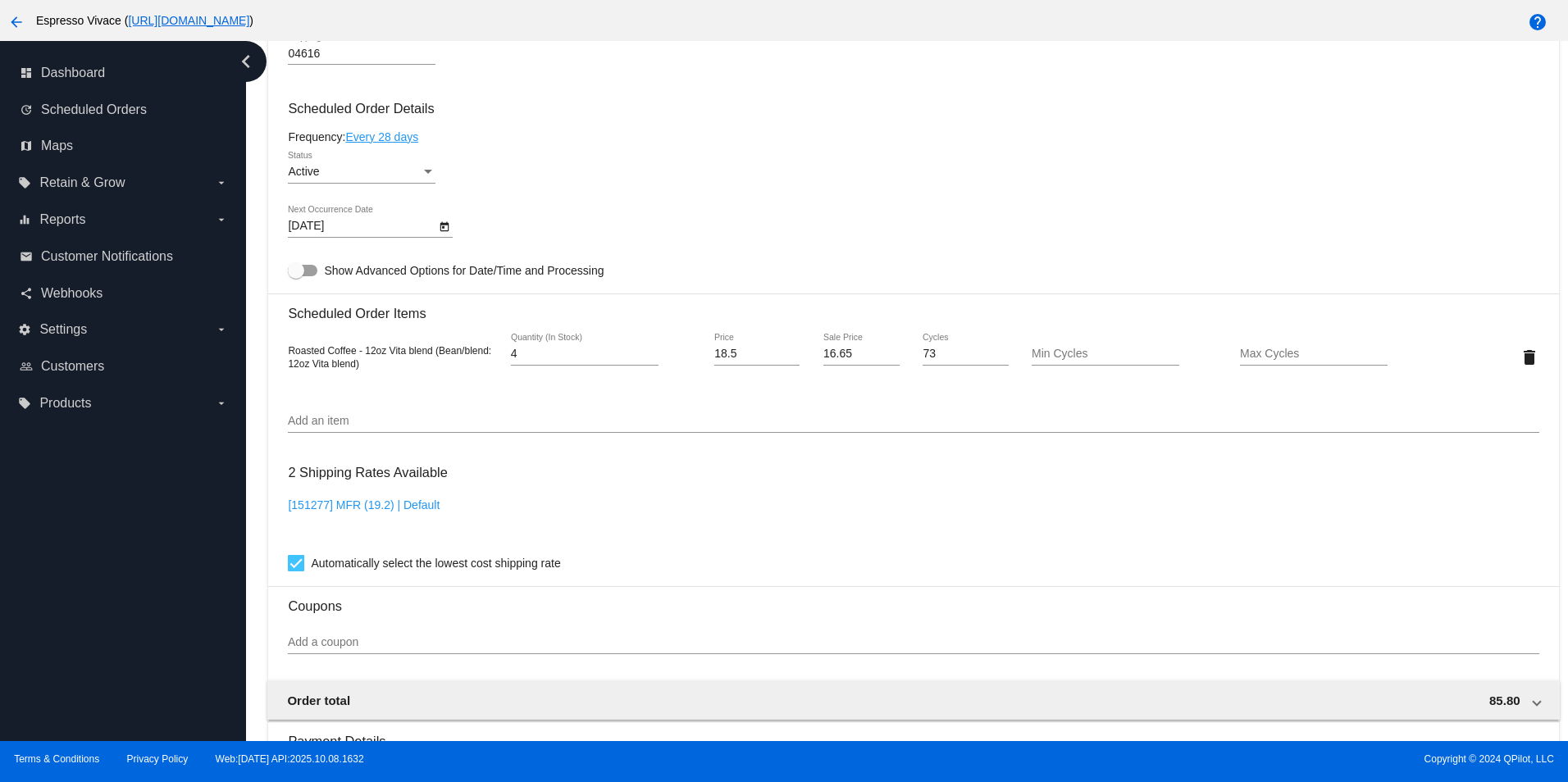
scroll to position [851, 0]
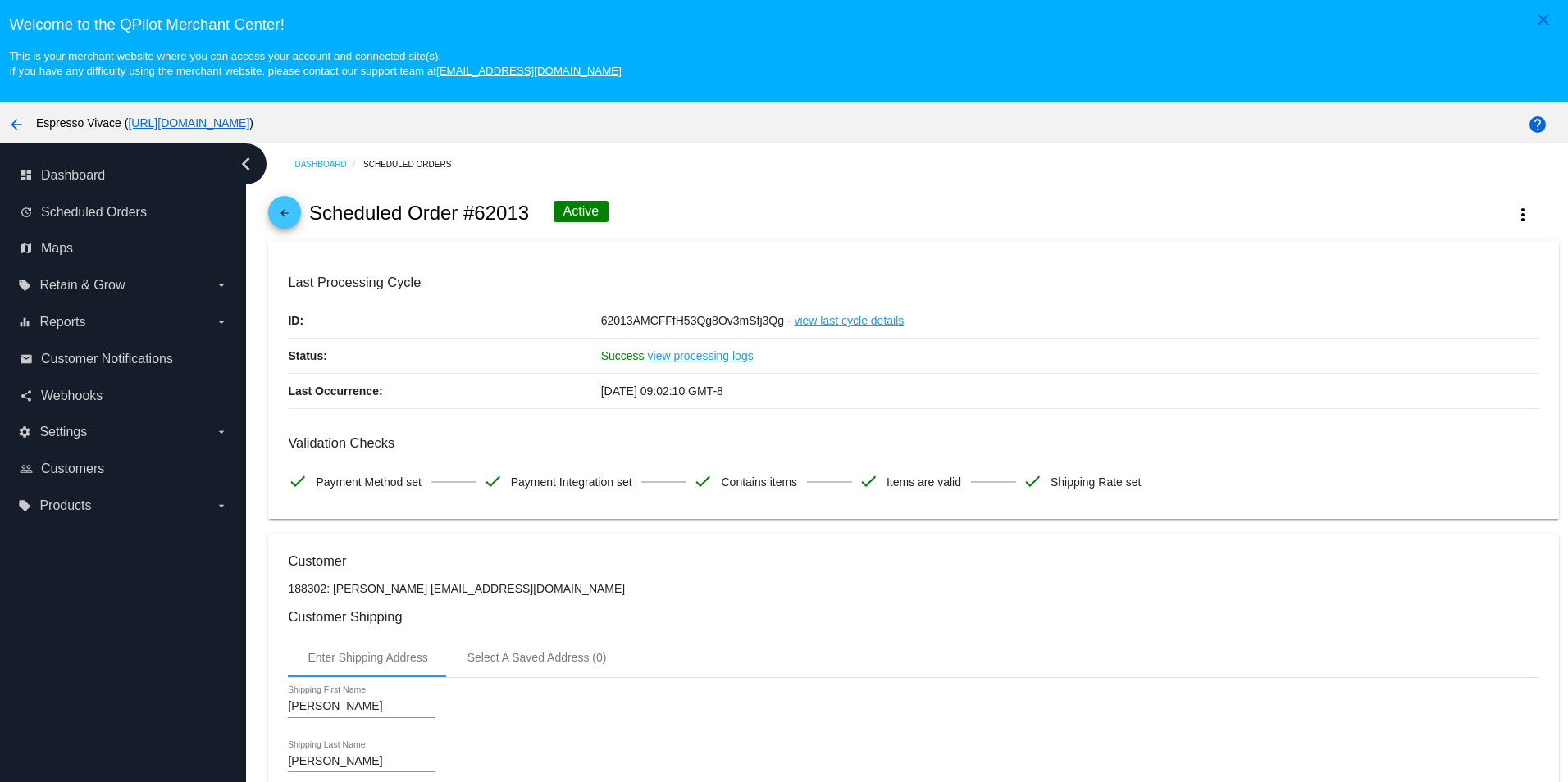
click at [292, 225] on mat-icon "arrow_back" at bounding box center [284, 217] width 19 height 19
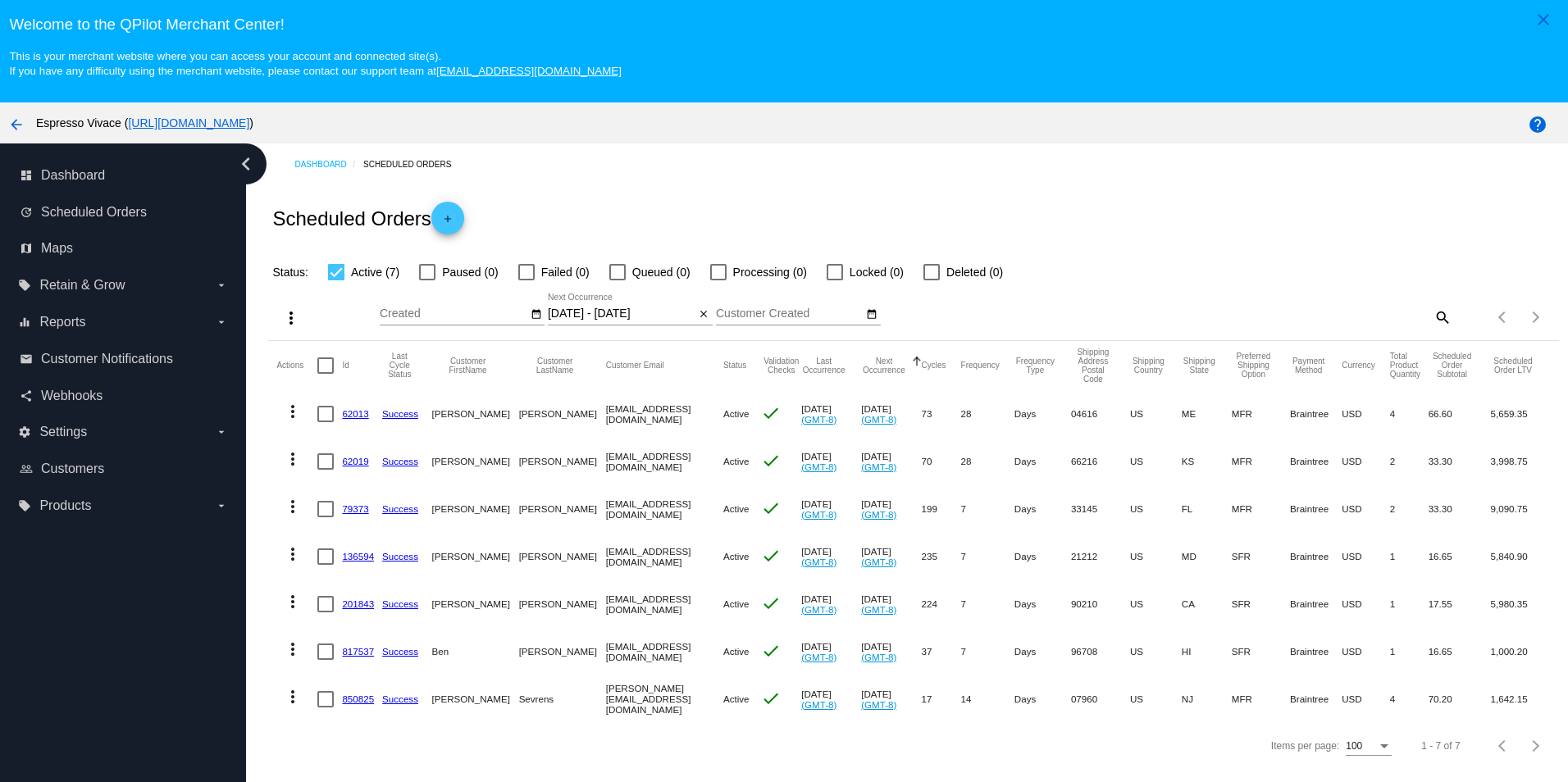
click at [355, 416] on link "62013" at bounding box center [355, 413] width 26 height 11
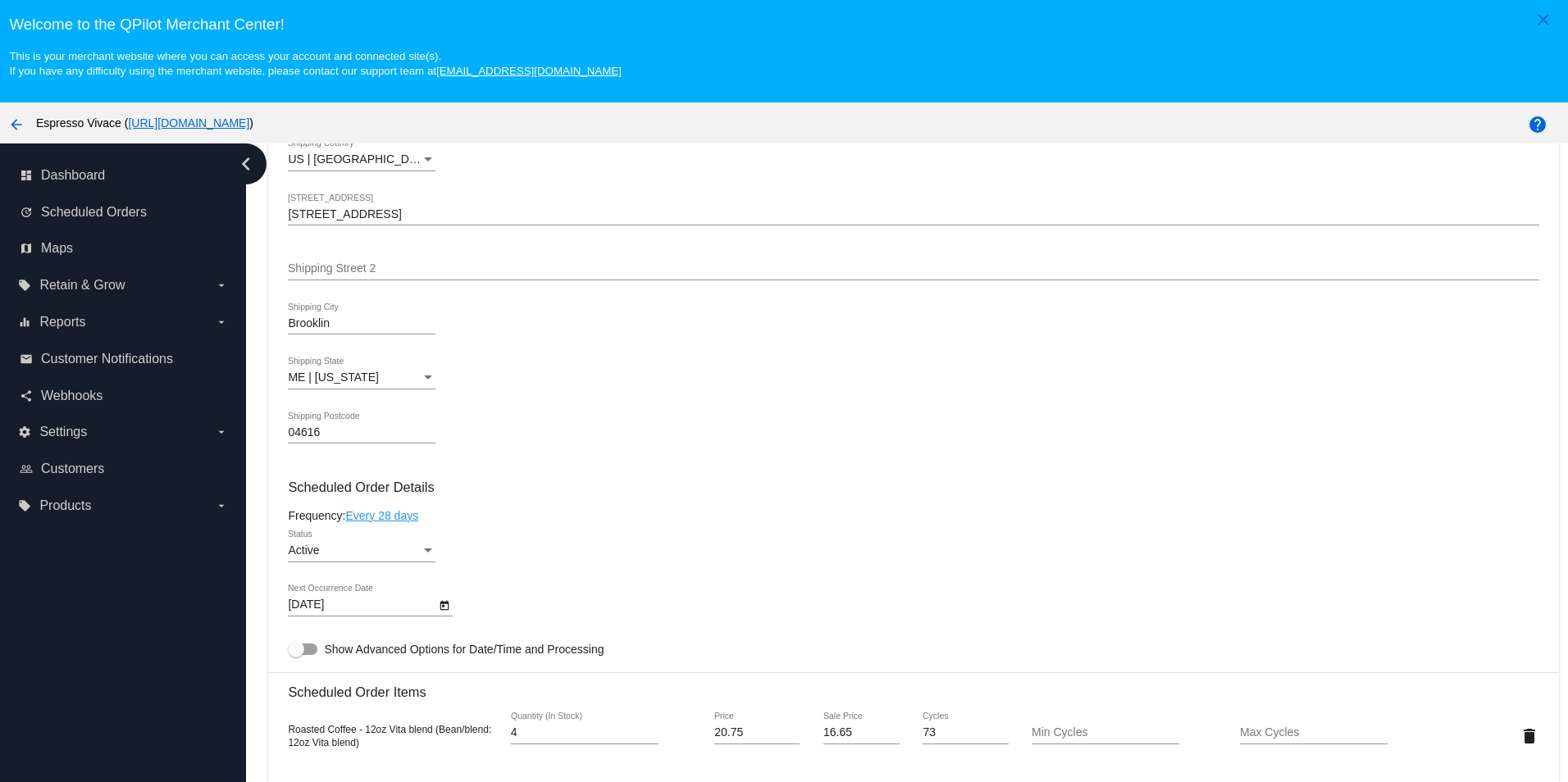
scroll to position [902, 0]
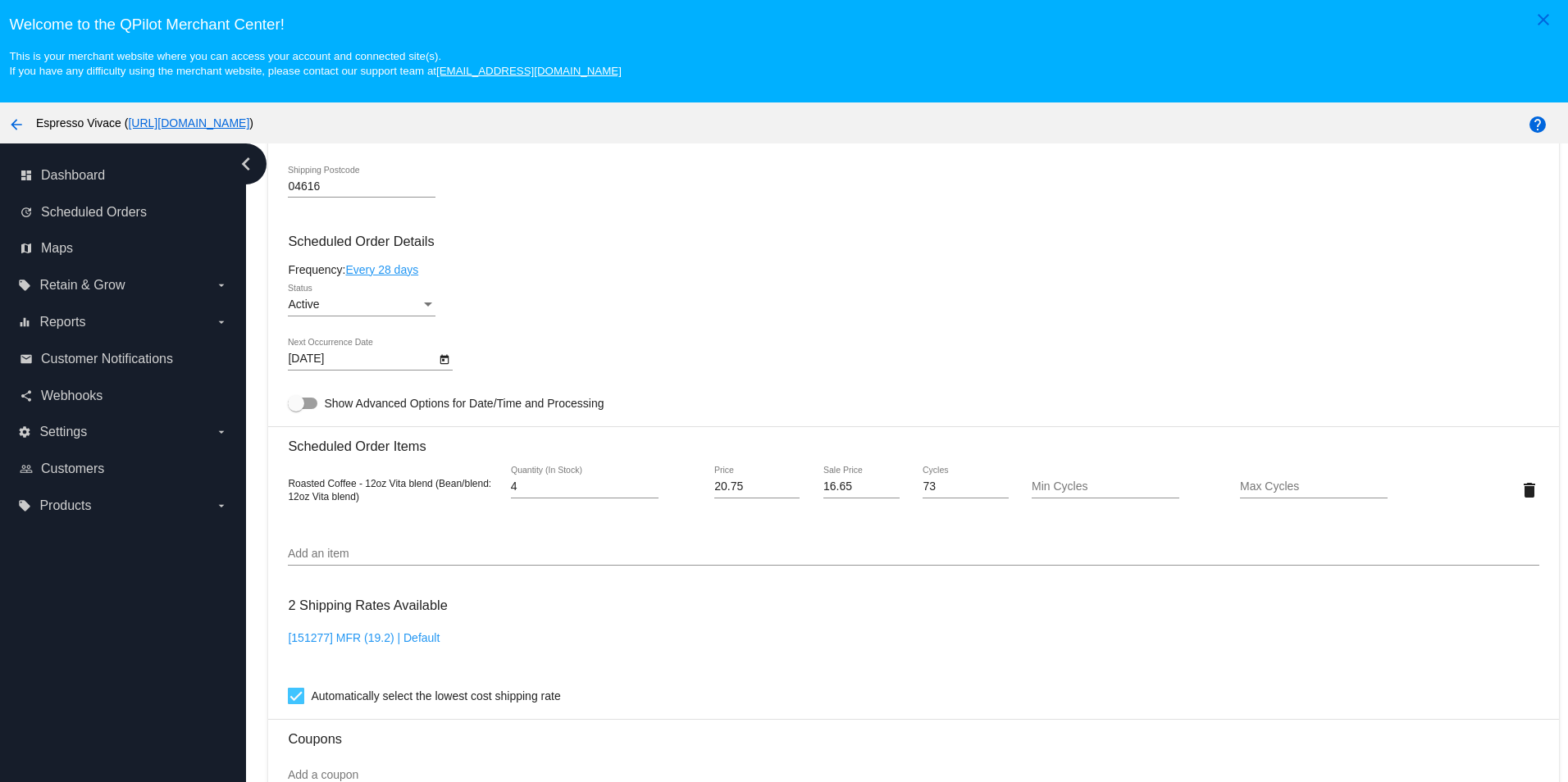
click at [247, 164] on icon "chevron_left" at bounding box center [246, 164] width 26 height 26
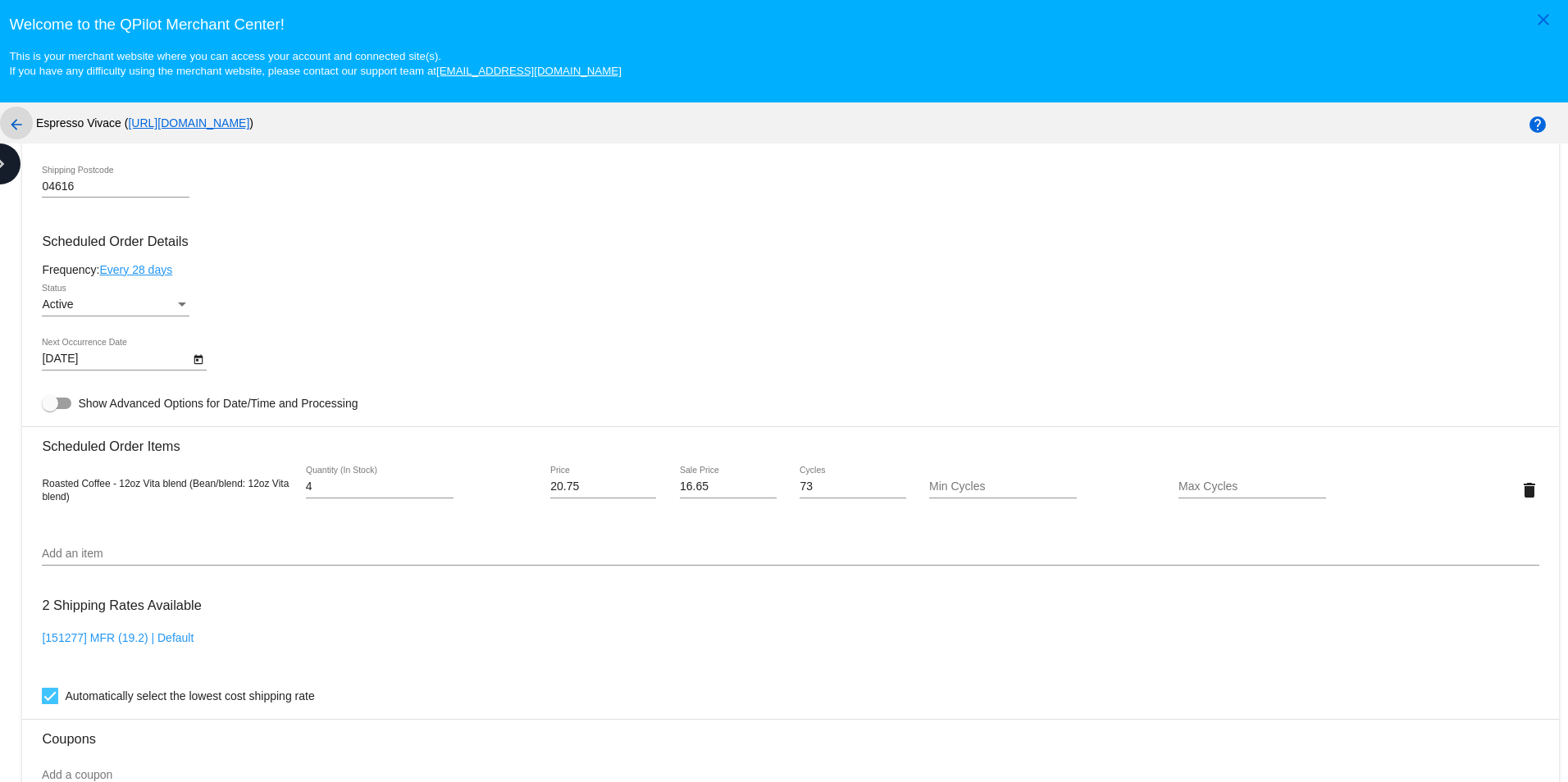
click at [14, 127] on mat-icon "arrow_back" at bounding box center [16, 124] width 19 height 19
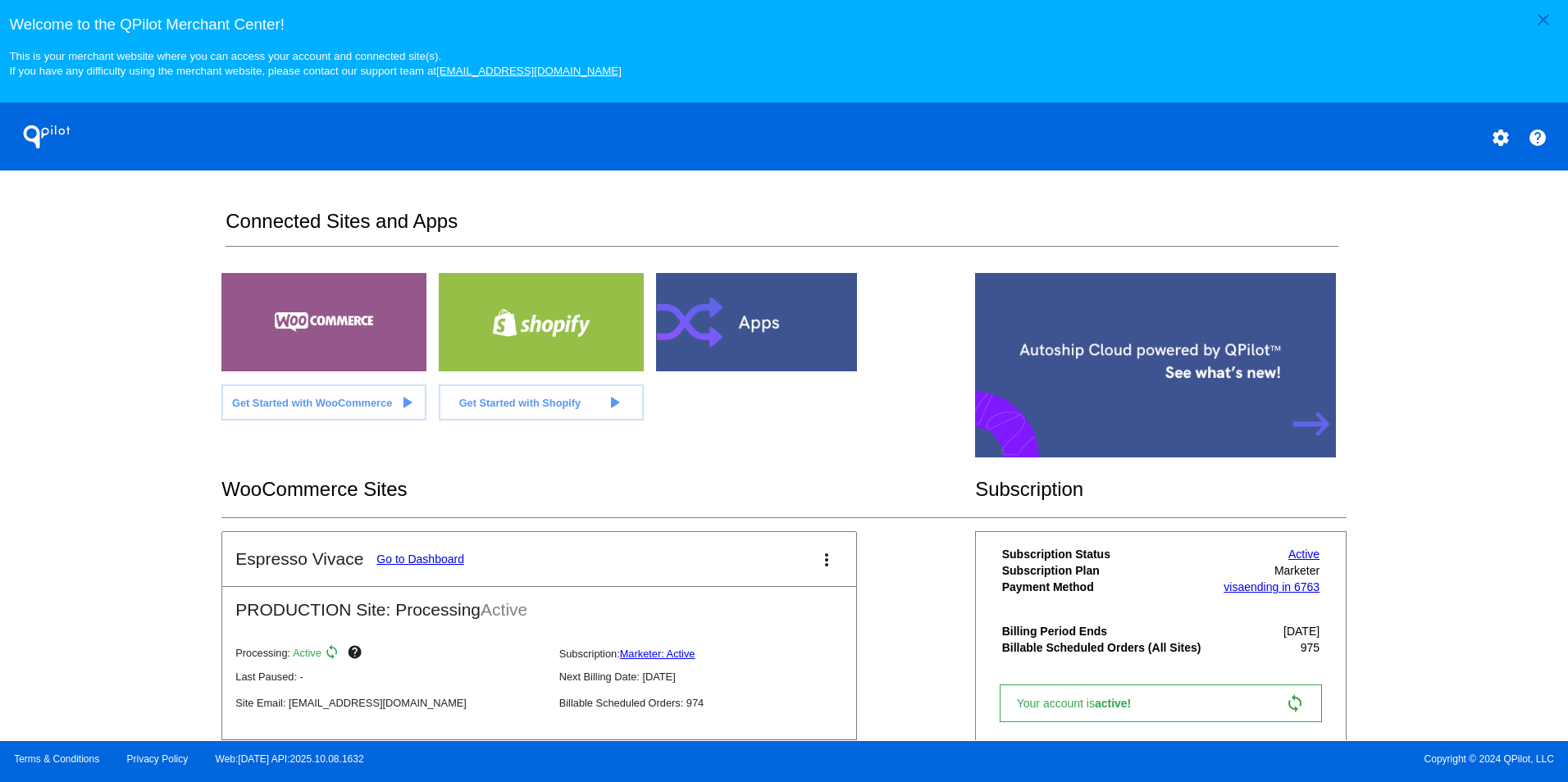
scroll to position [82, 0]
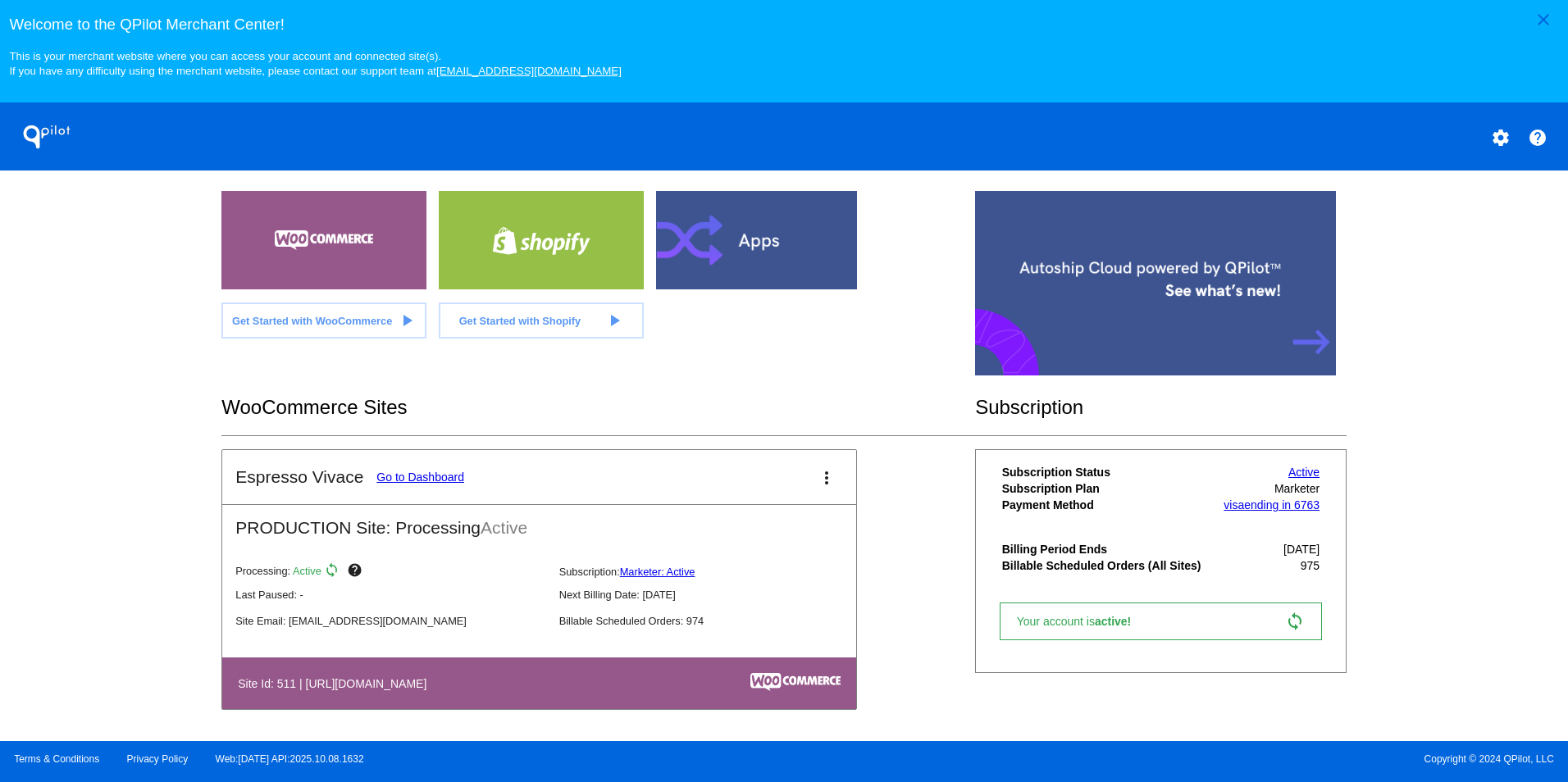
click at [386, 480] on link "Go to Dashboard" at bounding box center [420, 476] width 88 height 13
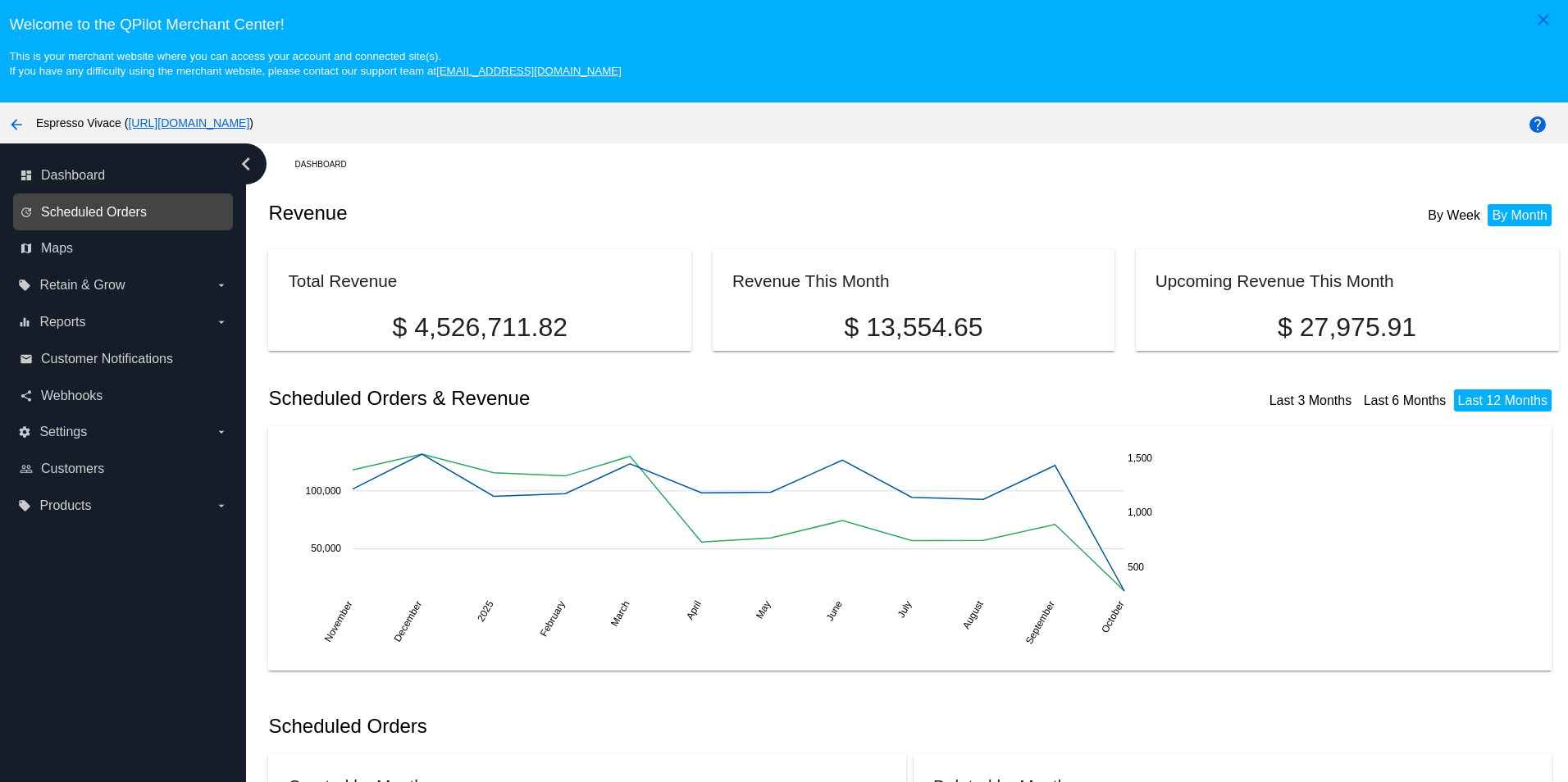
click at [81, 213] on span "Scheduled Orders" at bounding box center [93, 212] width 106 height 14
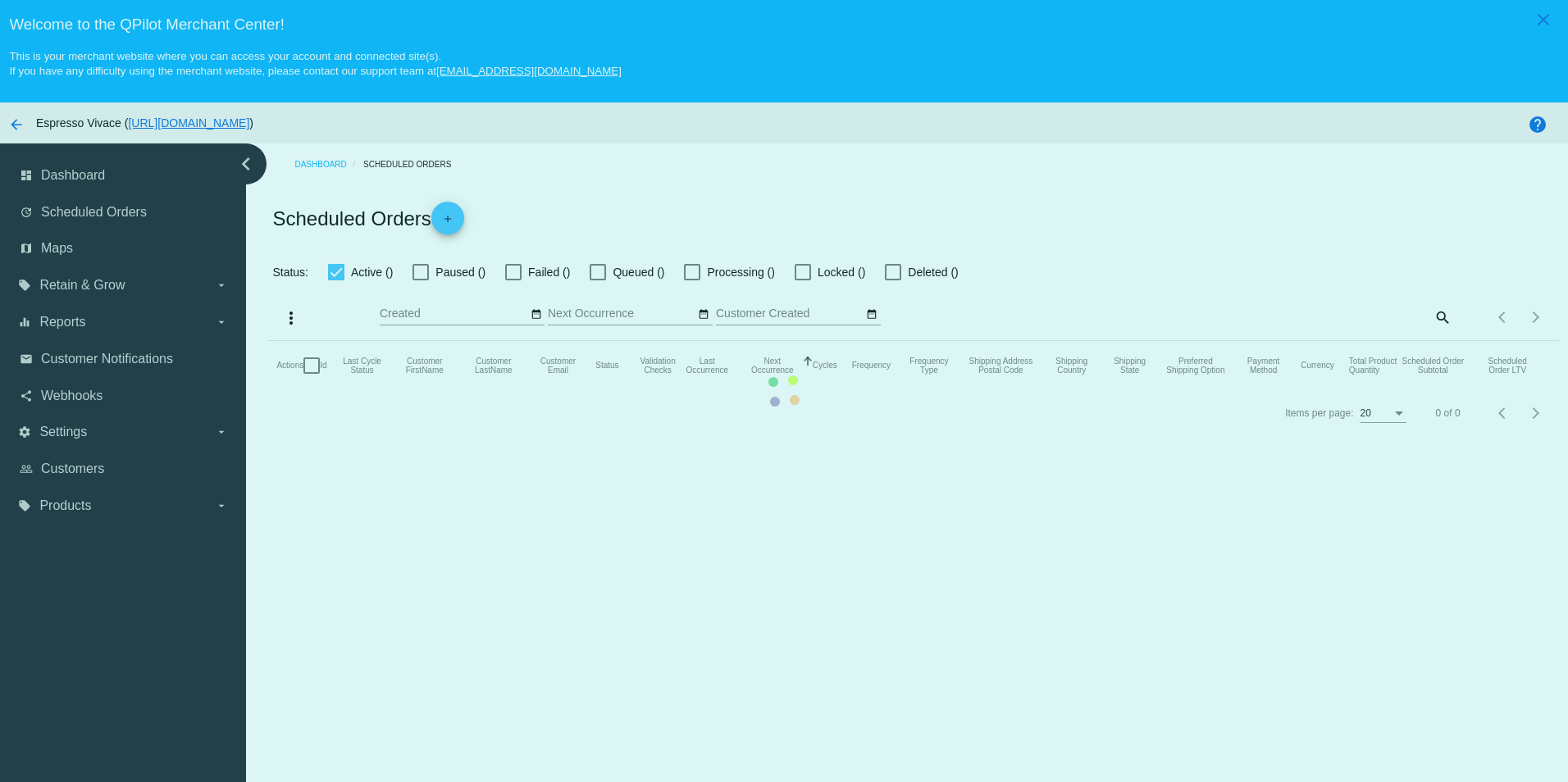
type input "[DATE] - [DATE]"
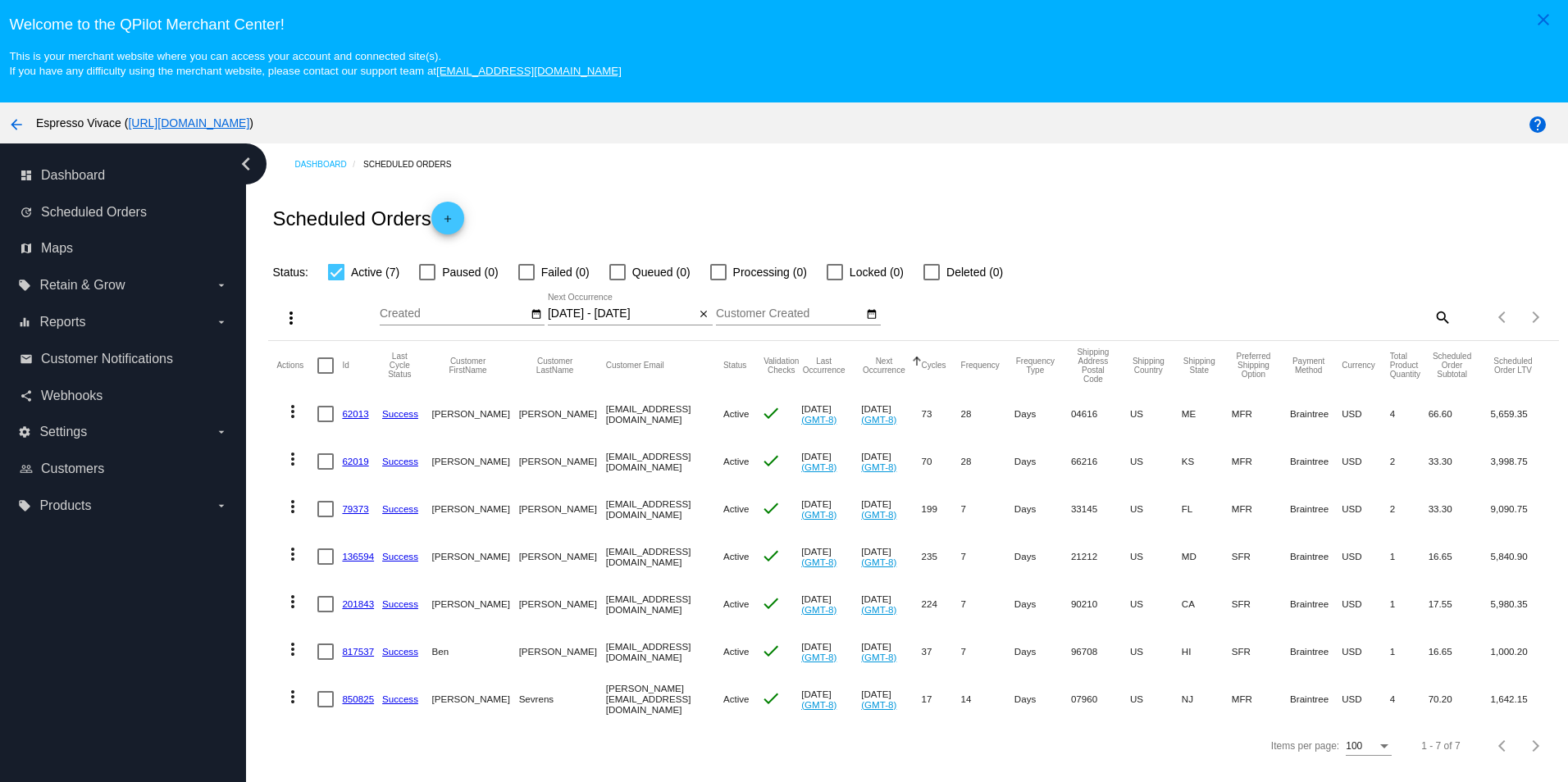
click at [358, 416] on link "62013" at bounding box center [355, 413] width 26 height 11
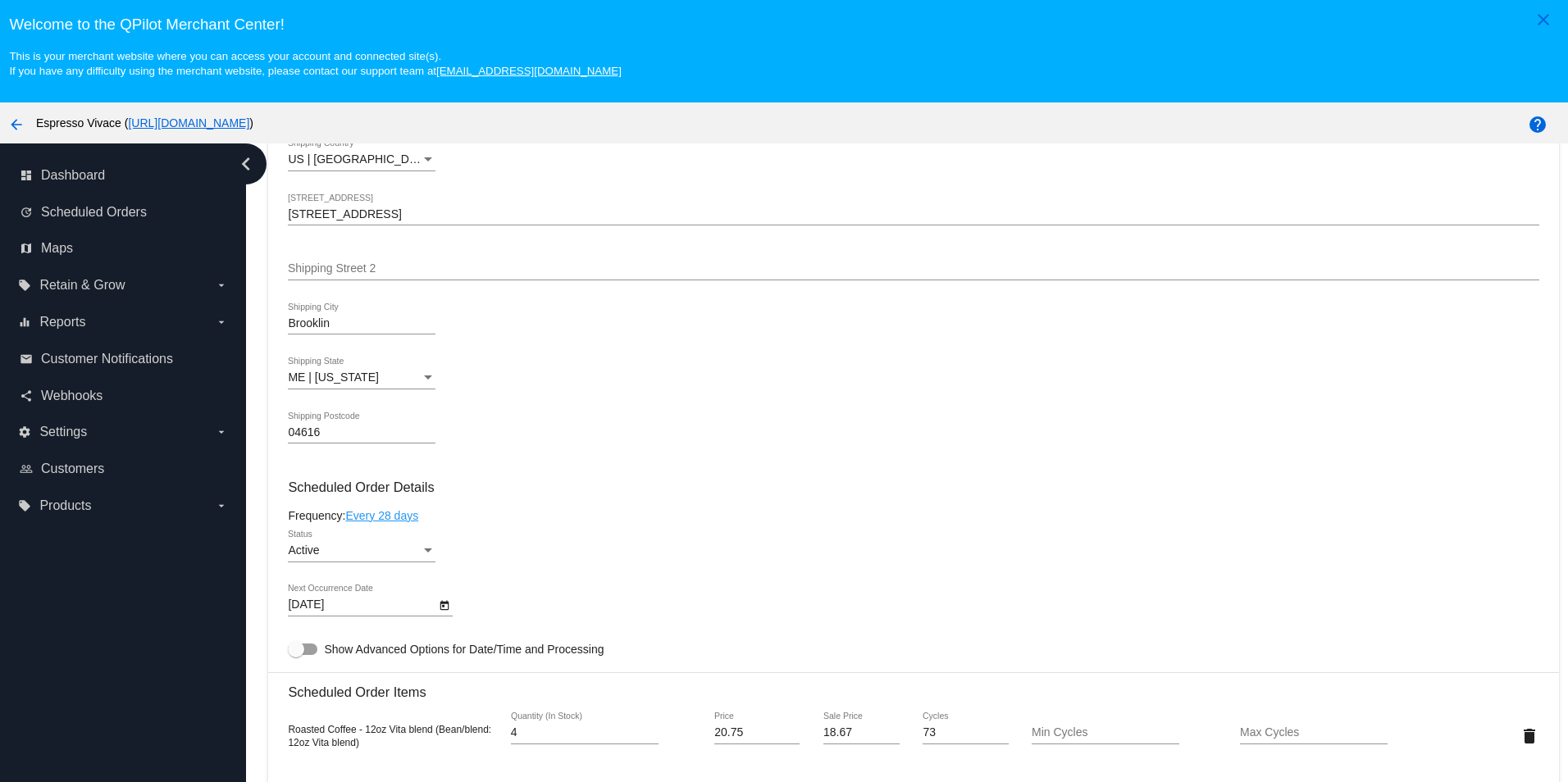
scroll to position [902, 0]
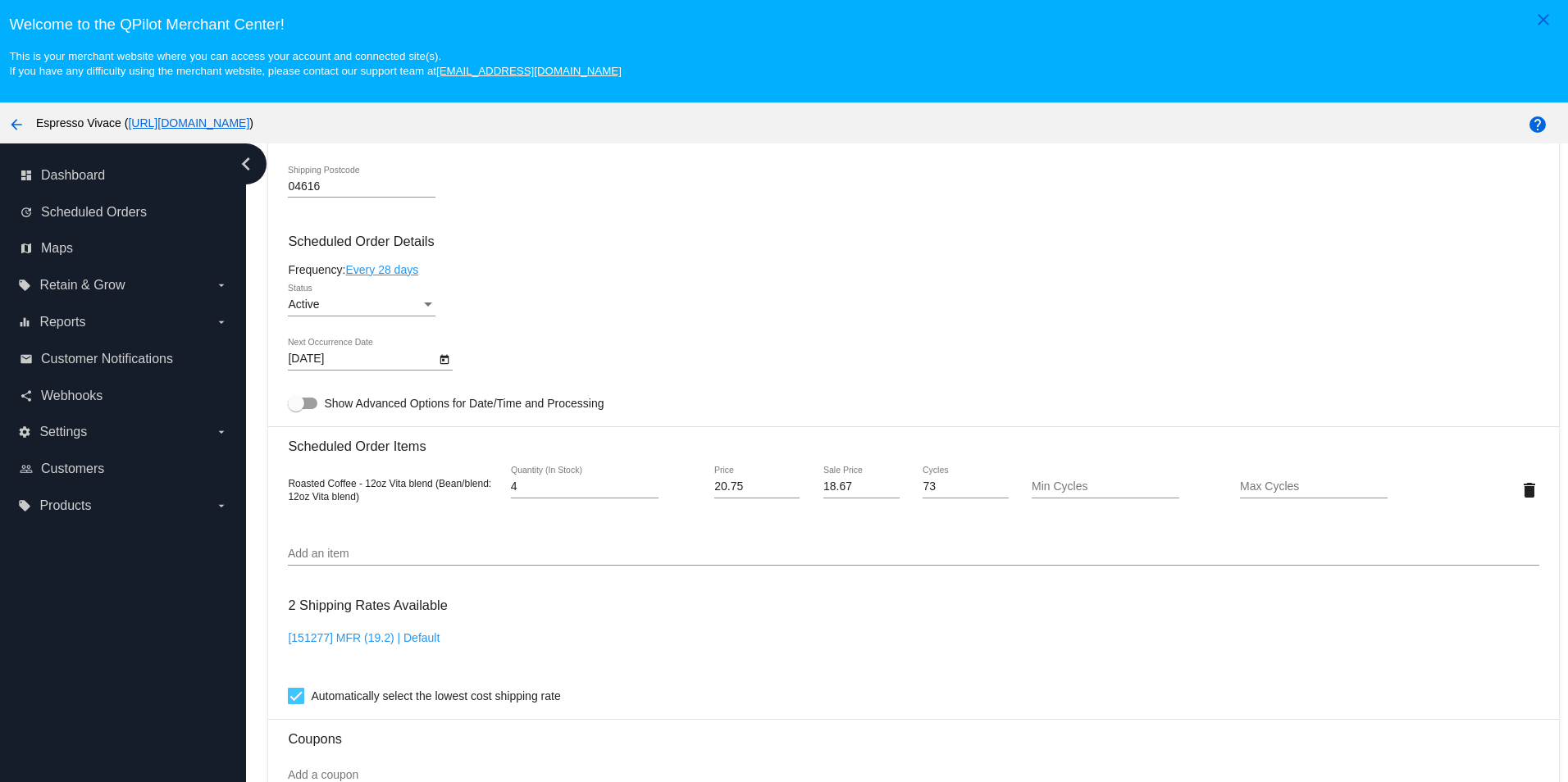
click at [14, 125] on mat-icon "arrow_back" at bounding box center [16, 124] width 19 height 19
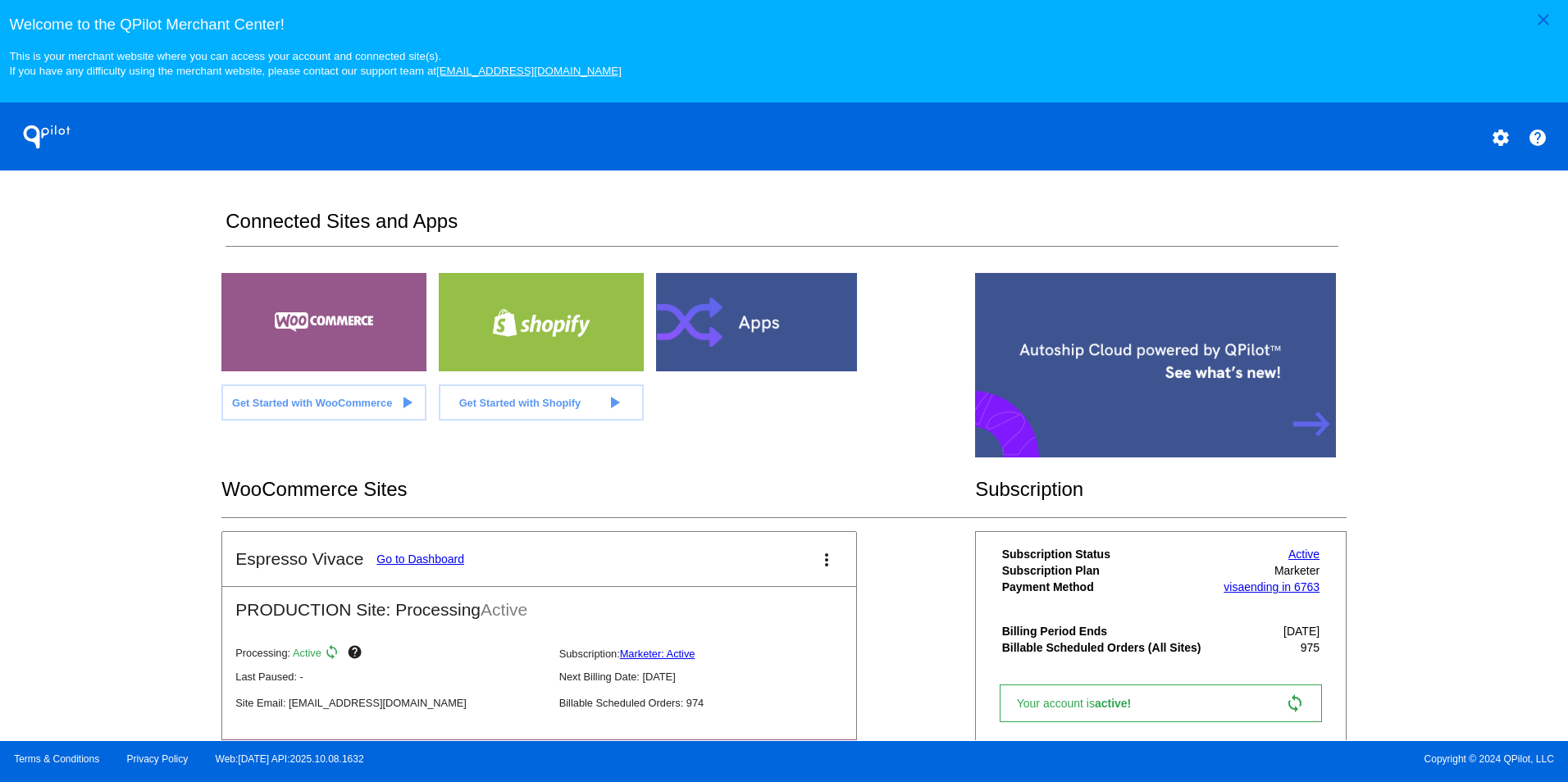
click at [447, 566] on link "Go to Dashboard" at bounding box center [420, 558] width 88 height 13
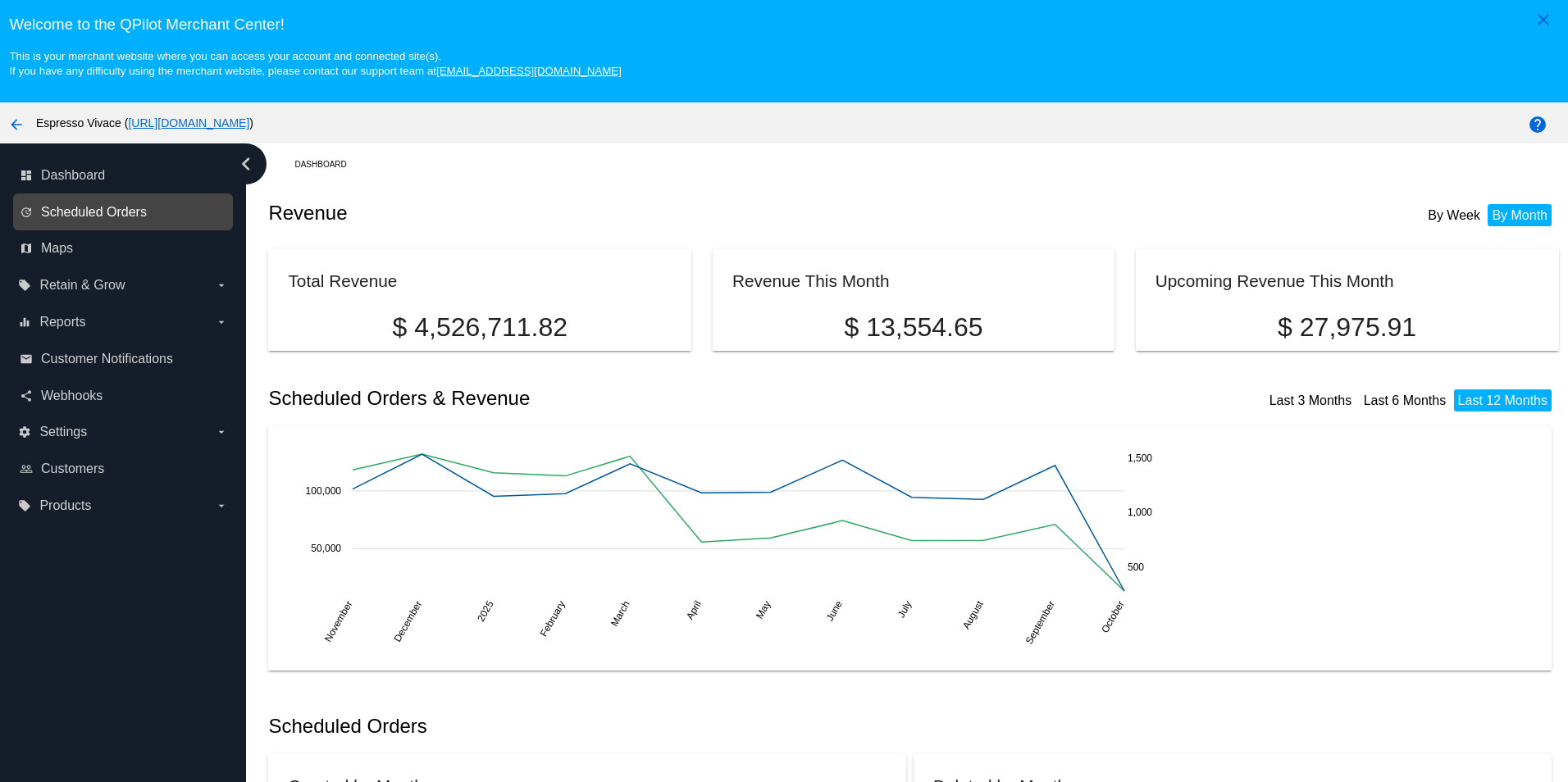
click at [72, 214] on span "Scheduled Orders" at bounding box center [93, 212] width 106 height 14
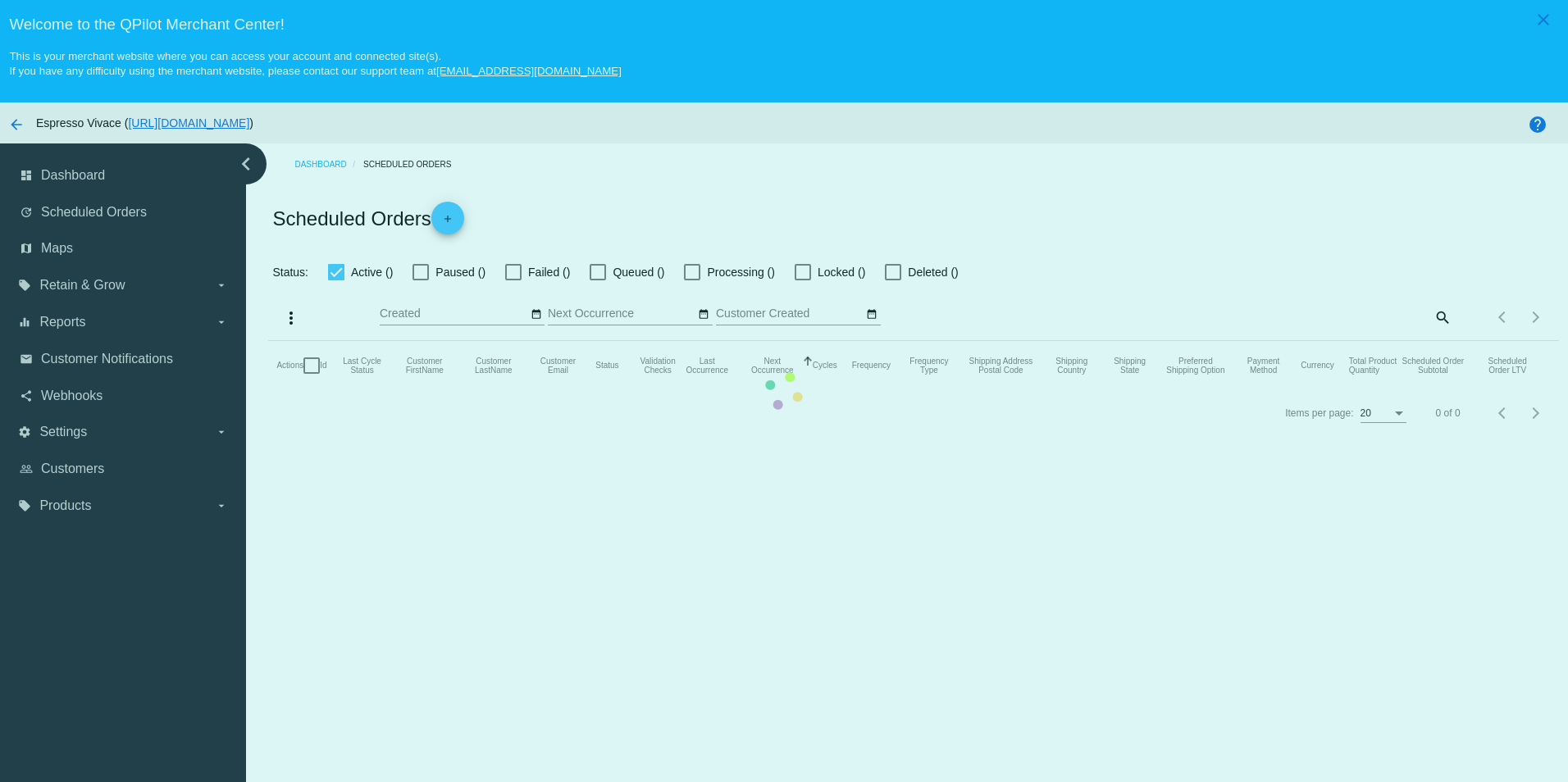
type input "[DATE] - [DATE]"
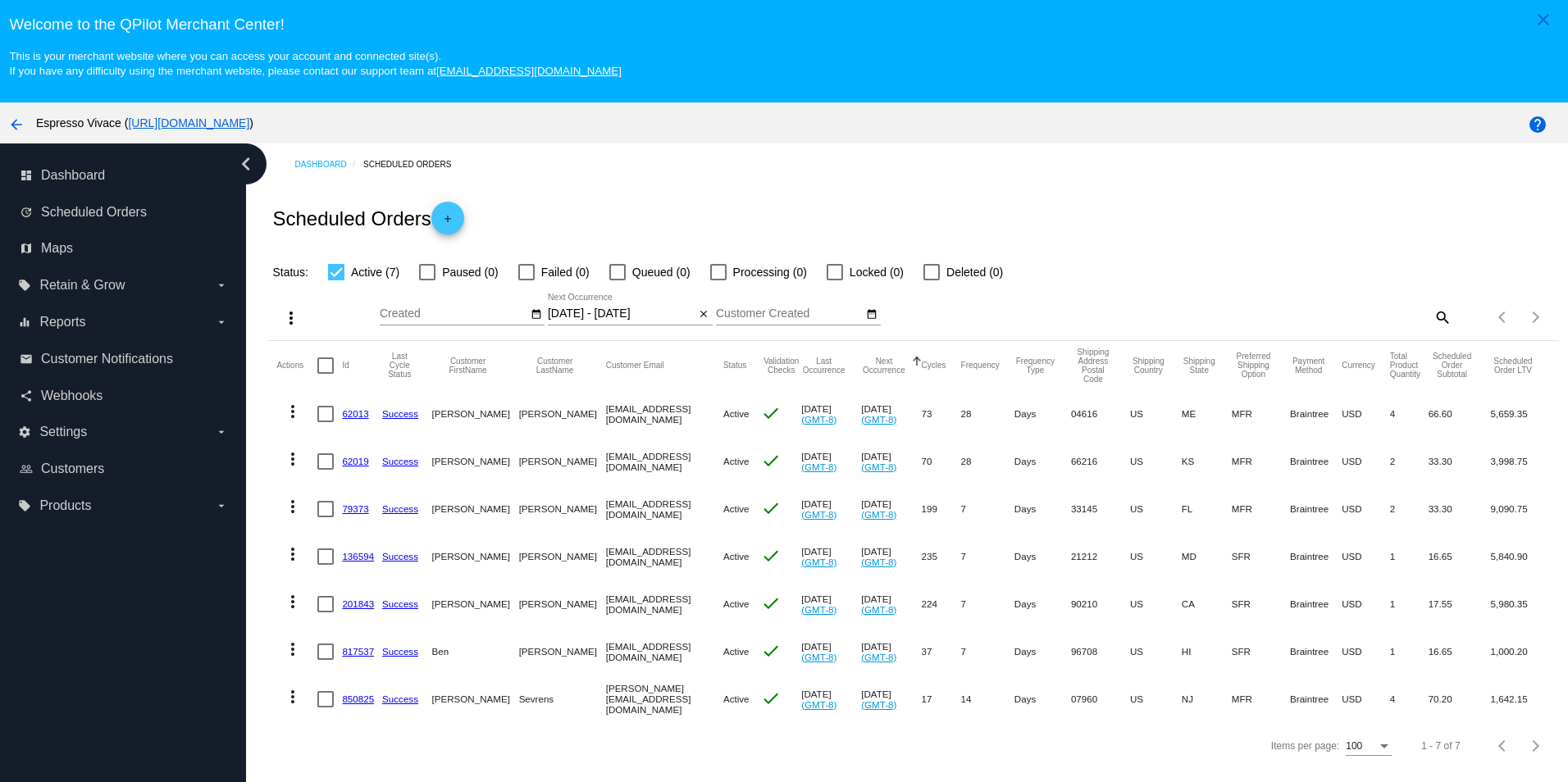
click at [356, 463] on link "62019" at bounding box center [355, 461] width 26 height 11
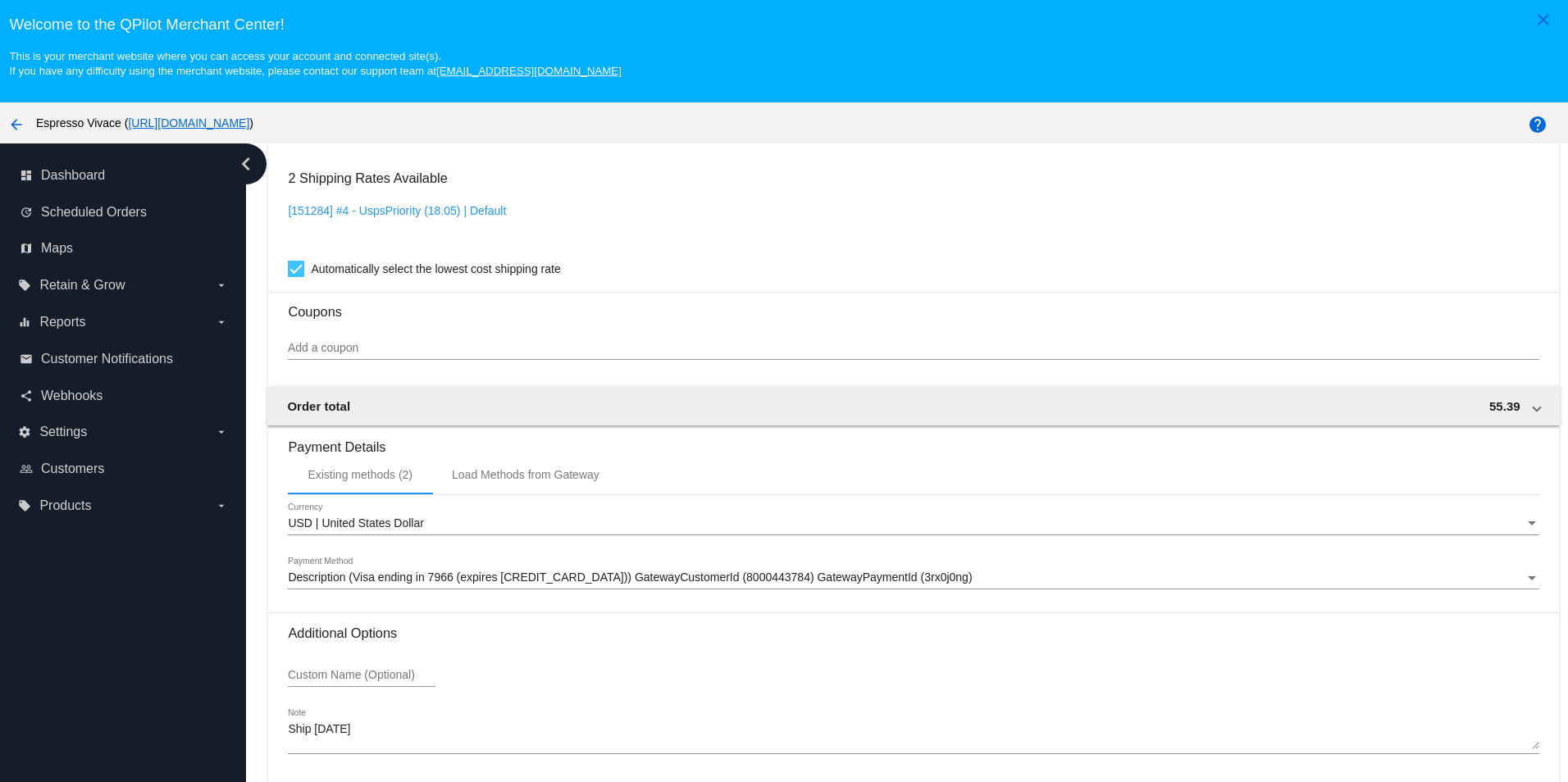
scroll to position [105, 0]
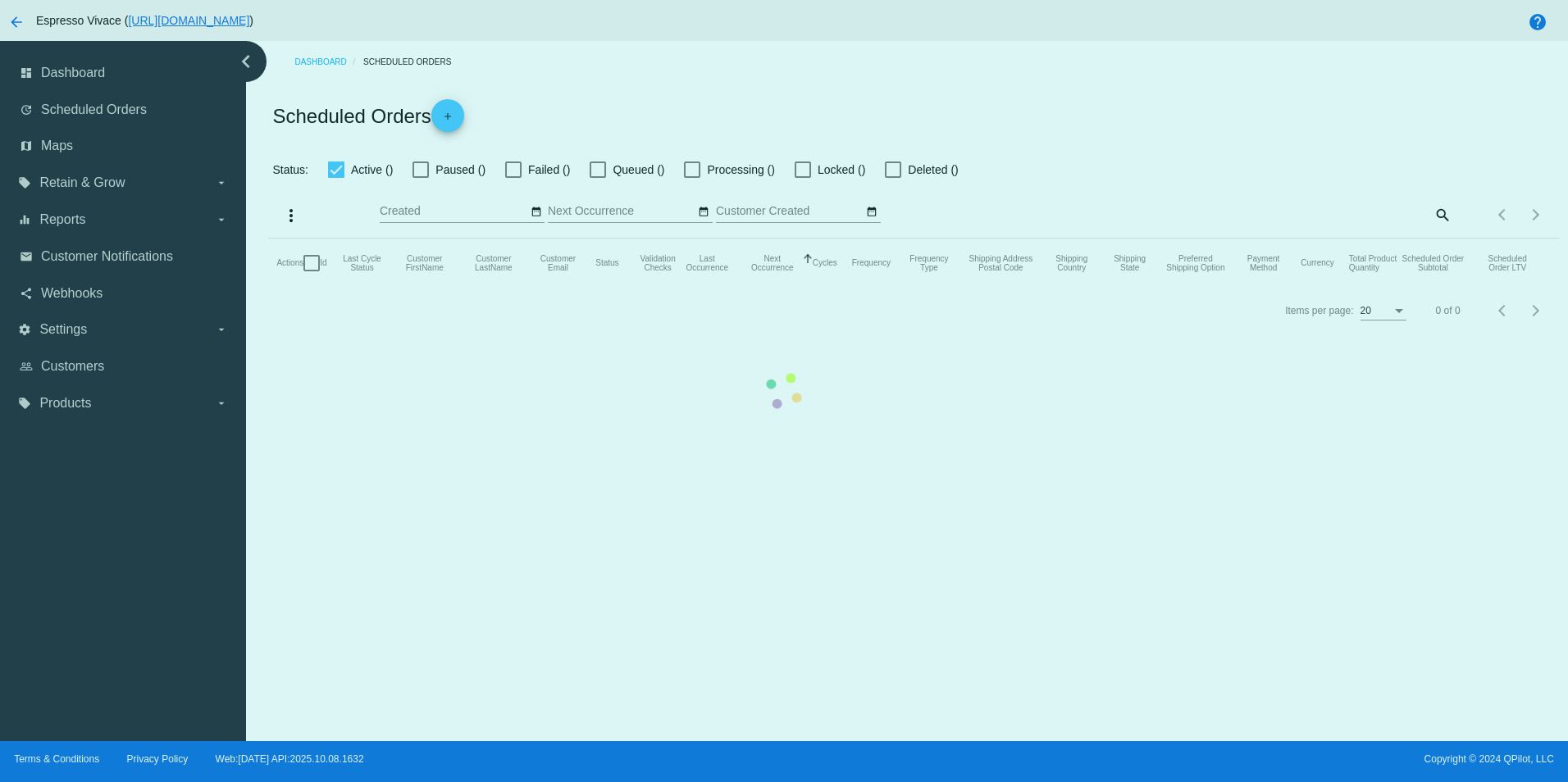
type input "[DATE] - [DATE]"
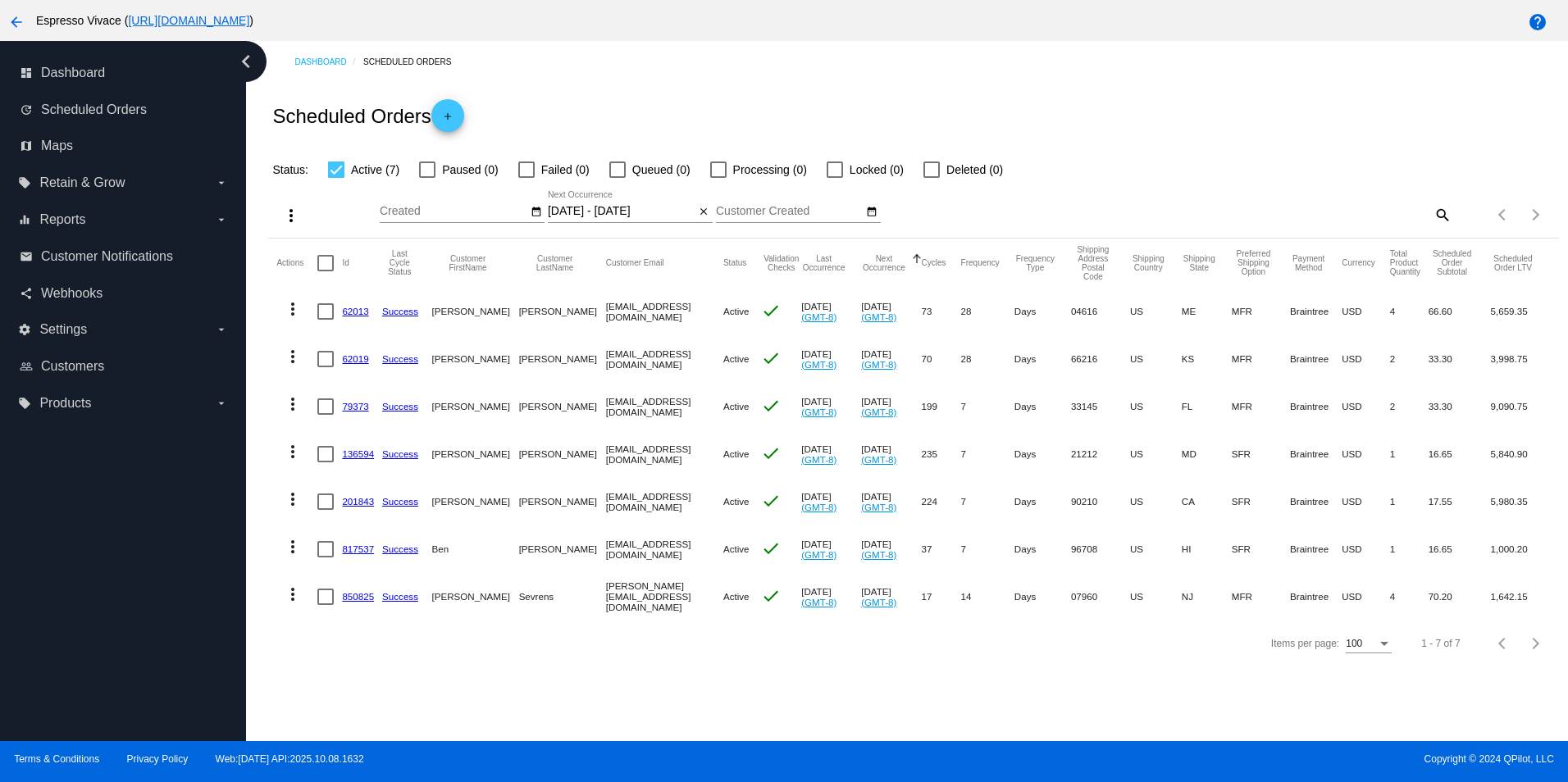
click at [348, 408] on link "79373" at bounding box center [355, 406] width 26 height 11
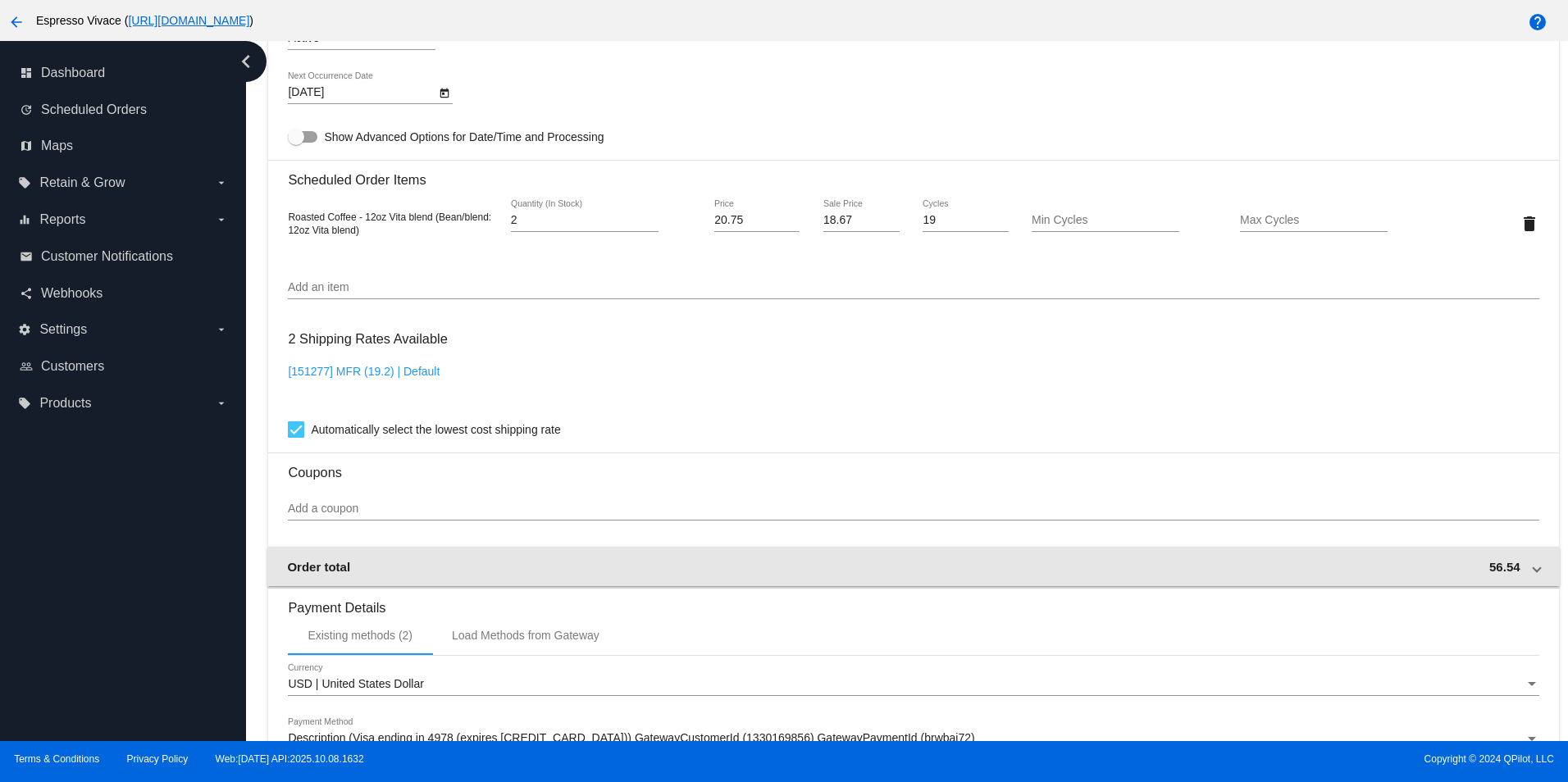
scroll to position [1342, 0]
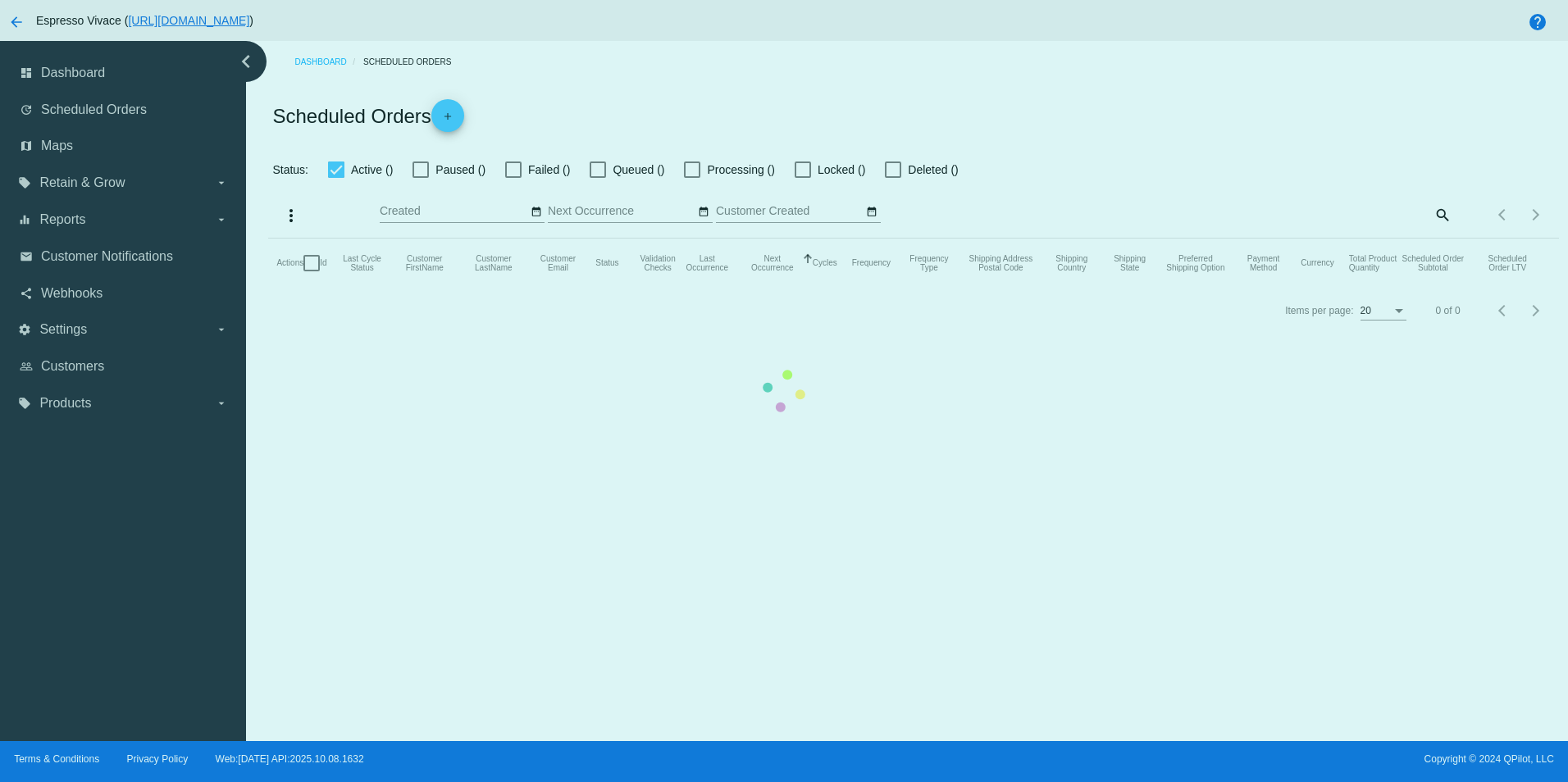
type input "[DATE] - [DATE]"
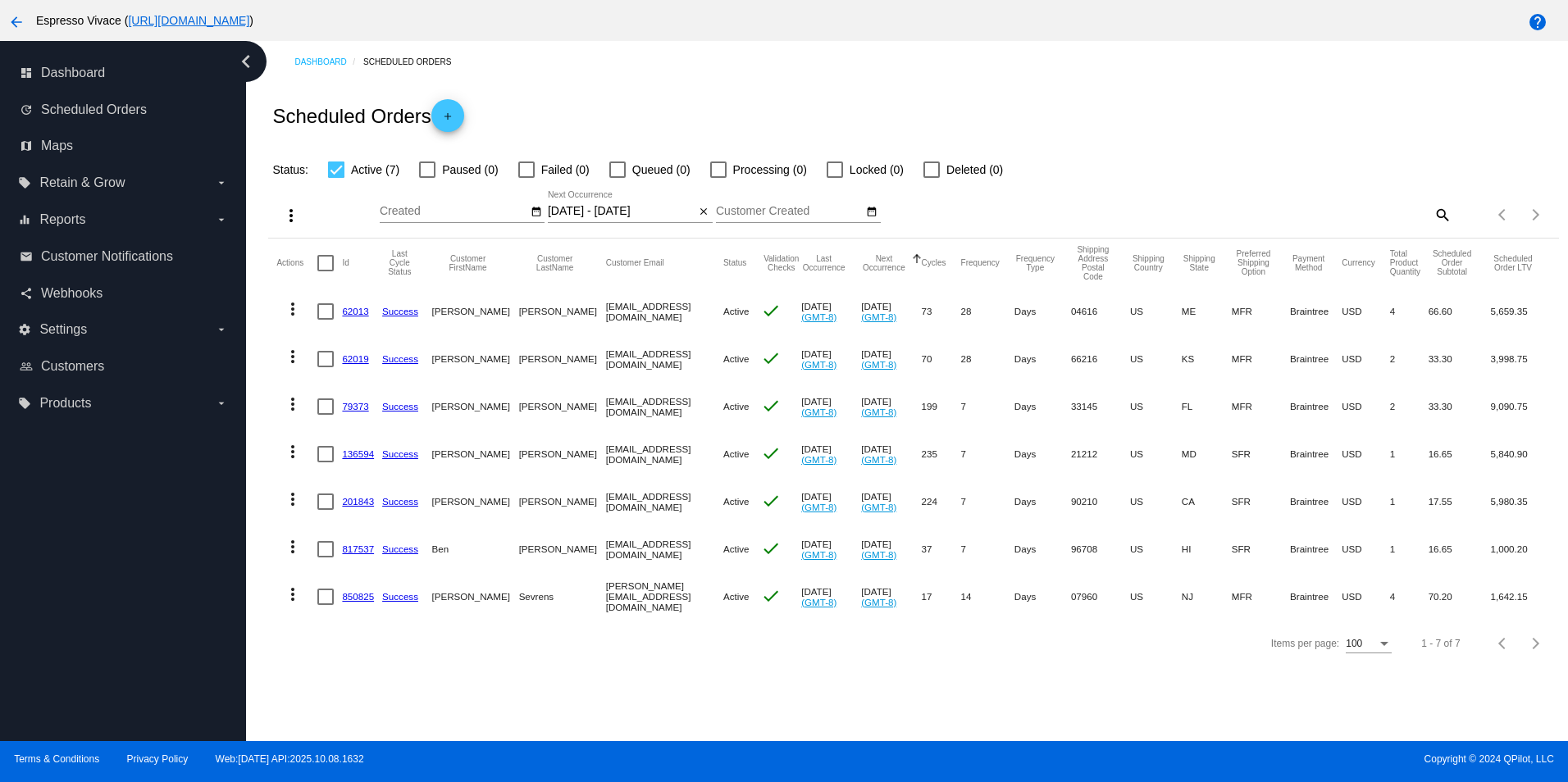
click at [359, 452] on link "136594" at bounding box center [359, 453] width 32 height 11
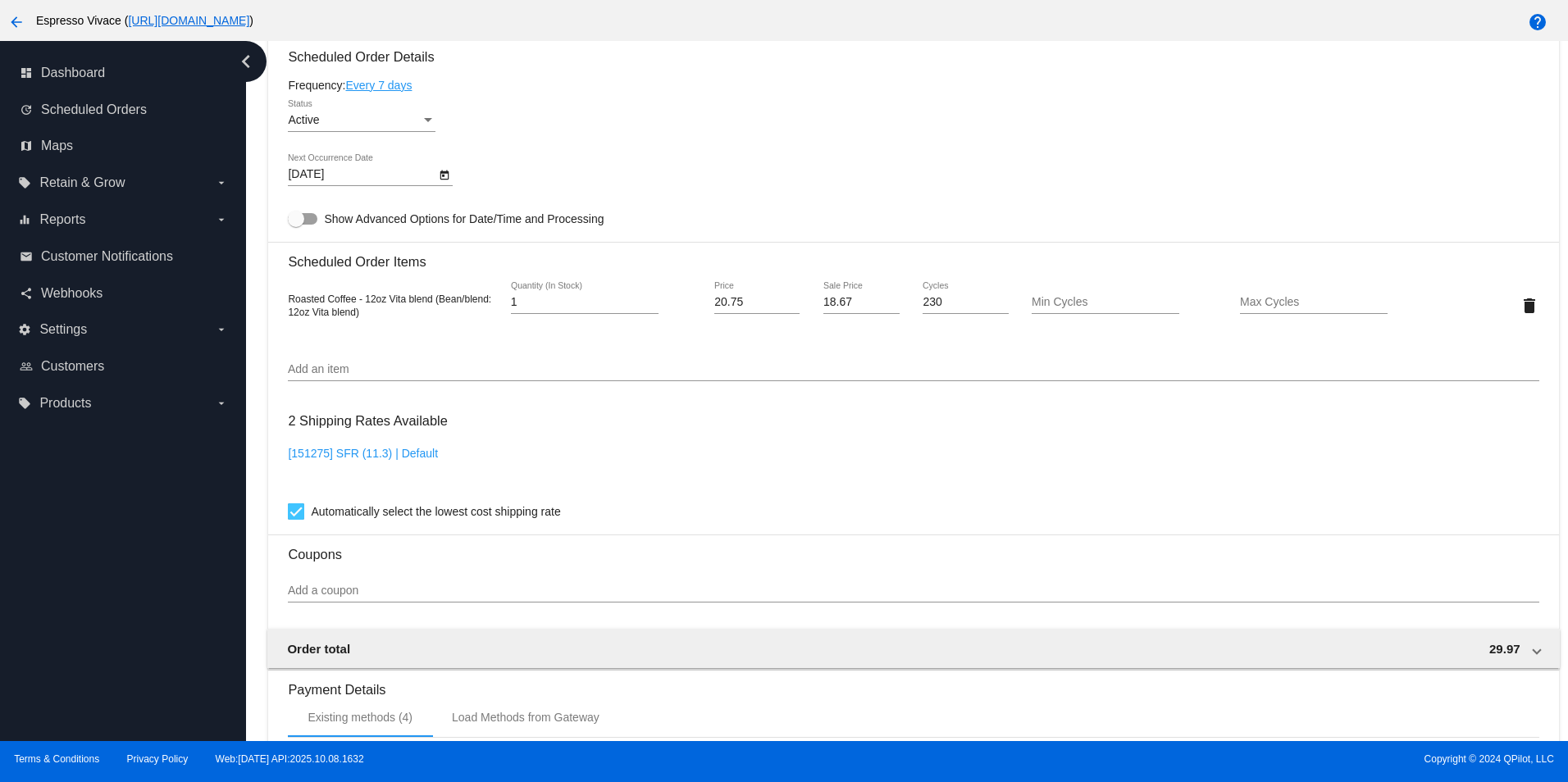
scroll to position [1342, 0]
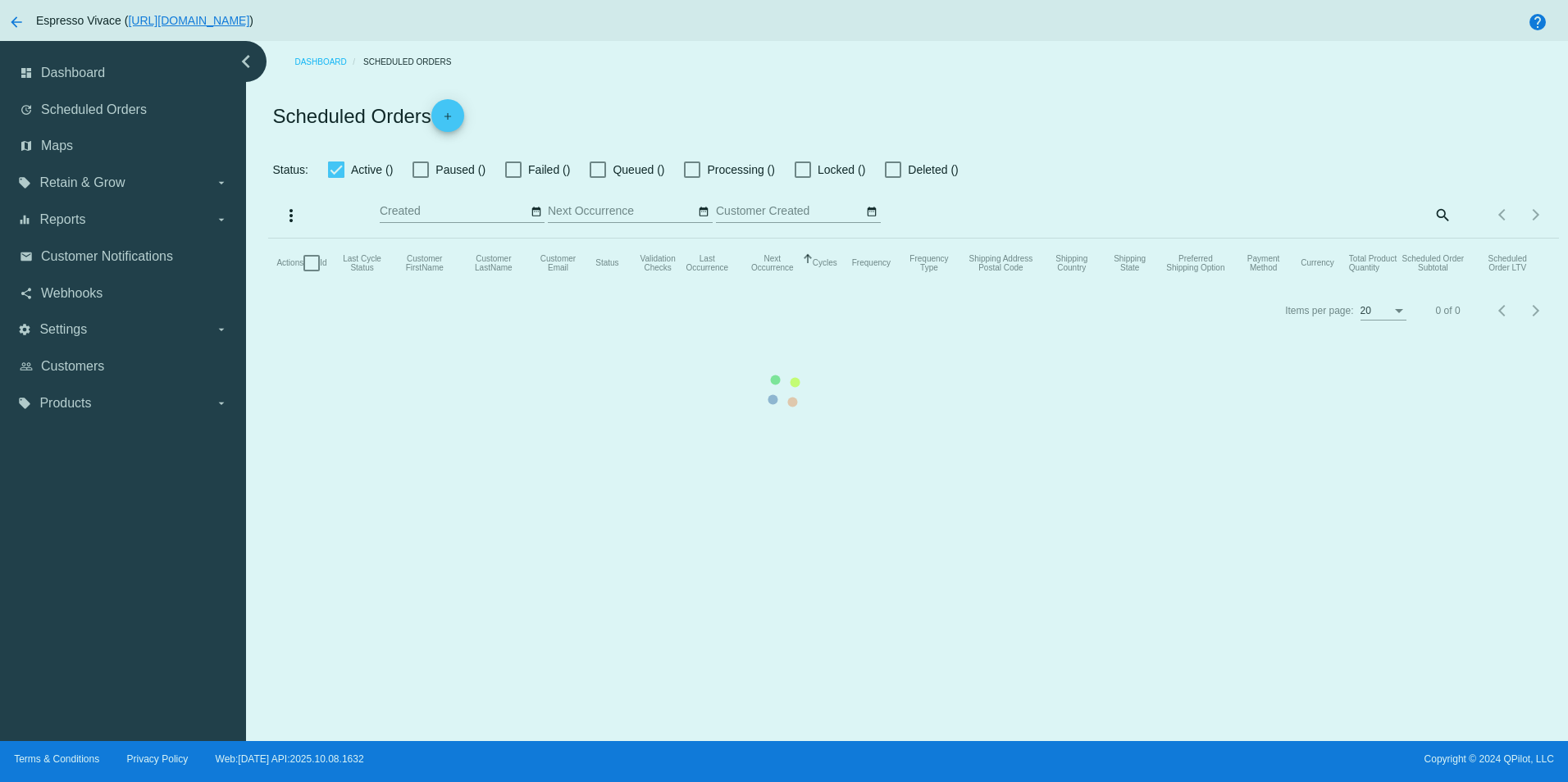
type input "[DATE] - [DATE]"
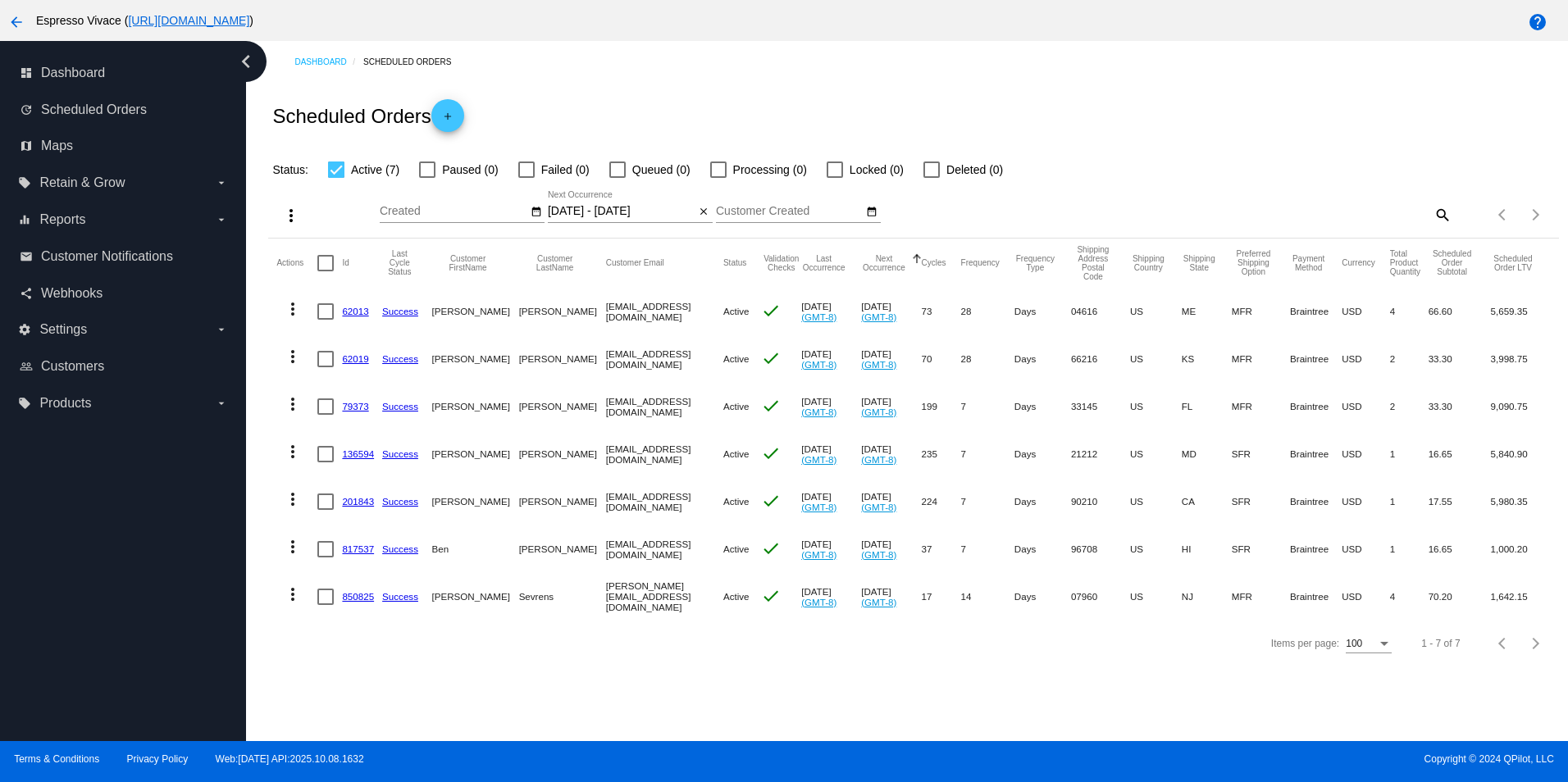
click at [344, 504] on link "201843" at bounding box center [359, 502] width 32 height 11
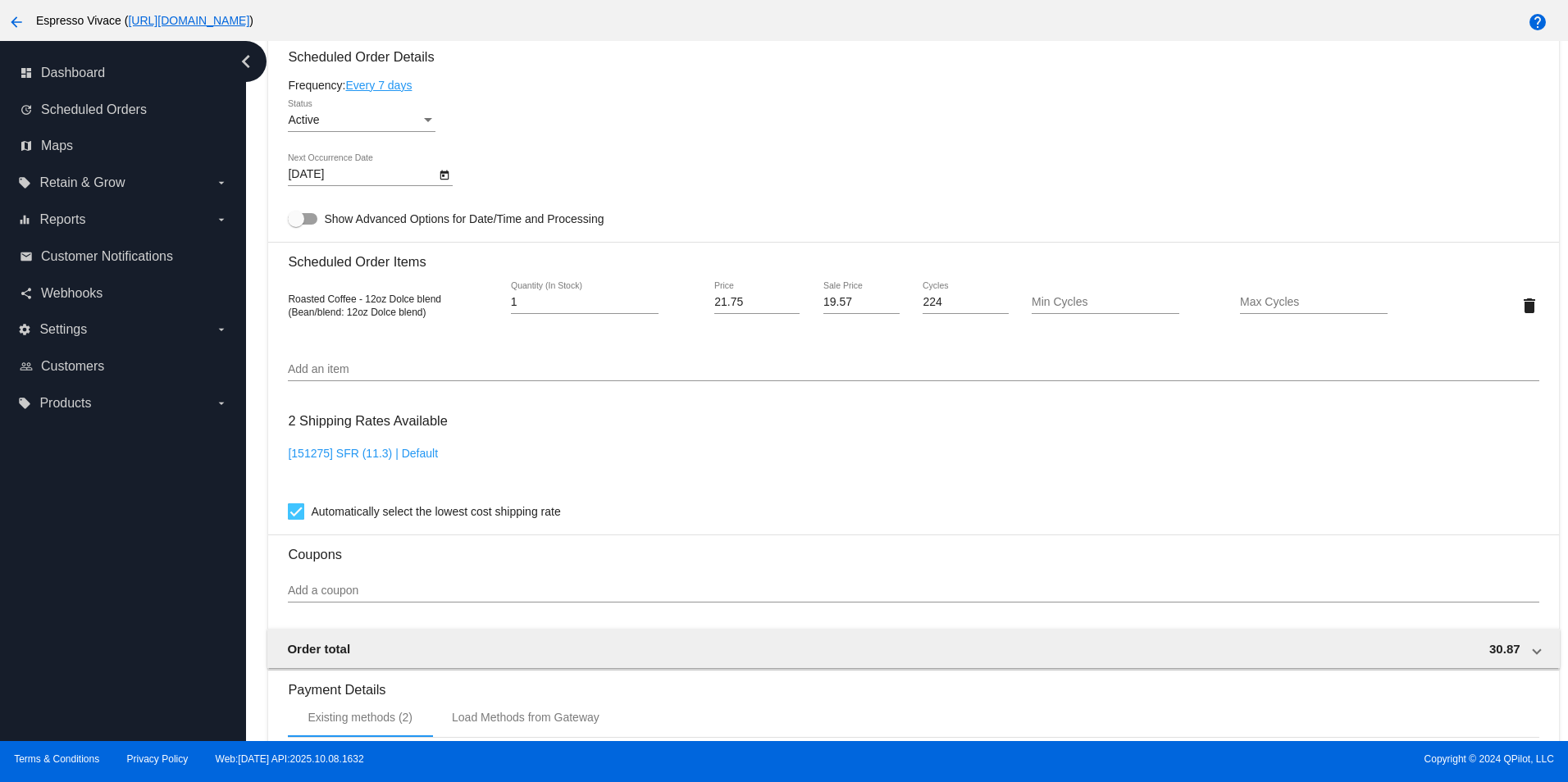
scroll to position [1342, 0]
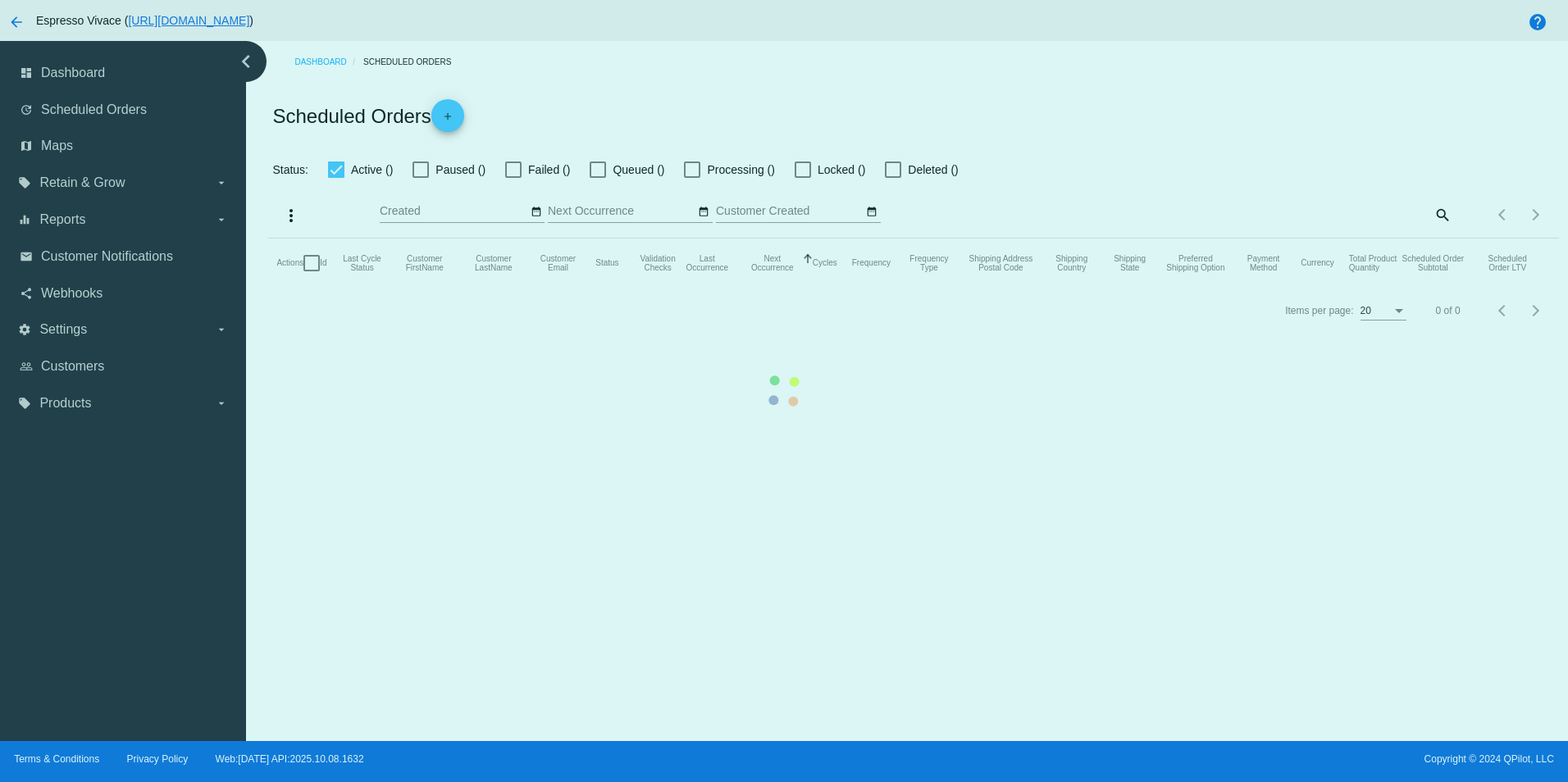
type input "[DATE] - [DATE]"
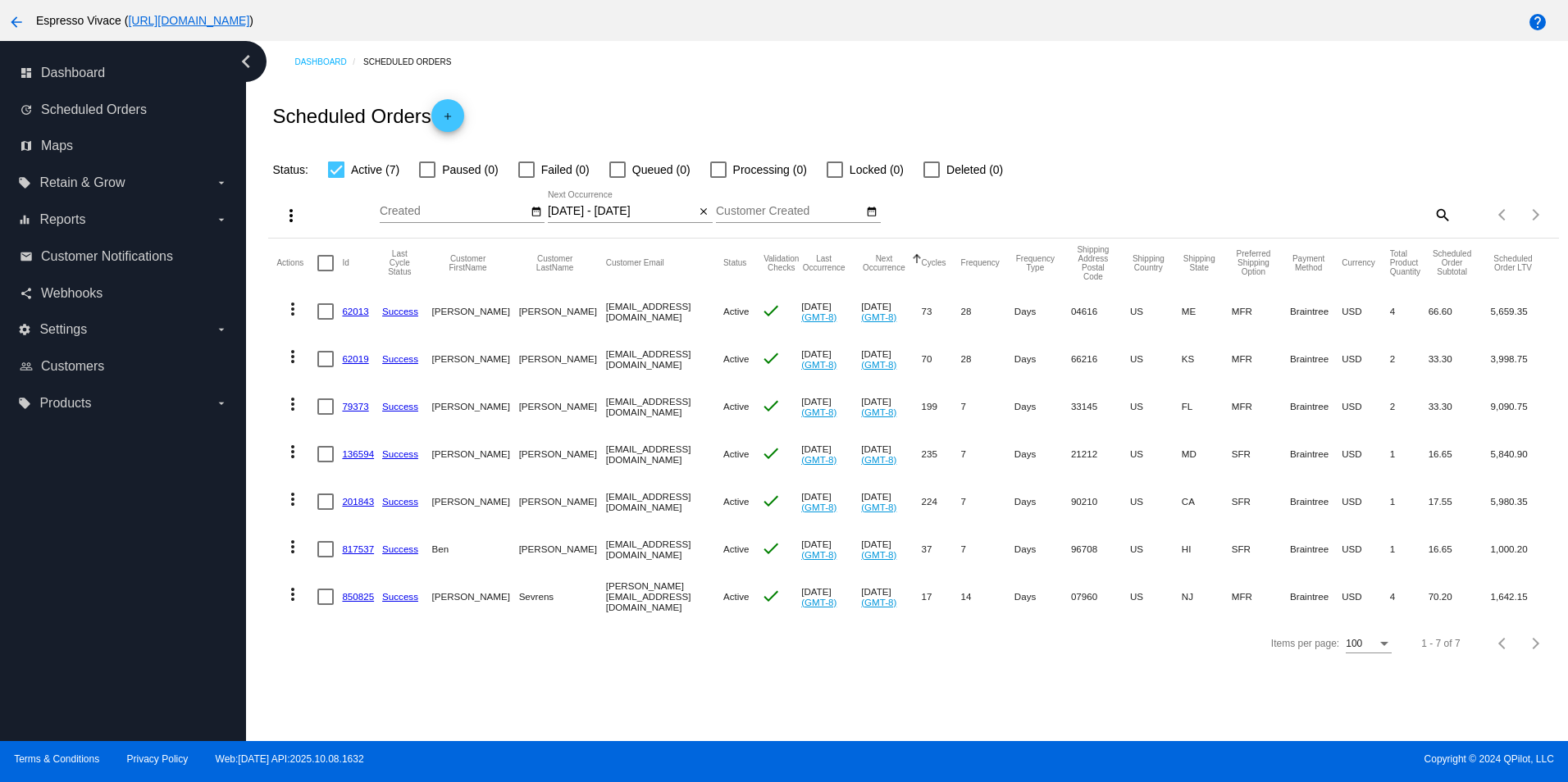
click at [353, 547] on link "817537" at bounding box center [359, 549] width 32 height 11
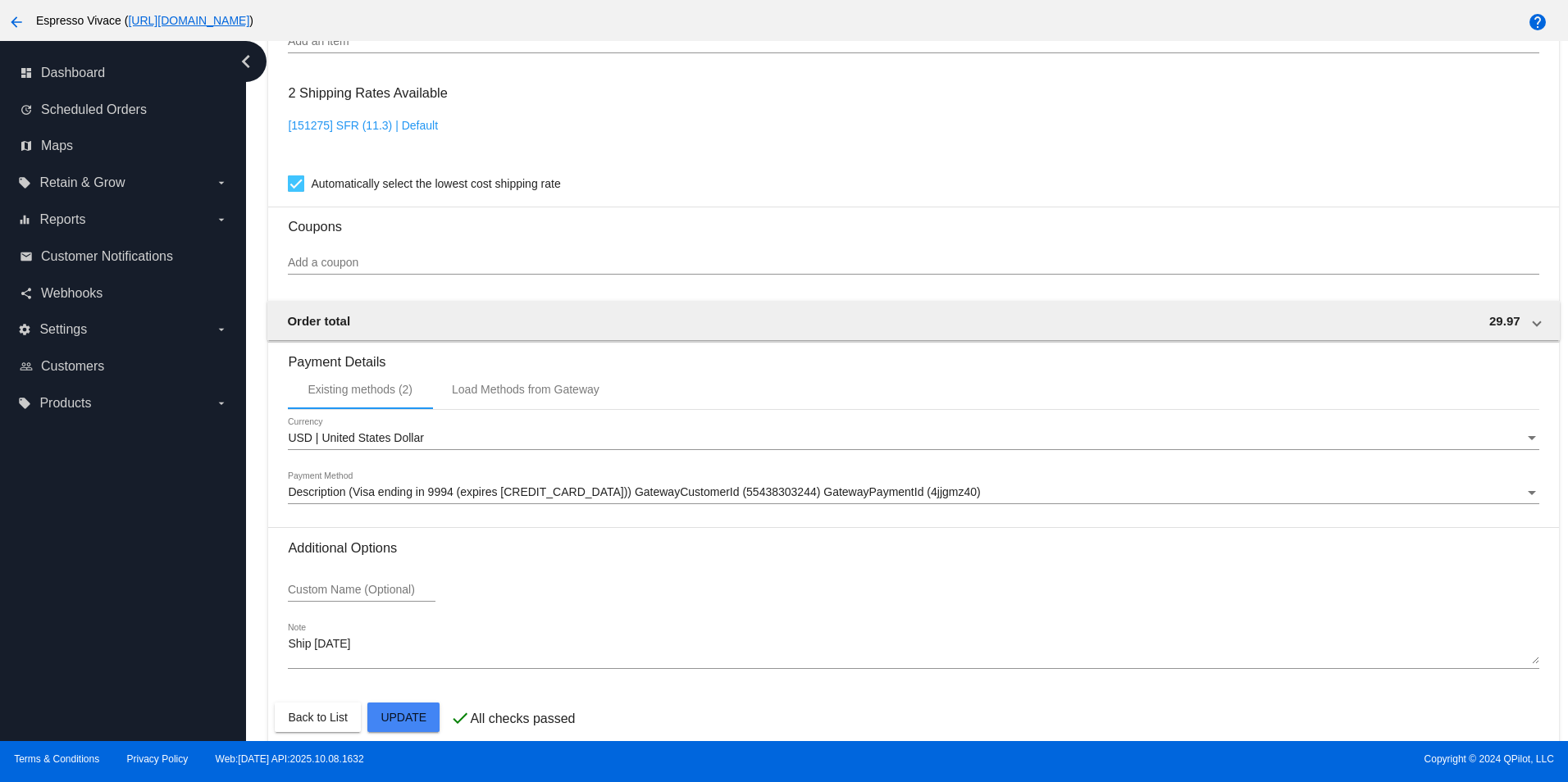
scroll to position [1342, 0]
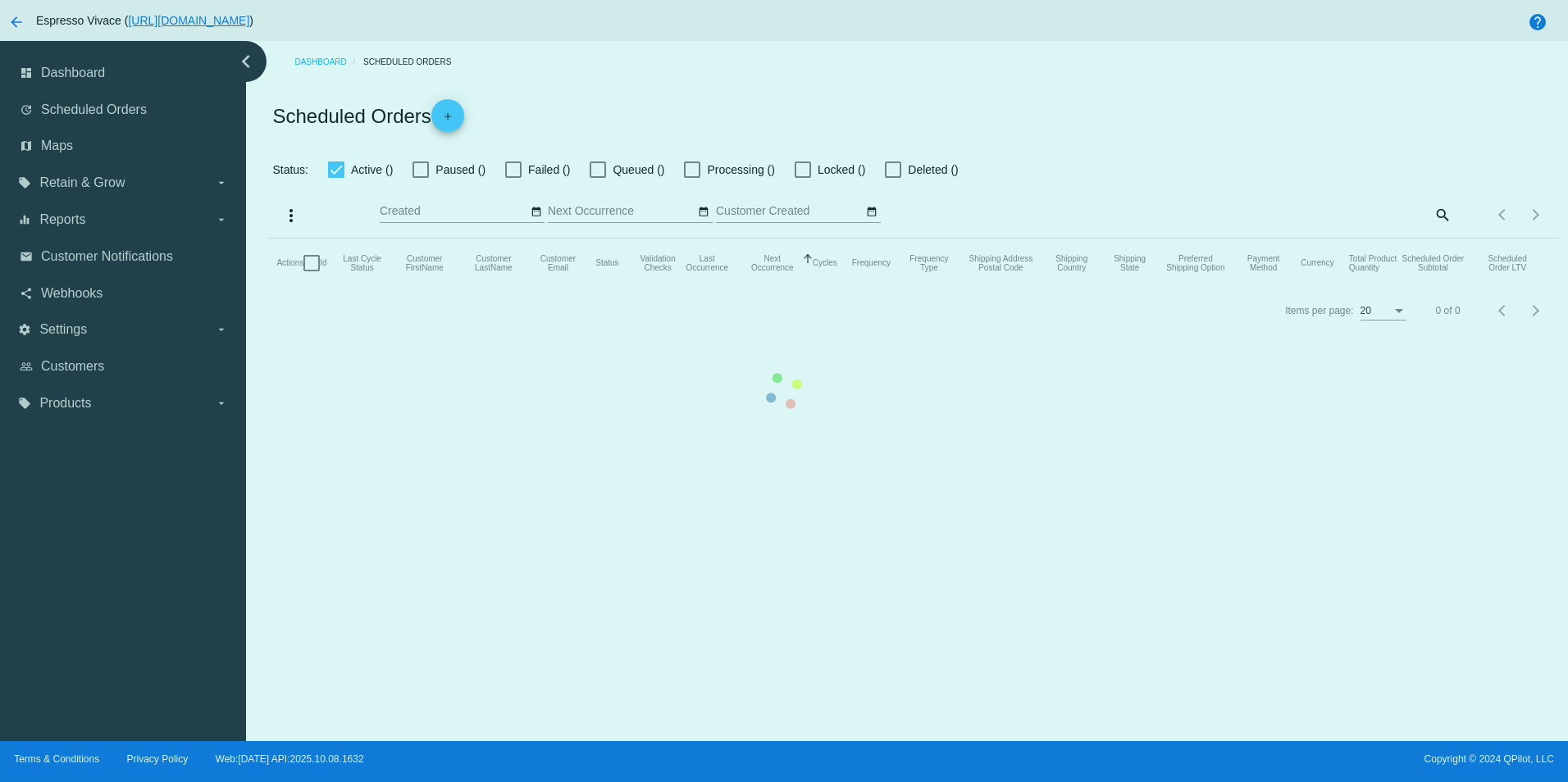
type input "[DATE] - [DATE]"
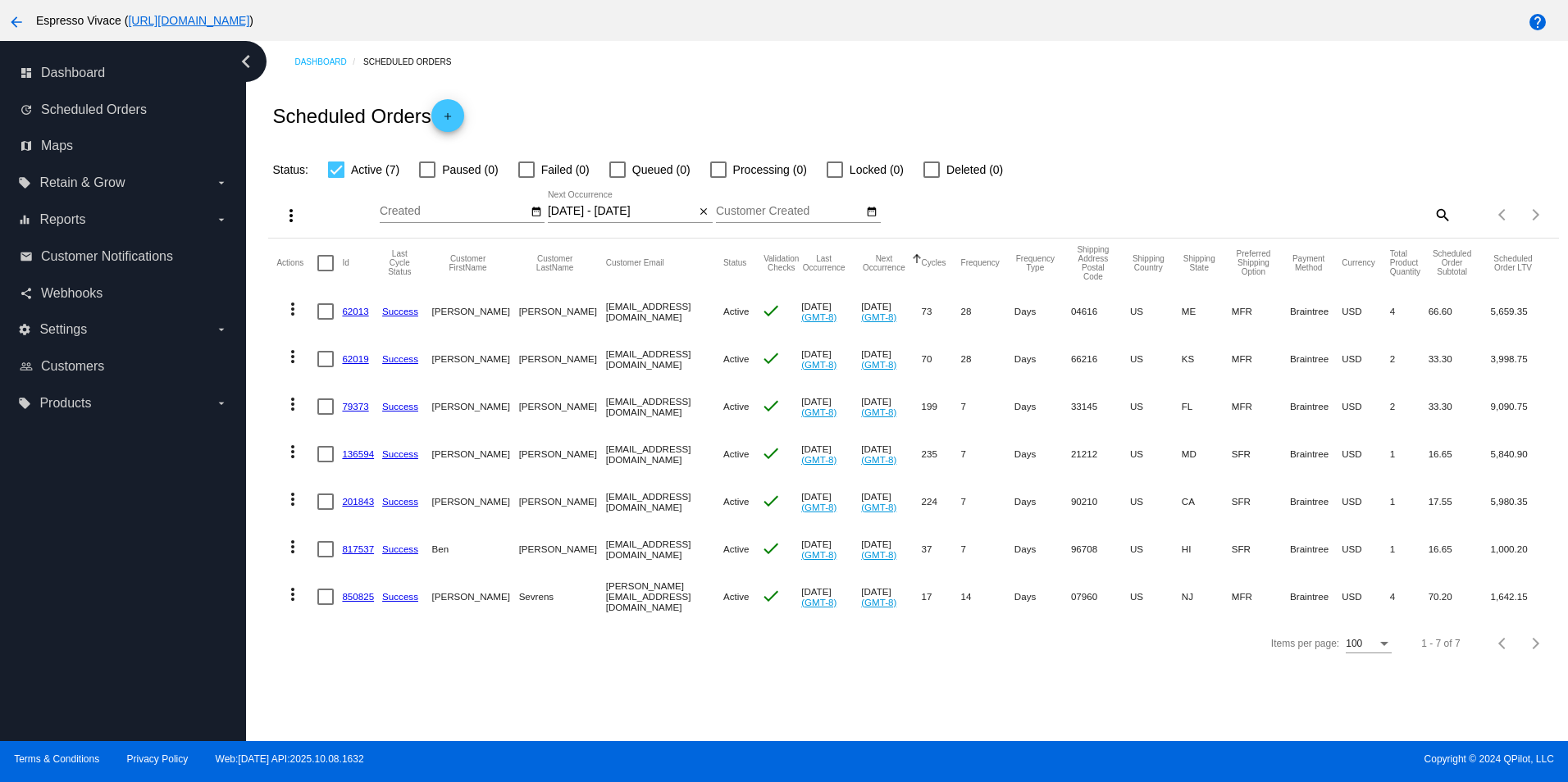
click at [346, 595] on link "850825" at bounding box center [359, 596] width 32 height 11
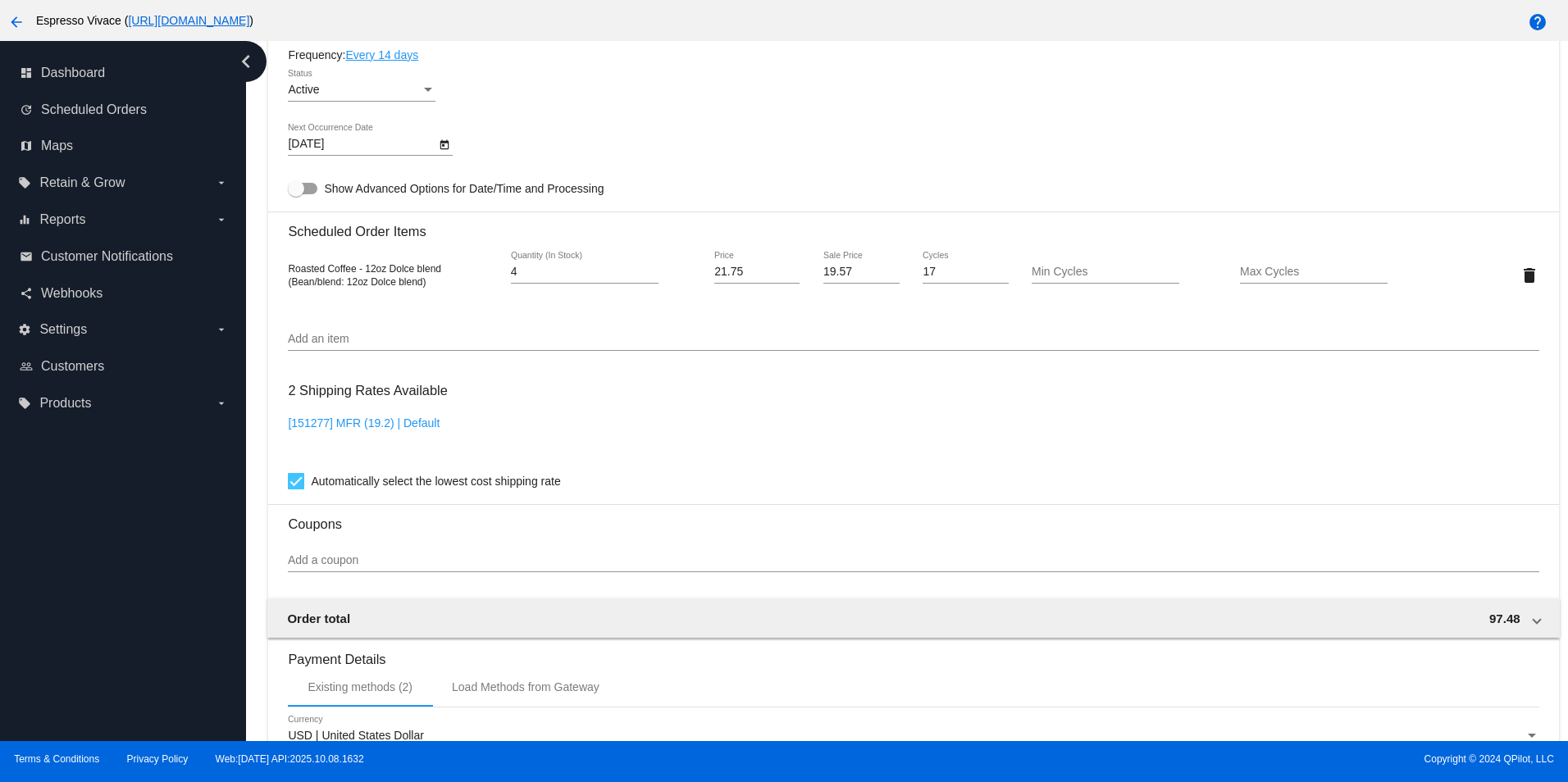
scroll to position [1342, 0]
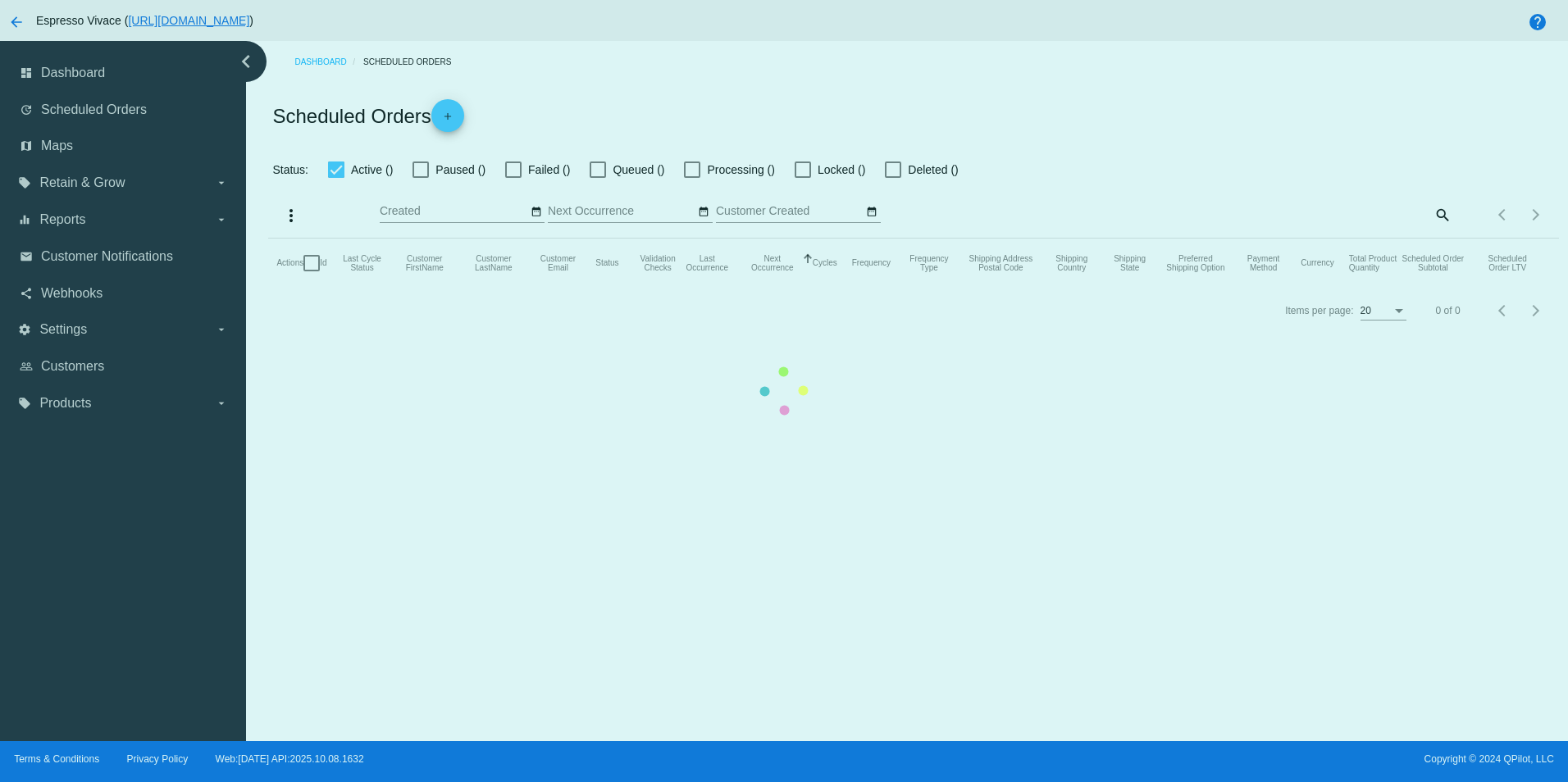
type input "[DATE] - [DATE]"
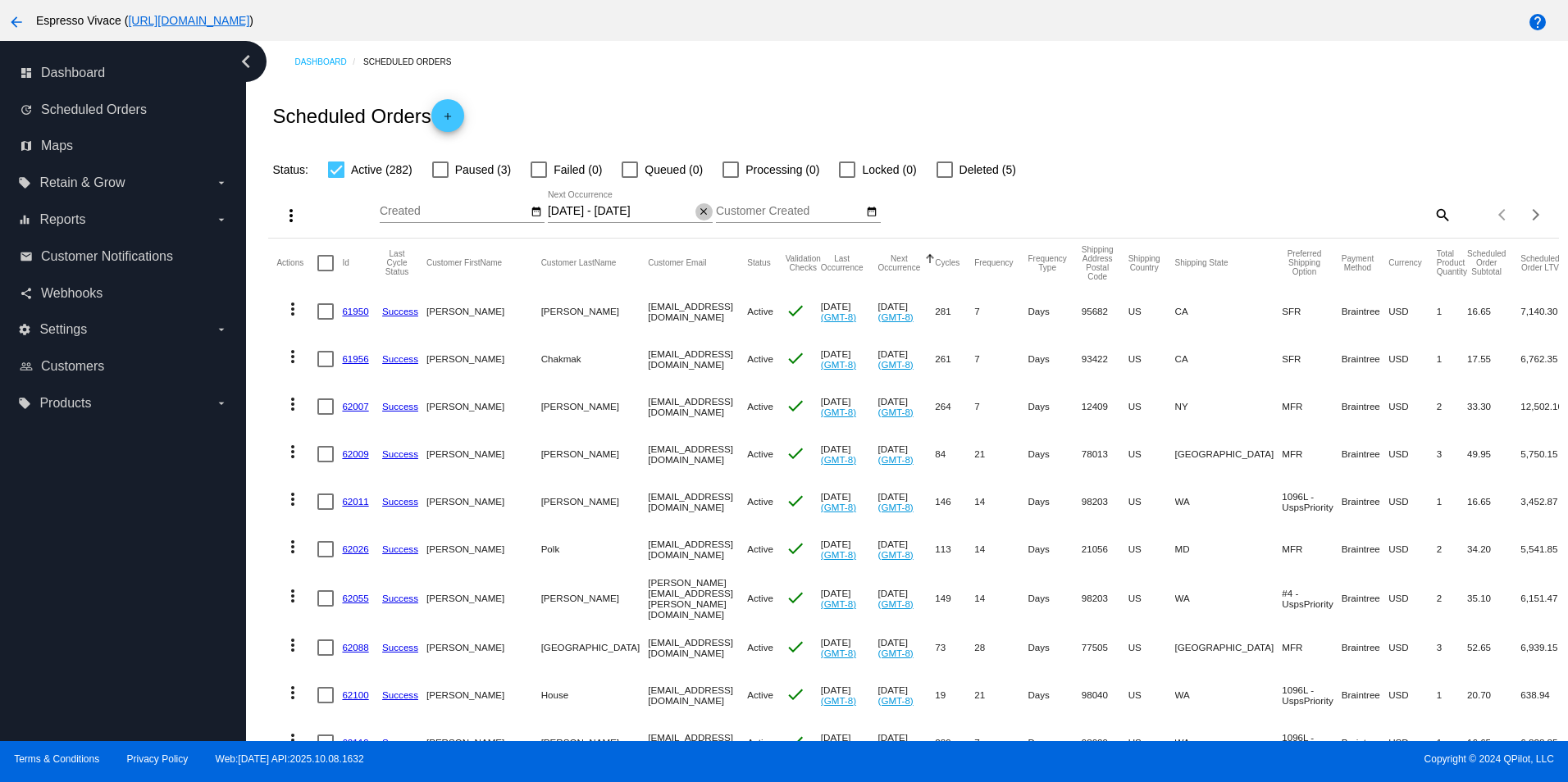
click at [698, 215] on mat-icon "close" at bounding box center [704, 212] width 12 height 13
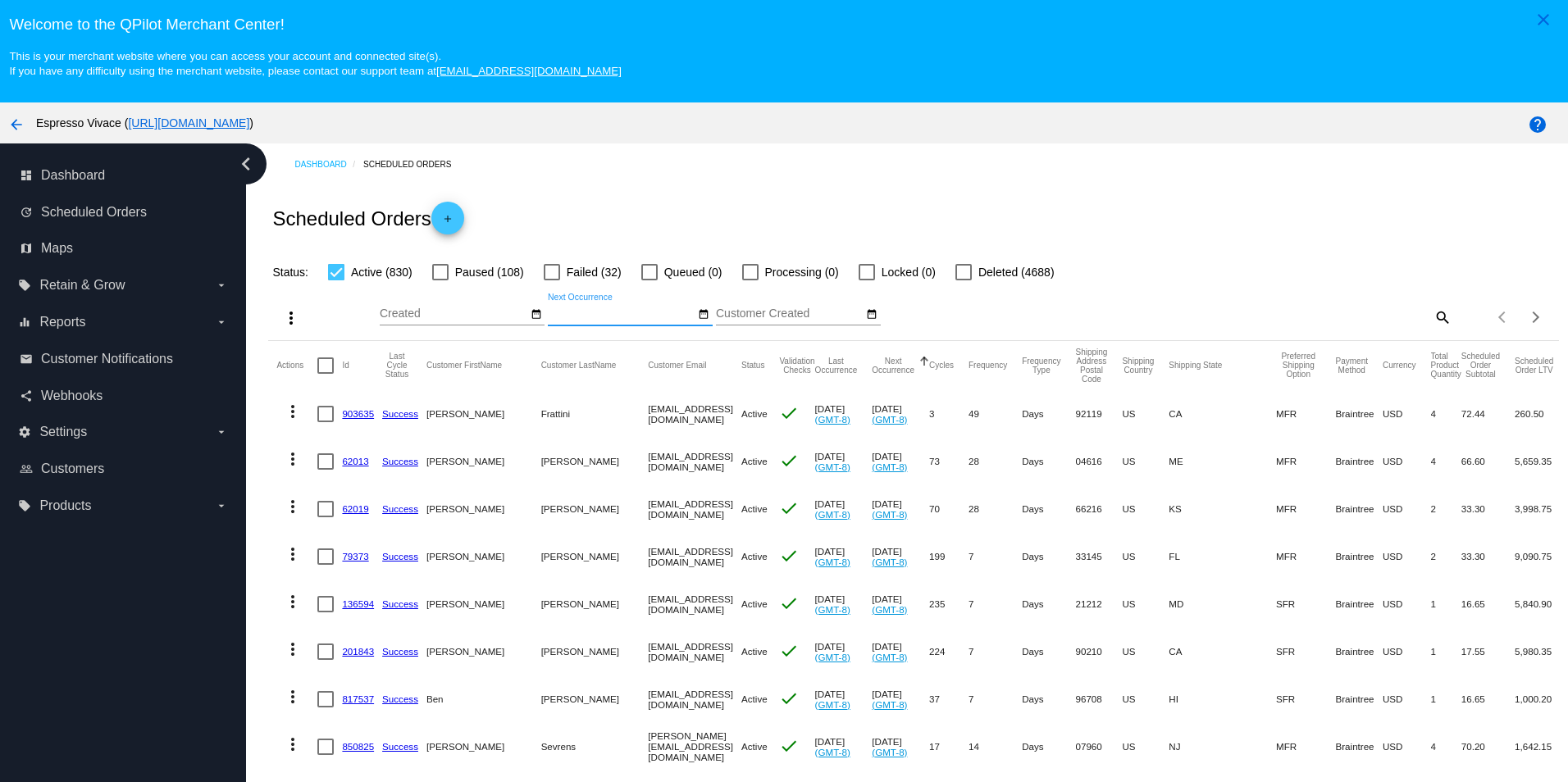
click at [361, 419] on link "903635" at bounding box center [359, 413] width 32 height 11
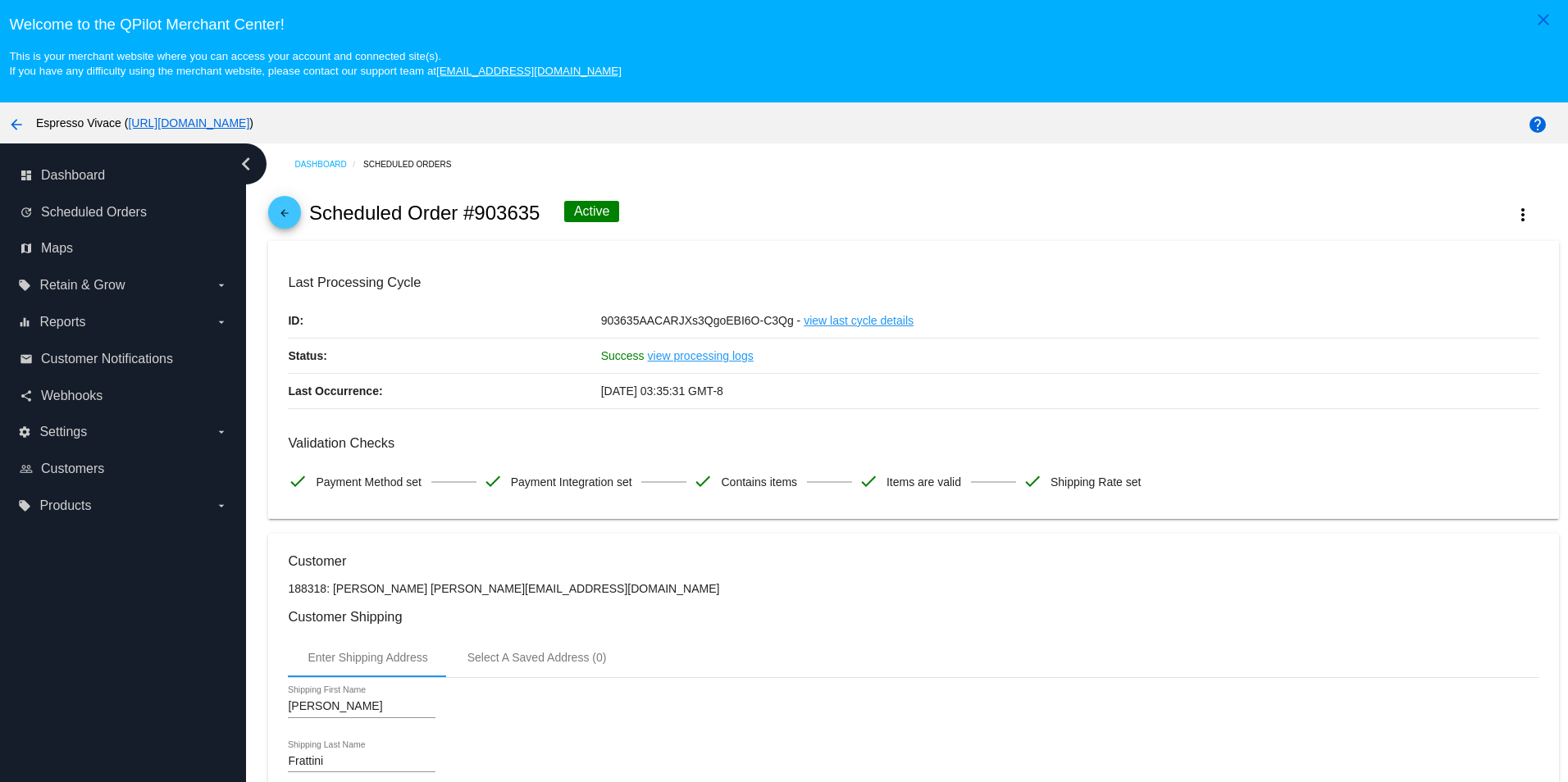
click at [290, 220] on mat-icon "arrow_back" at bounding box center [284, 217] width 19 height 19
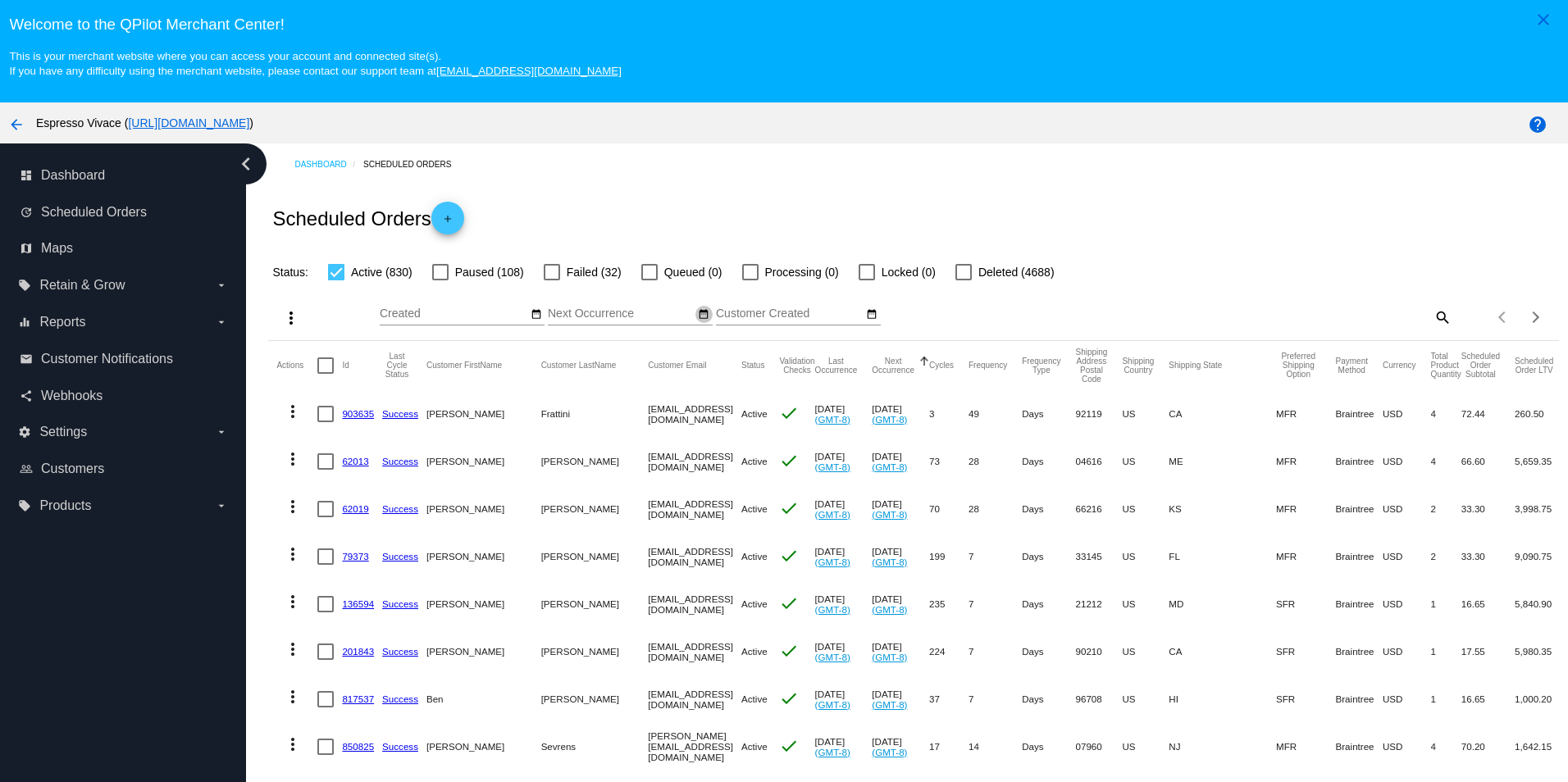
click at [700, 319] on mat-icon "date_range" at bounding box center [704, 314] width 12 height 13
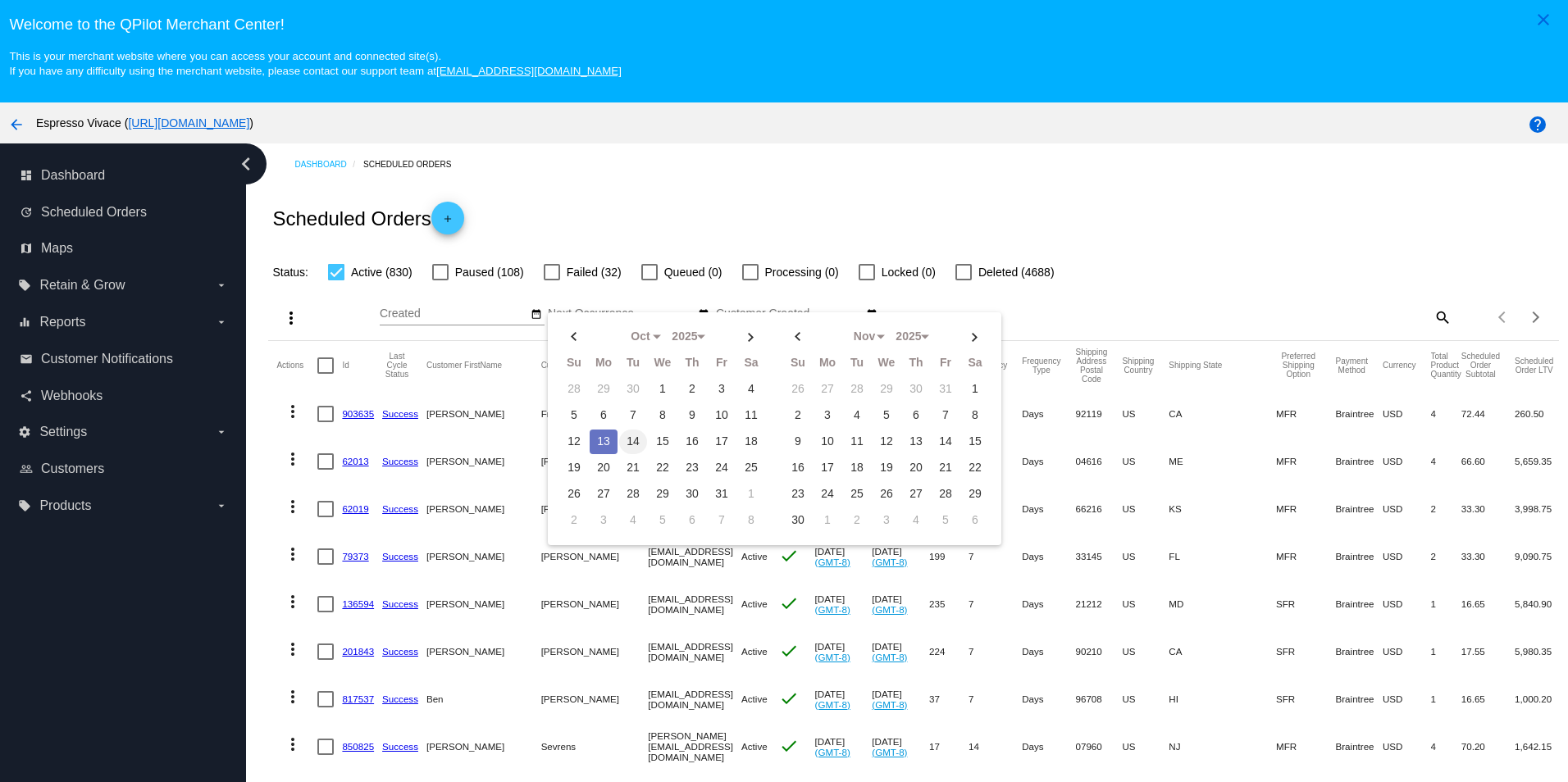
click at [628, 444] on td "14" at bounding box center [633, 441] width 28 height 25
click at [571, 469] on td "19" at bounding box center [574, 468] width 28 height 25
type input "[DATE] - [DATE]"
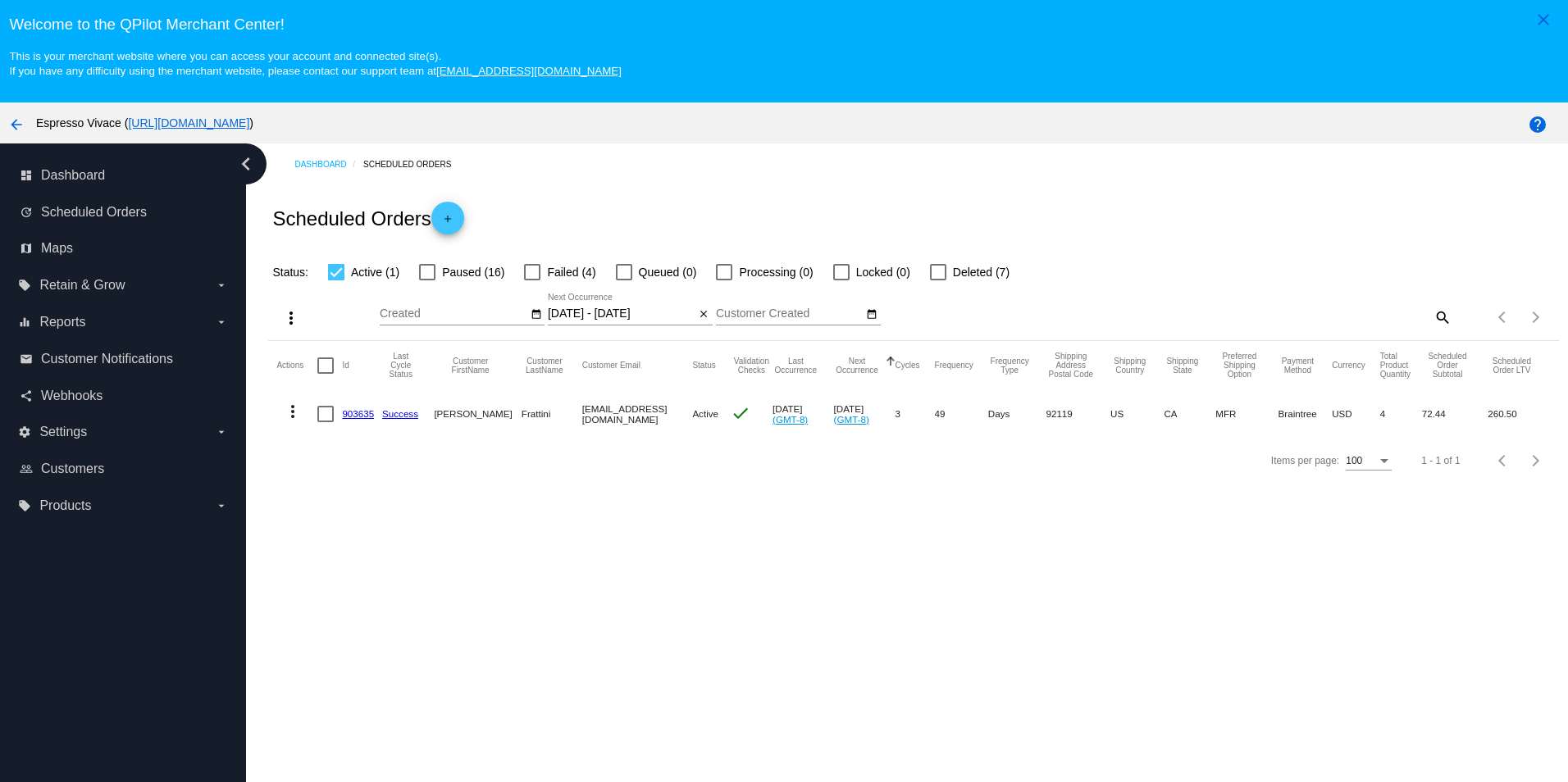
click at [294, 418] on mat-icon "more_vert" at bounding box center [292, 411] width 19 height 19
click at [342, 528] on span "Process Now" at bounding box center [359, 534] width 67 height 13
click at [700, 317] on mat-icon "close" at bounding box center [704, 314] width 12 height 13
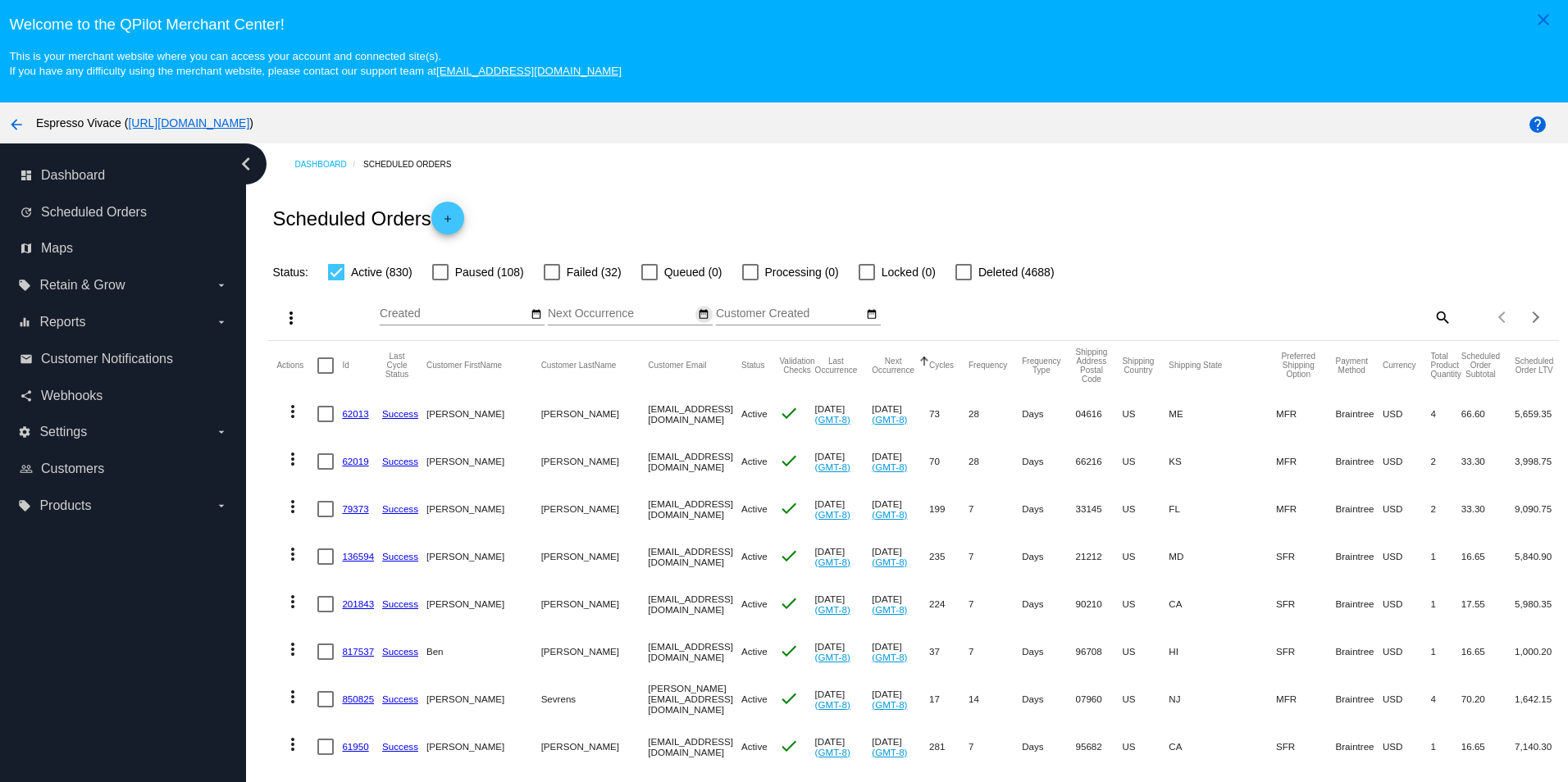
click at [700, 317] on mat-icon "date_range" at bounding box center [704, 314] width 12 height 13
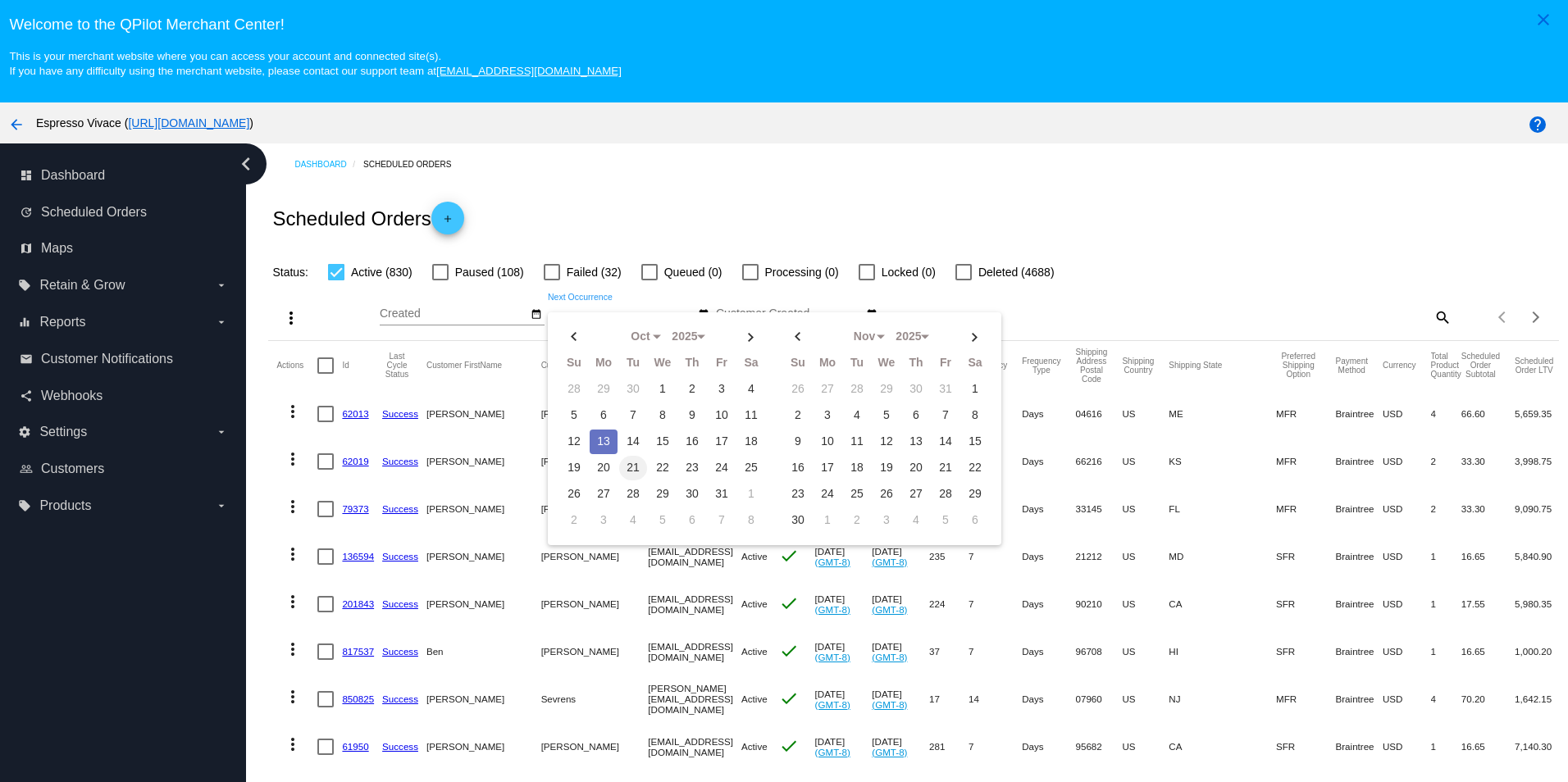
click at [629, 470] on td "21" at bounding box center [633, 468] width 28 height 25
type input "[DATE] - [DATE]"
